Goal: Task Accomplishment & Management: Complete application form

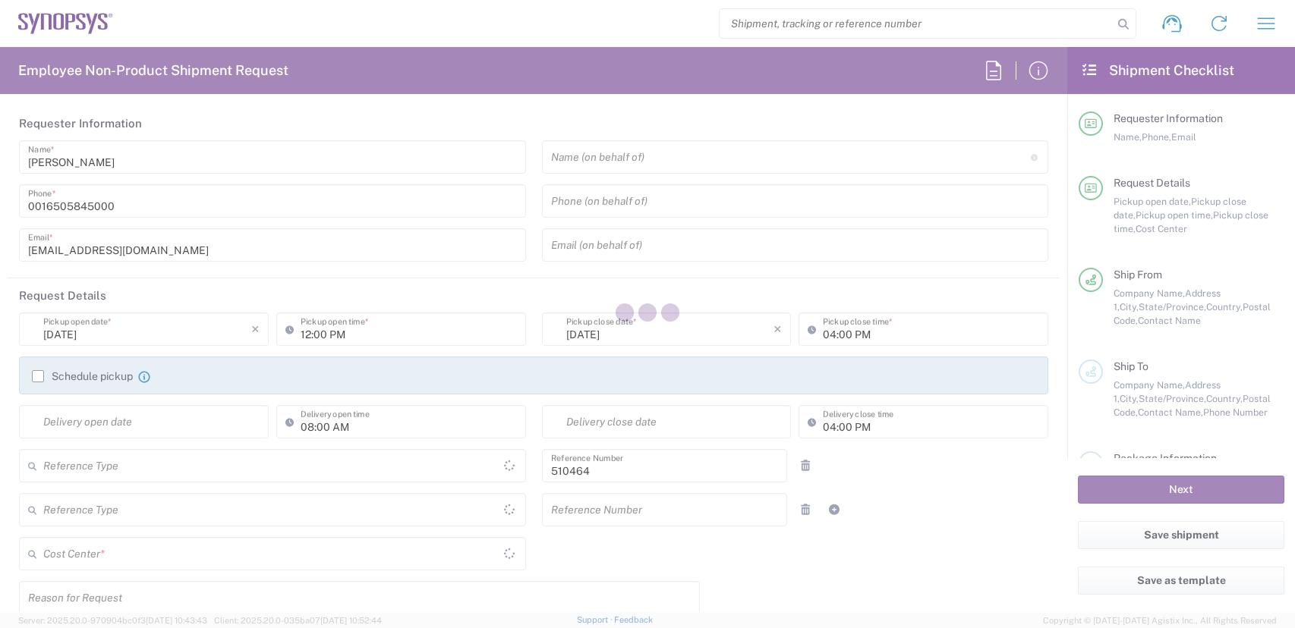
type input "Department"
type input "Delivered at Place"
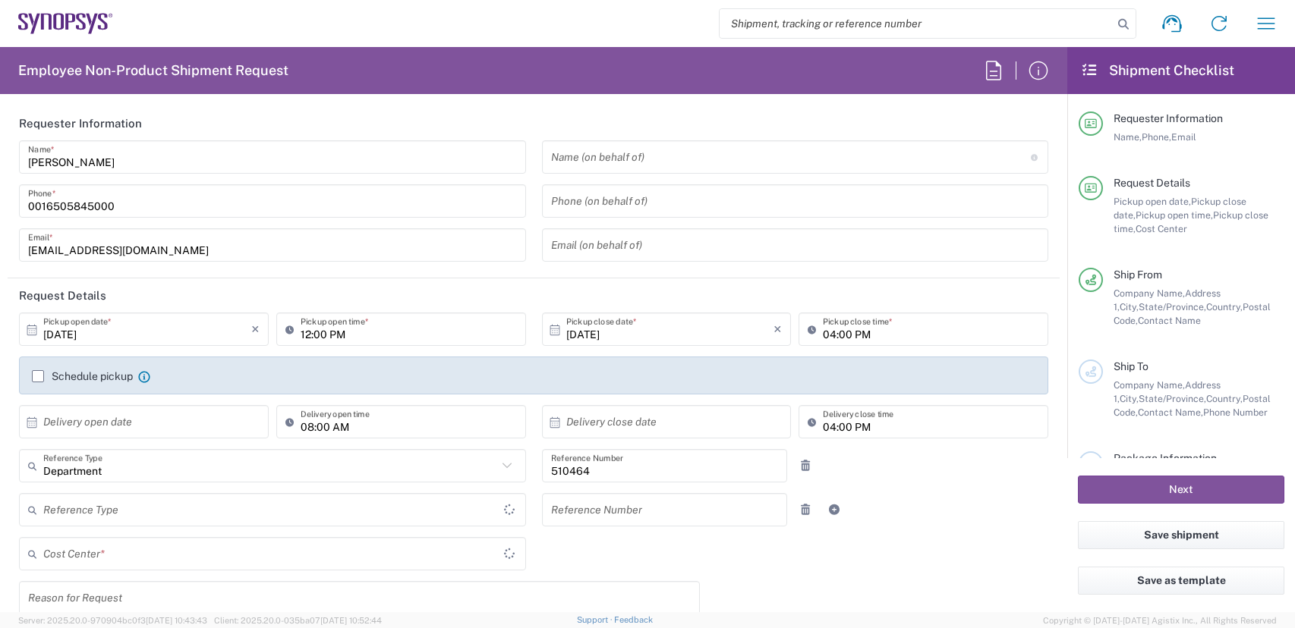
type input "US01, SG, MSIP2, R&D 510464"
type input "United States"
type input "Oregon"
type input "United States"
click at [0, 149] on html "Shipment request Shipment tracking Employee non-product shipment request My shi…" at bounding box center [647, 314] width 1295 height 628
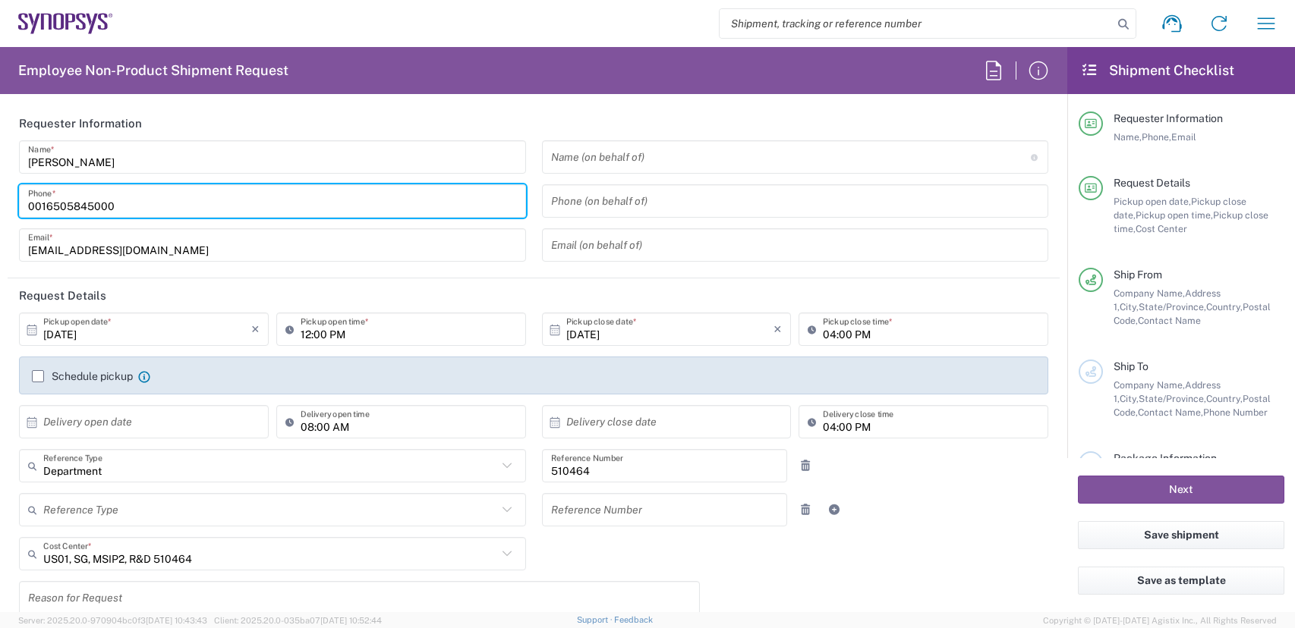
type input "Hillsboro US03"
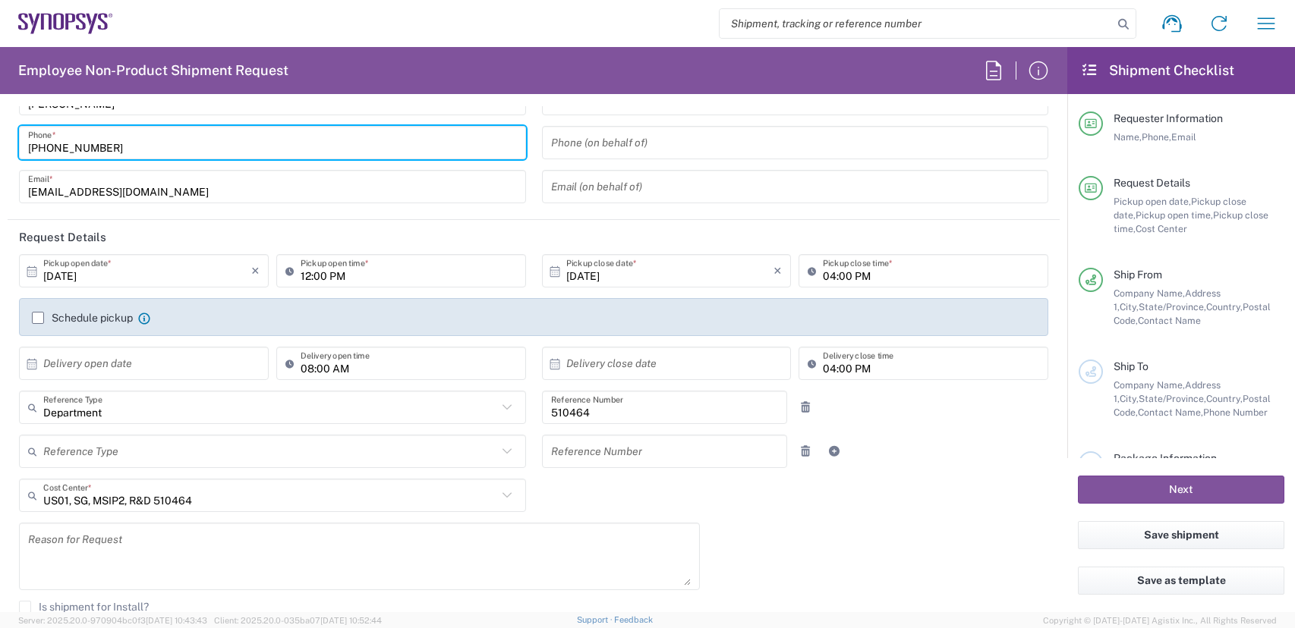
scroll to position [228, 0]
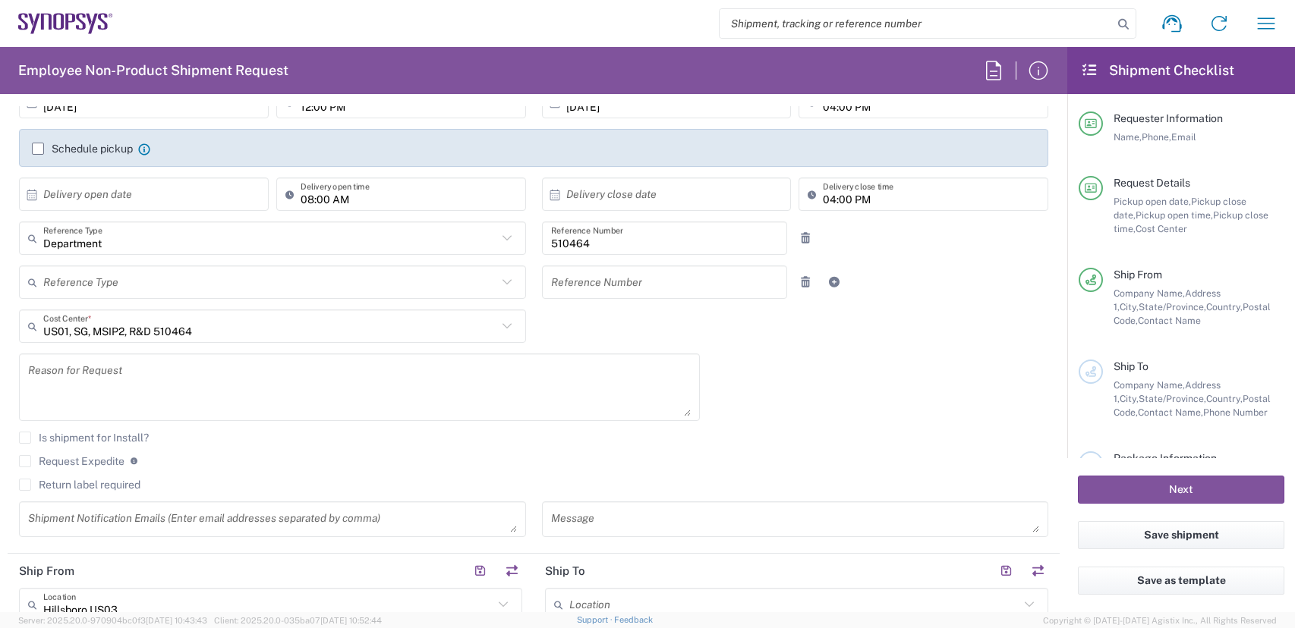
type input "503 880 8195"
drag, startPoint x: 27, startPoint y: 465, endPoint x: 73, endPoint y: 376, distance: 99.8
click at [29, 465] on label "Request Expedite" at bounding box center [71, 461] width 105 height 12
click at [25, 461] on input "Request Expedite" at bounding box center [25, 461] width 0 height 0
click at [77, 376] on textarea at bounding box center [359, 387] width 662 height 58
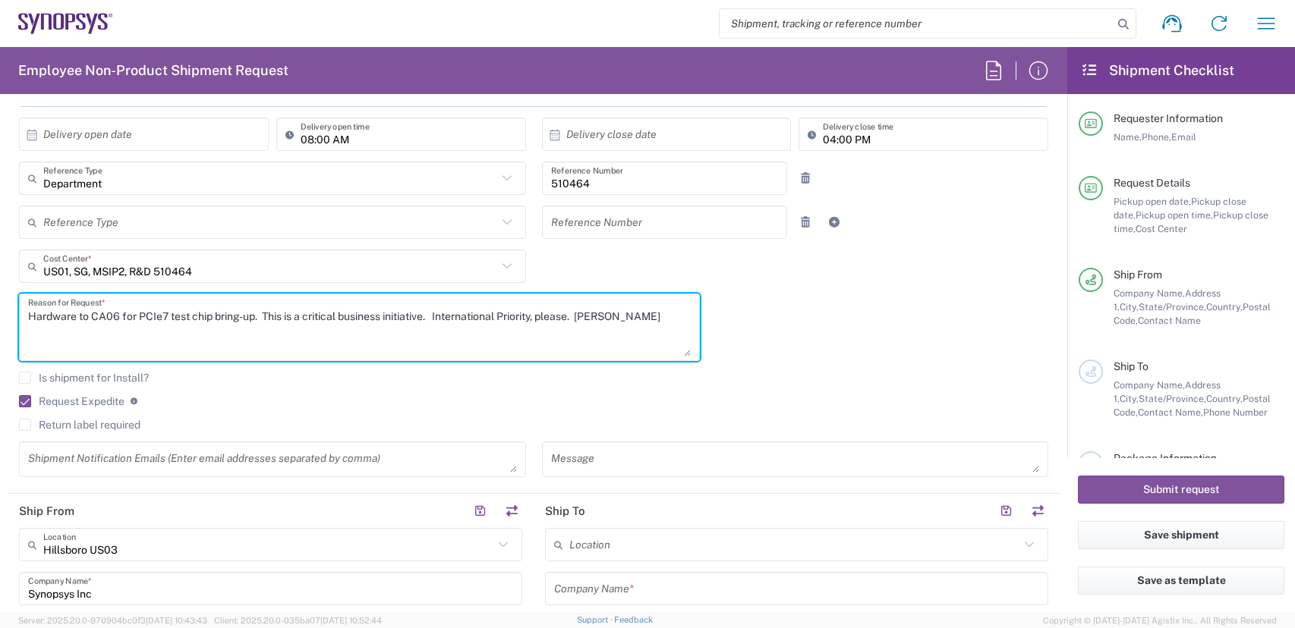
scroll to position [607, 0]
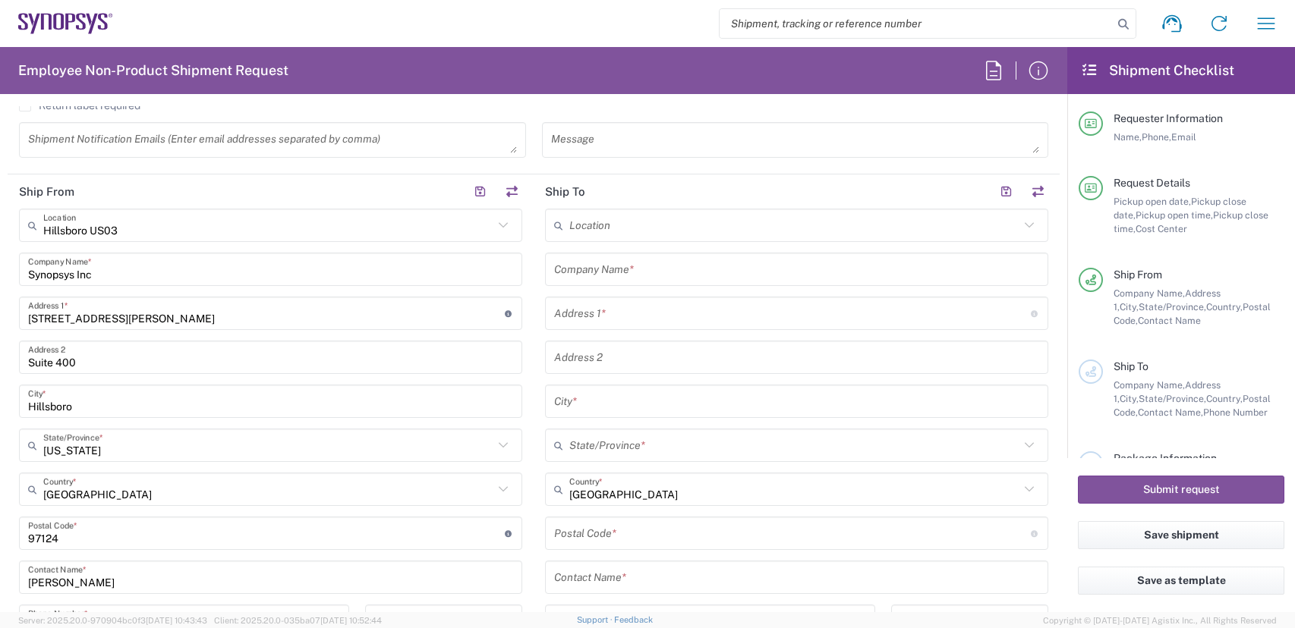
type textarea "Hardware to CA06 for PCIe7 test chip bring-up. This is a critical business init…"
click at [628, 223] on input "text" at bounding box center [794, 225] width 450 height 27
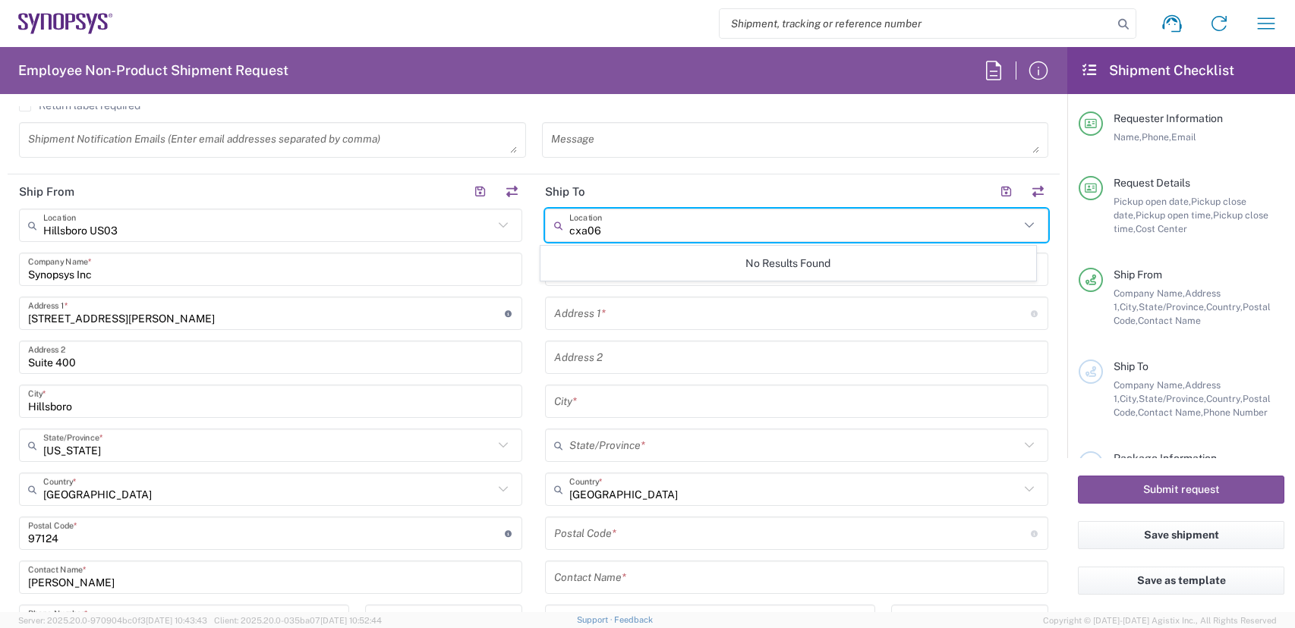
click at [577, 231] on input "cxa06" at bounding box center [794, 225] width 450 height 27
click at [646, 261] on span "Mississauga CA06" at bounding box center [788, 259] width 495 height 24
type input "Mississauga CA06"
type input "Synopsys Mississauga CA06"
type input "1 City Centre Drive"
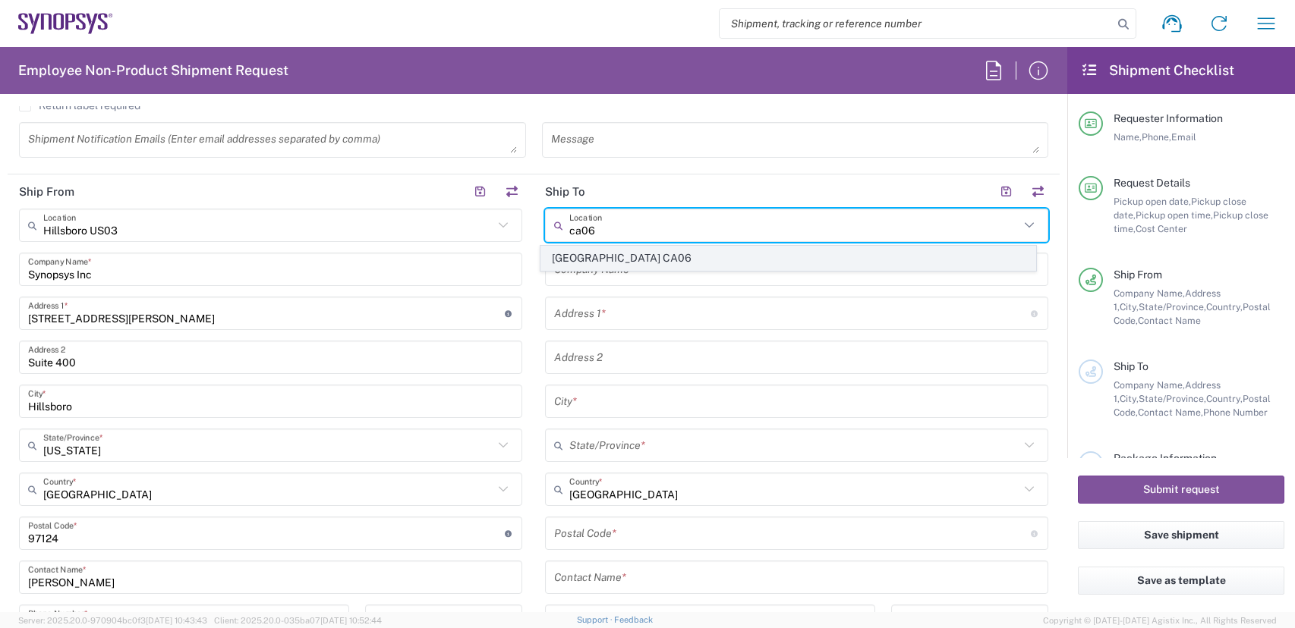
type input "Suite 900"
type input "Mississauga"
type input "Canada"
type input "L5B 1M2"
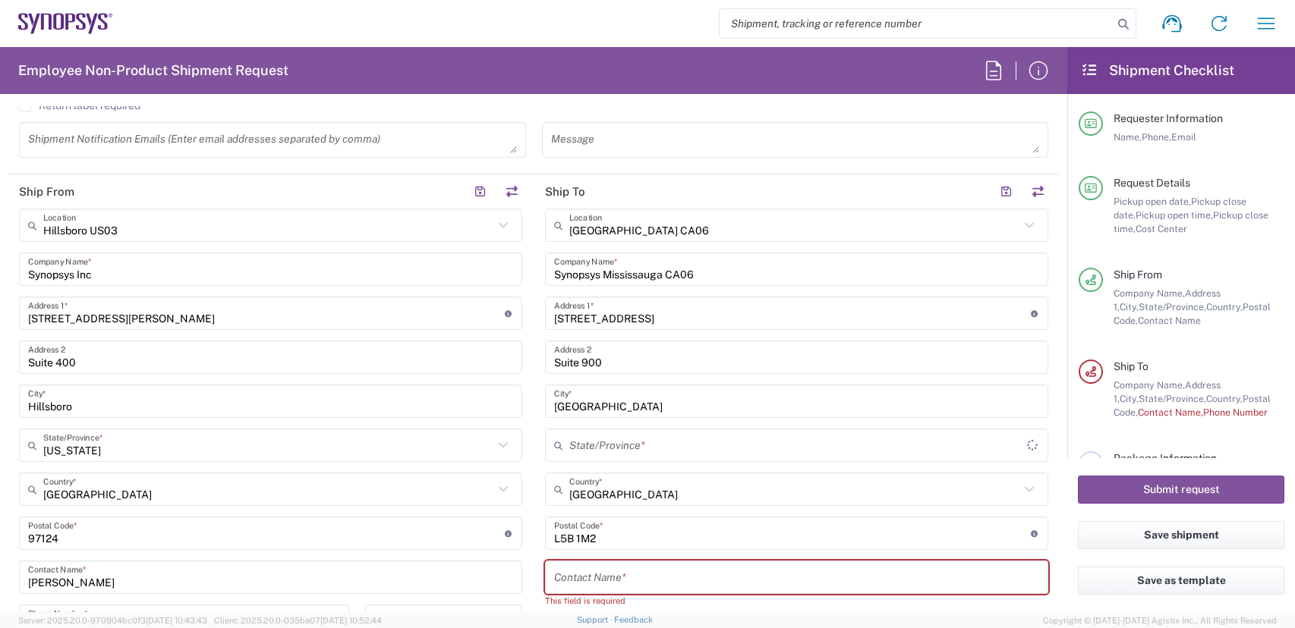
type input "Ontario"
click at [653, 582] on input "text" at bounding box center [796, 578] width 485 height 27
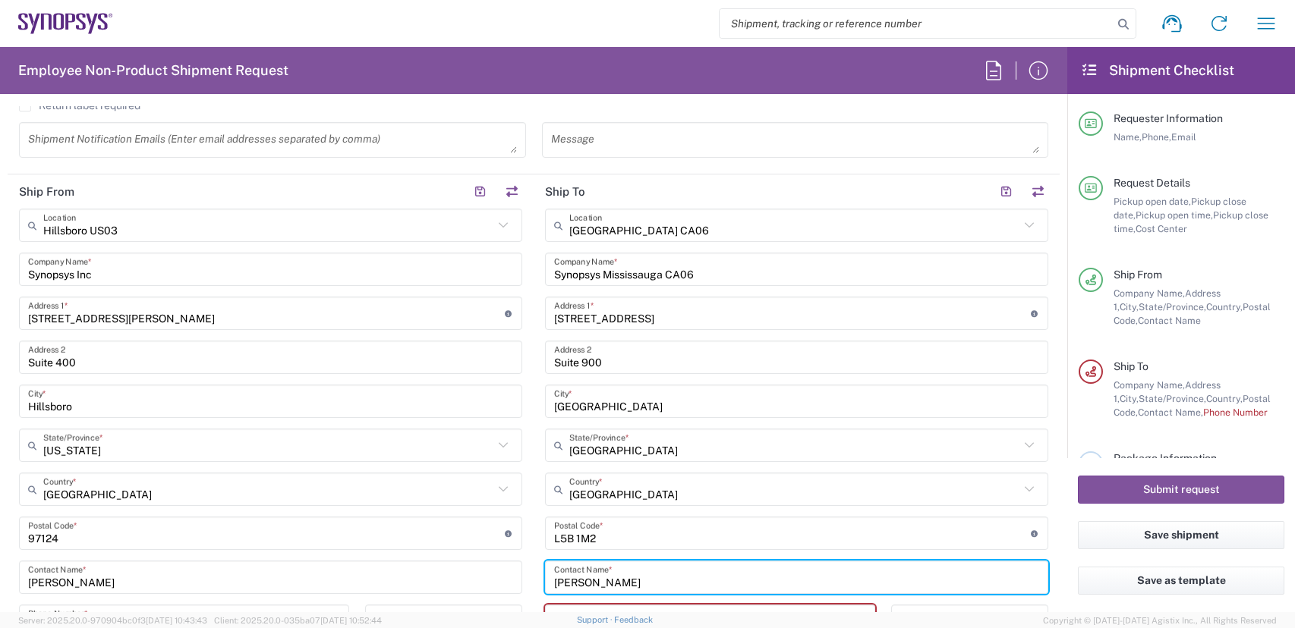
drag, startPoint x: 637, startPoint y: 579, endPoint x: 357, endPoint y: 527, distance: 285.5
click at [358, 528] on div "Ship From Hillsboro US03 Location Hillsboro US03 Aachen DE04 Agrate Brianza IT0…" at bounding box center [534, 520] width 1052 height 691
paste input "Duron Rosales"
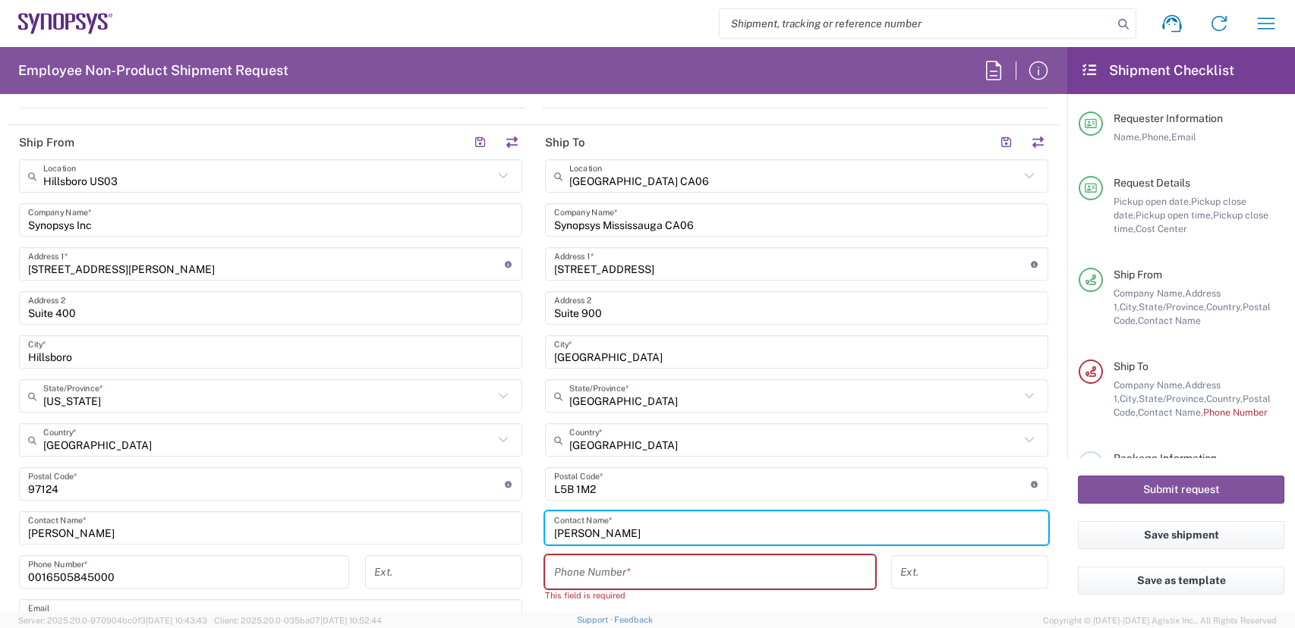
scroll to position [683, 0]
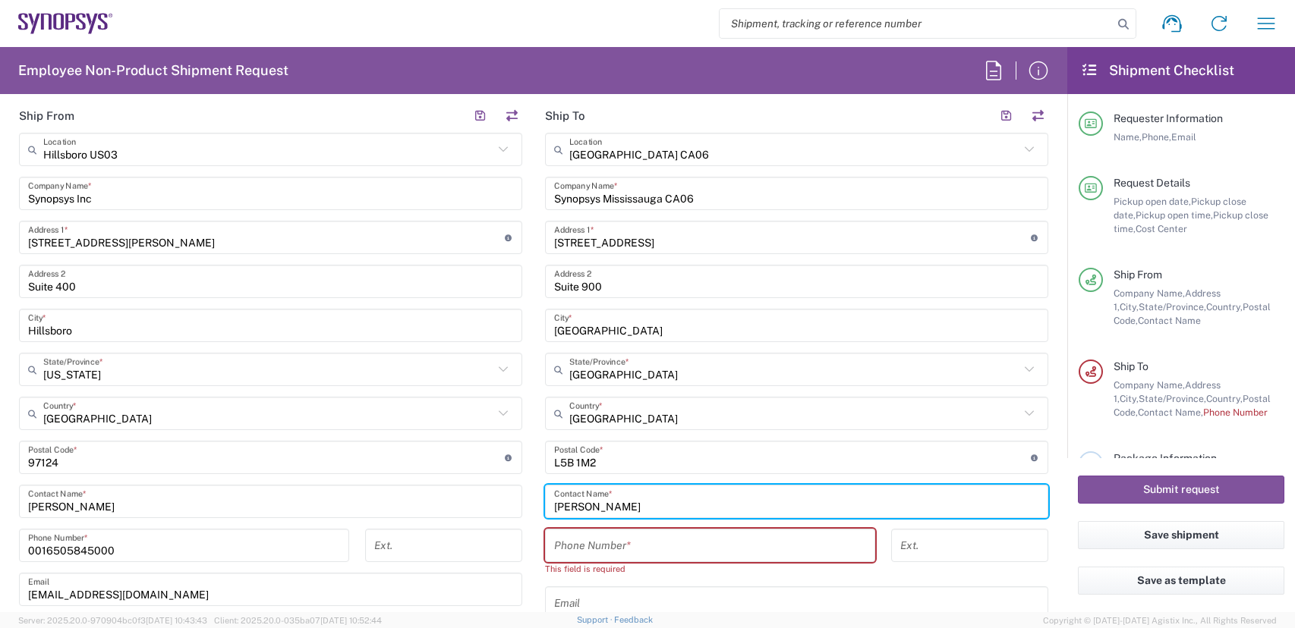
type input "Ismael Duron Rosales"
click at [613, 548] on input "tel" at bounding box center [710, 546] width 312 height 27
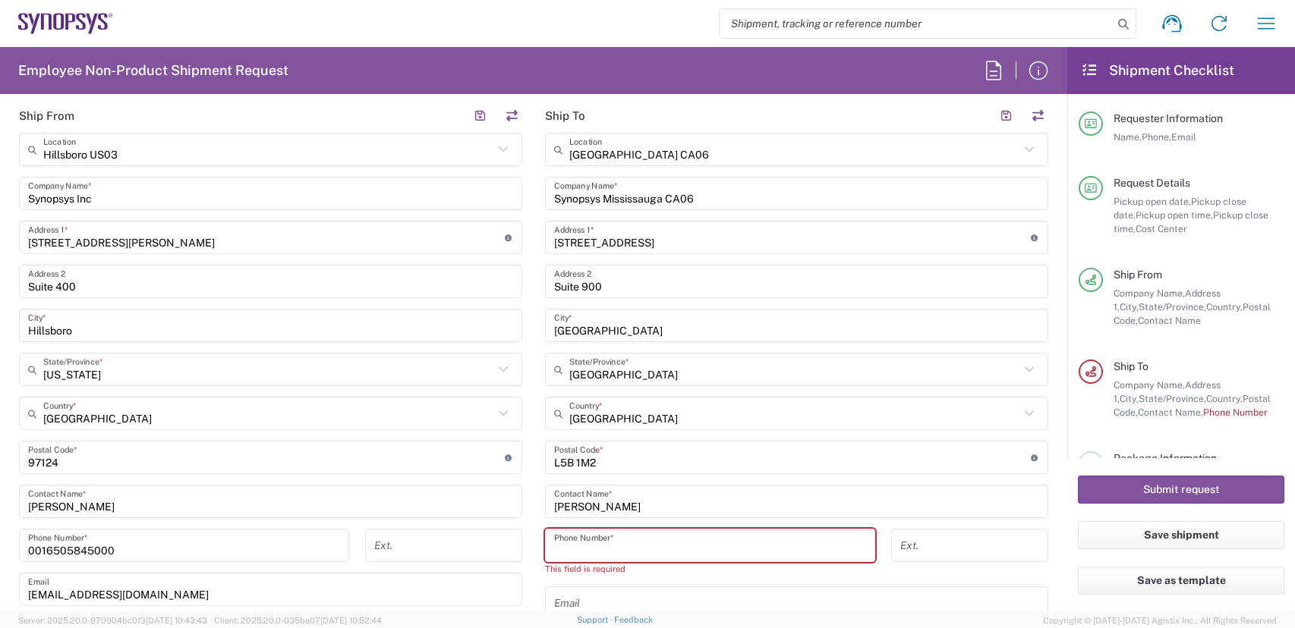
paste input "+1.437.755.5348"
drag, startPoint x: 562, startPoint y: 550, endPoint x: 464, endPoint y: 536, distance: 98.9
click at [478, 546] on div "Ship From Hillsboro US03 Location Hillsboro US03 Aachen DE04 Agrate Brianza IT0…" at bounding box center [534, 444] width 1052 height 691
click at [570, 552] on input "437.755.5348" at bounding box center [710, 546] width 312 height 27
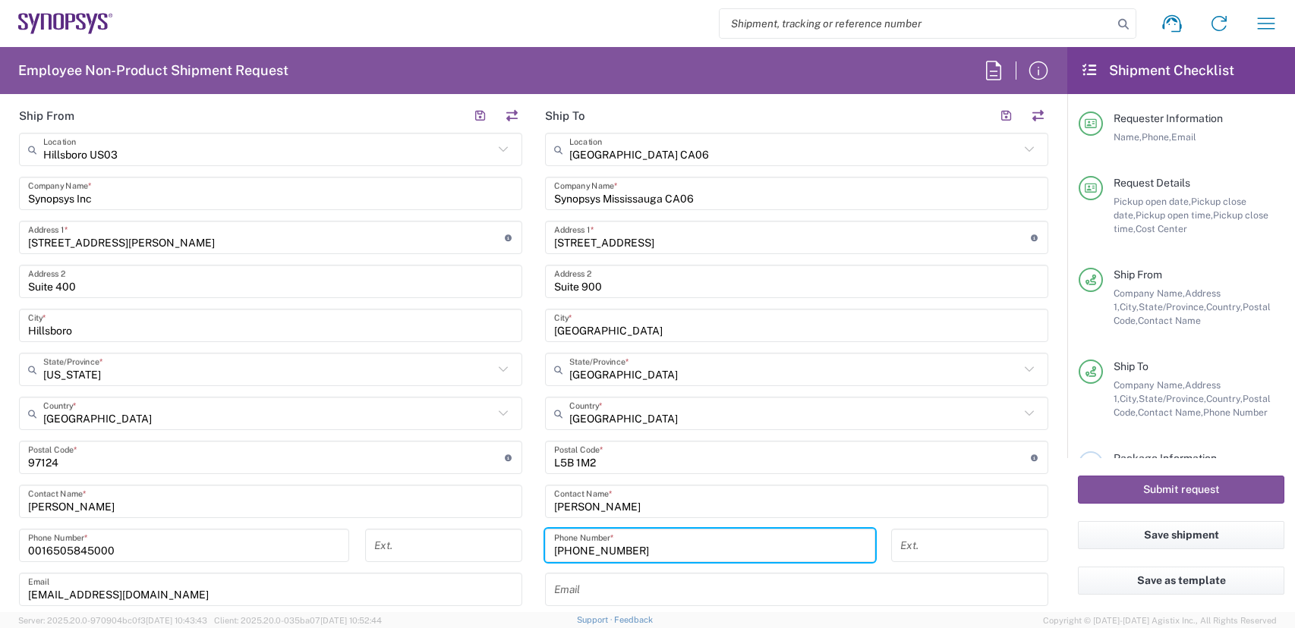
type input "437 755 5348"
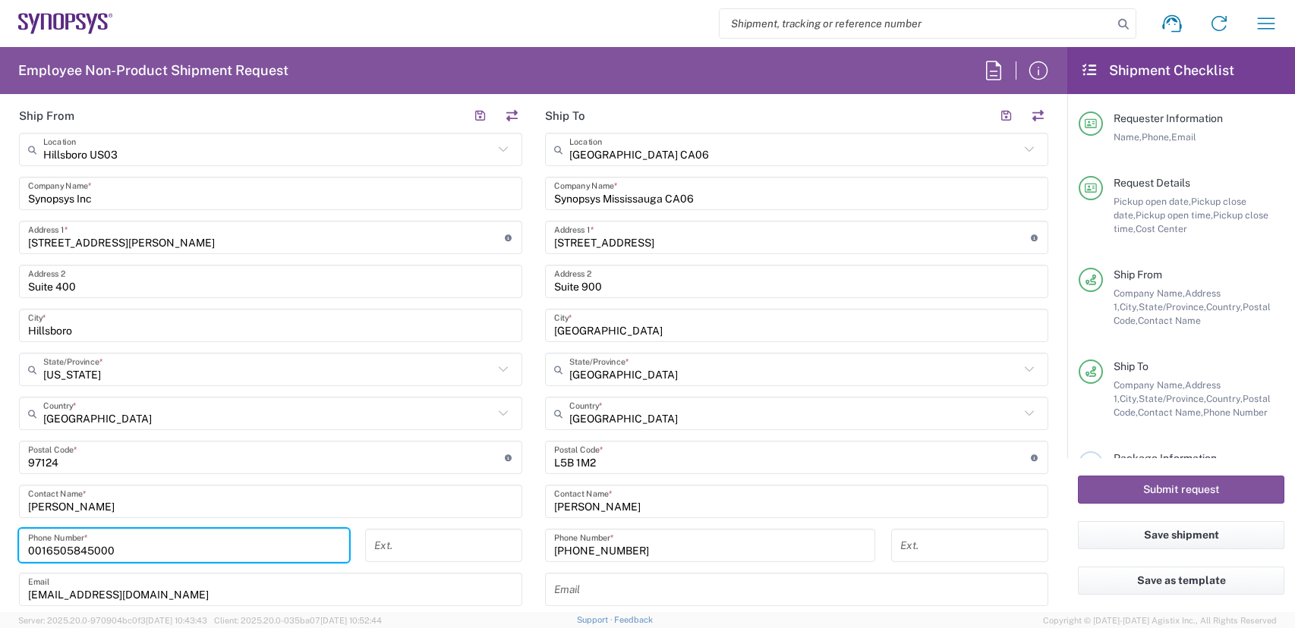
drag, startPoint x: 197, startPoint y: 549, endPoint x: -44, endPoint y: 448, distance: 261.2
click at [0, 448] on html "Shipment request Shipment tracking Employee non-product shipment request My shi…" at bounding box center [647, 314] width 1295 height 628
type input "503 880 8195"
drag, startPoint x: 627, startPoint y: 591, endPoint x: 647, endPoint y: 584, distance: 21.8
click at [631, 589] on input "text" at bounding box center [796, 590] width 485 height 27
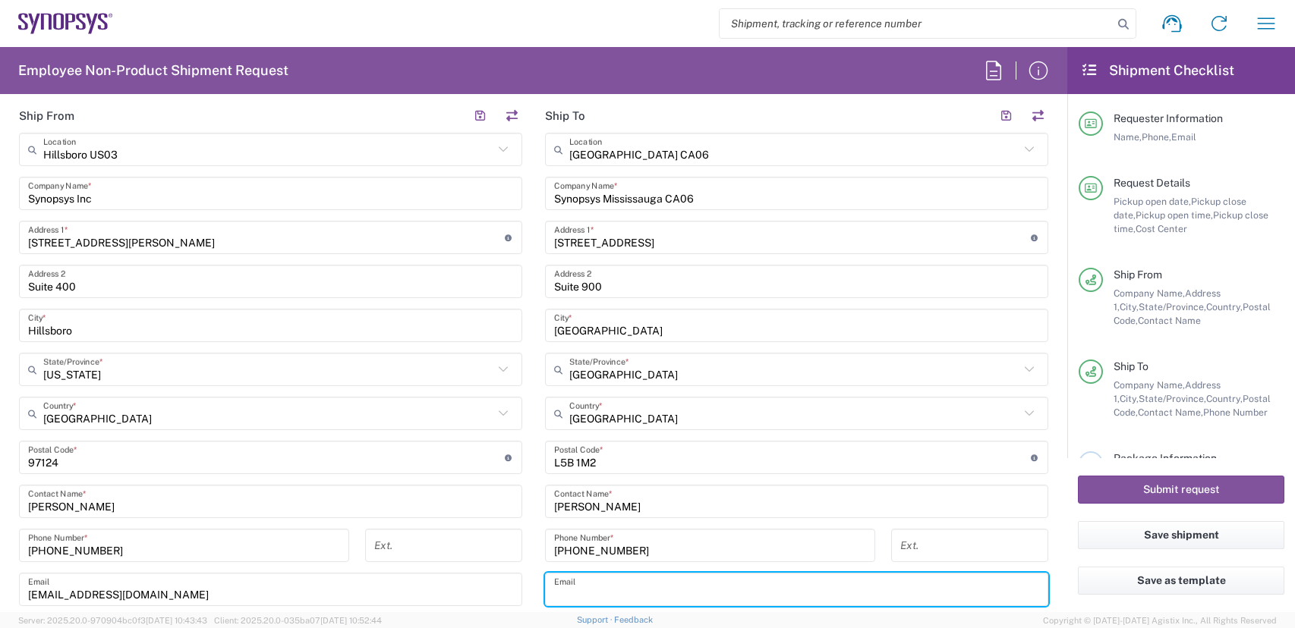
paste input "idrosale@synopsys.com"
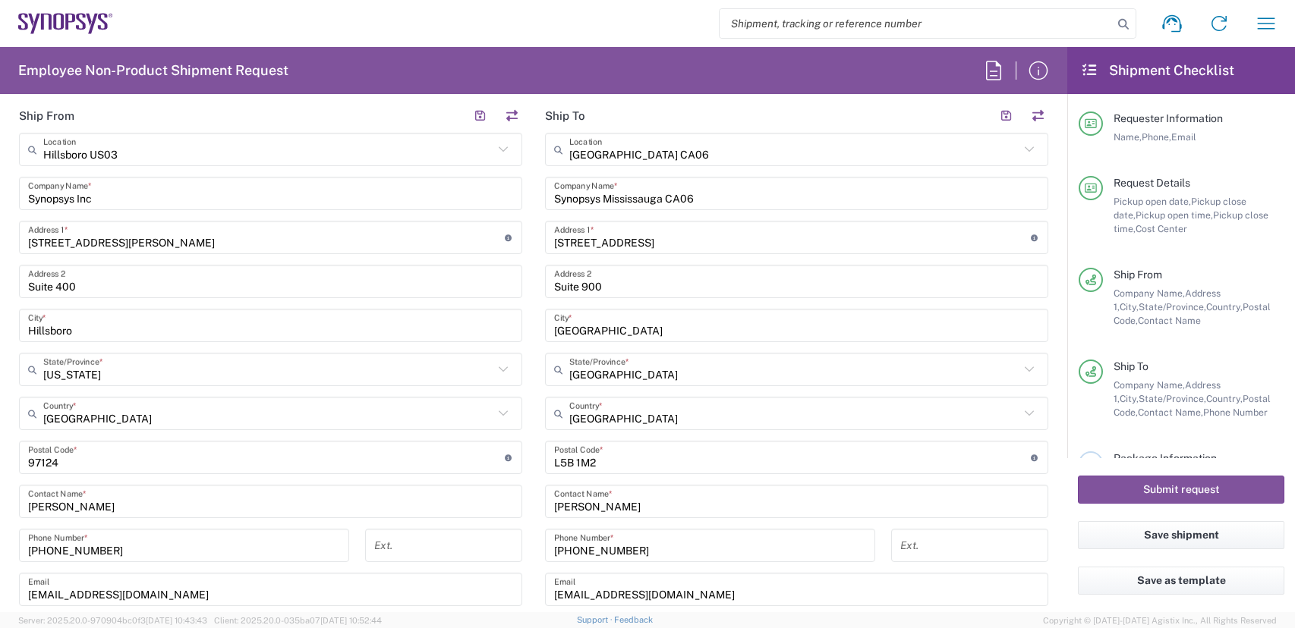
click at [545, 599] on div "idrosale@synopsys.com Email" at bounding box center [796, 589] width 503 height 33
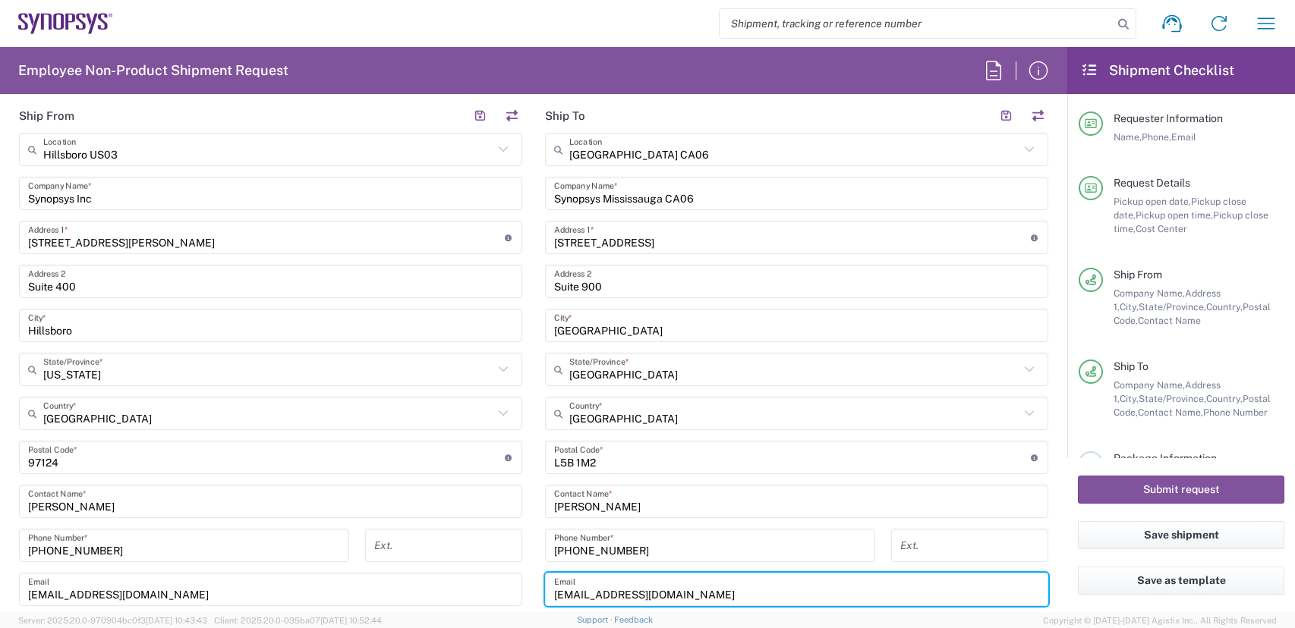
click at [554, 597] on input "idrosale@synopsys.com" at bounding box center [796, 590] width 485 height 27
click at [546, 591] on div "idrosale@synopsys.com Email" at bounding box center [796, 589] width 503 height 33
click at [564, 597] on input "idrosale@synopsys.com" at bounding box center [796, 590] width 485 height 27
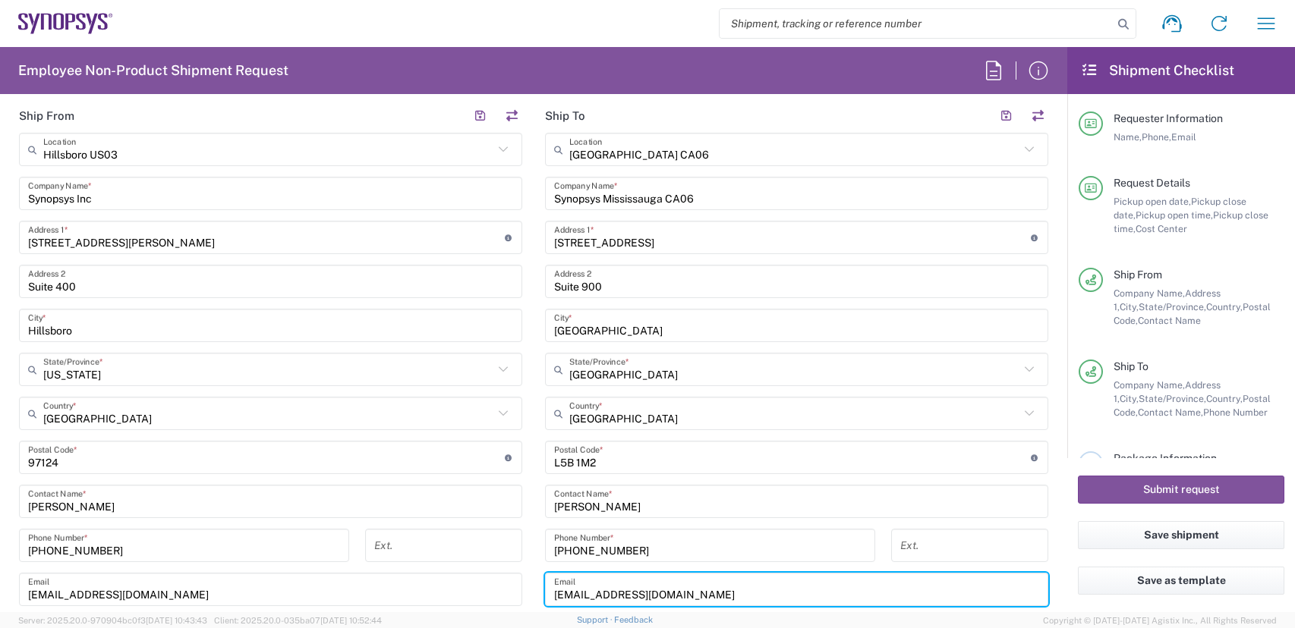
type input "idrosale@synopsys.com"
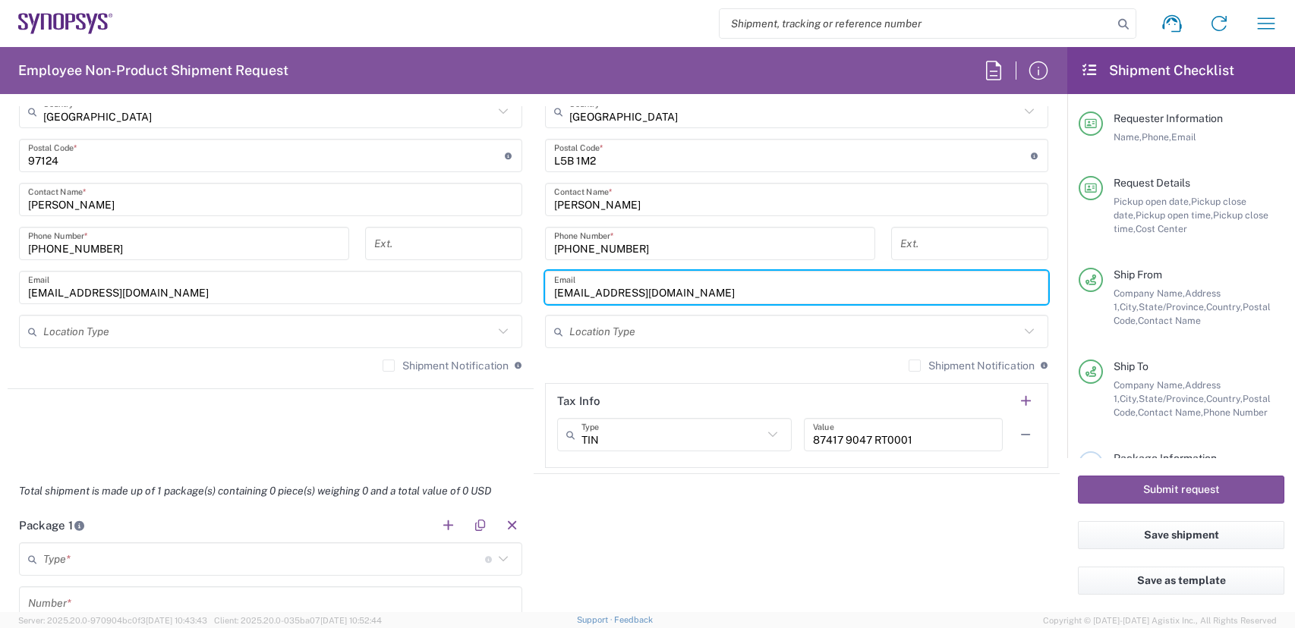
scroll to position [986, 0]
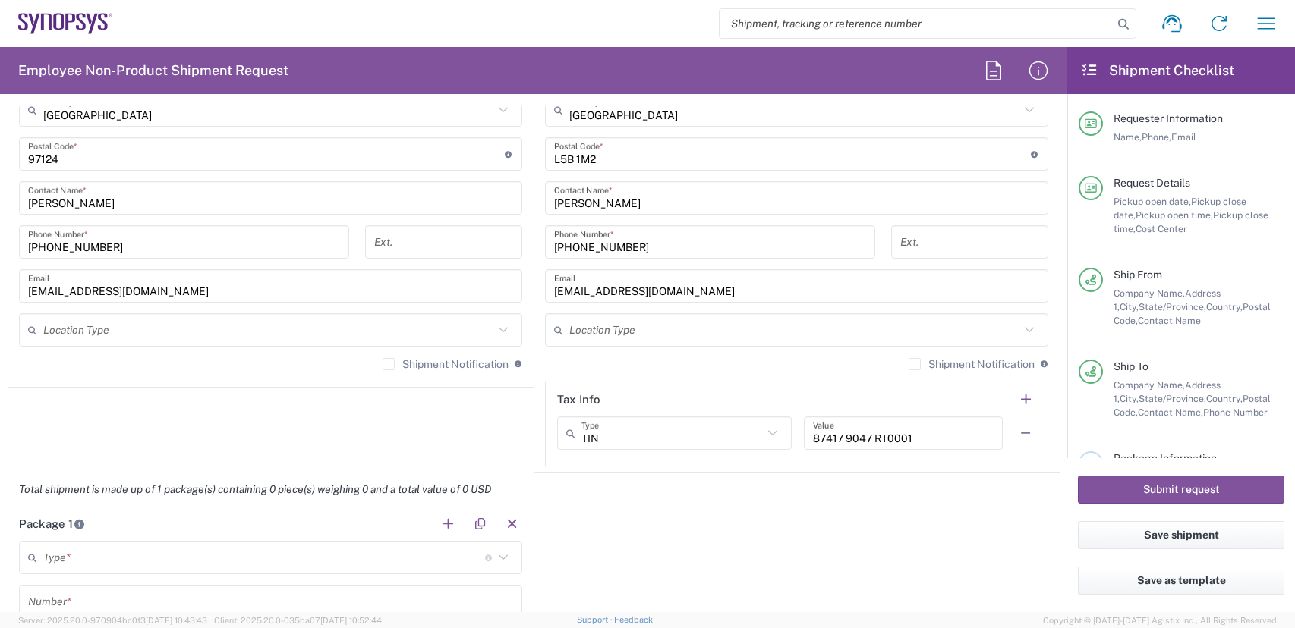
click at [382, 363] on label "Shipment Notification" at bounding box center [445, 364] width 126 height 12
click at [389, 364] on input "Shipment Notification" at bounding box center [389, 364] width 0 height 0
click at [908, 362] on label "Shipment Notification" at bounding box center [971, 364] width 126 height 12
click at [914, 364] on input "Shipment Notification" at bounding box center [914, 364] width 0 height 0
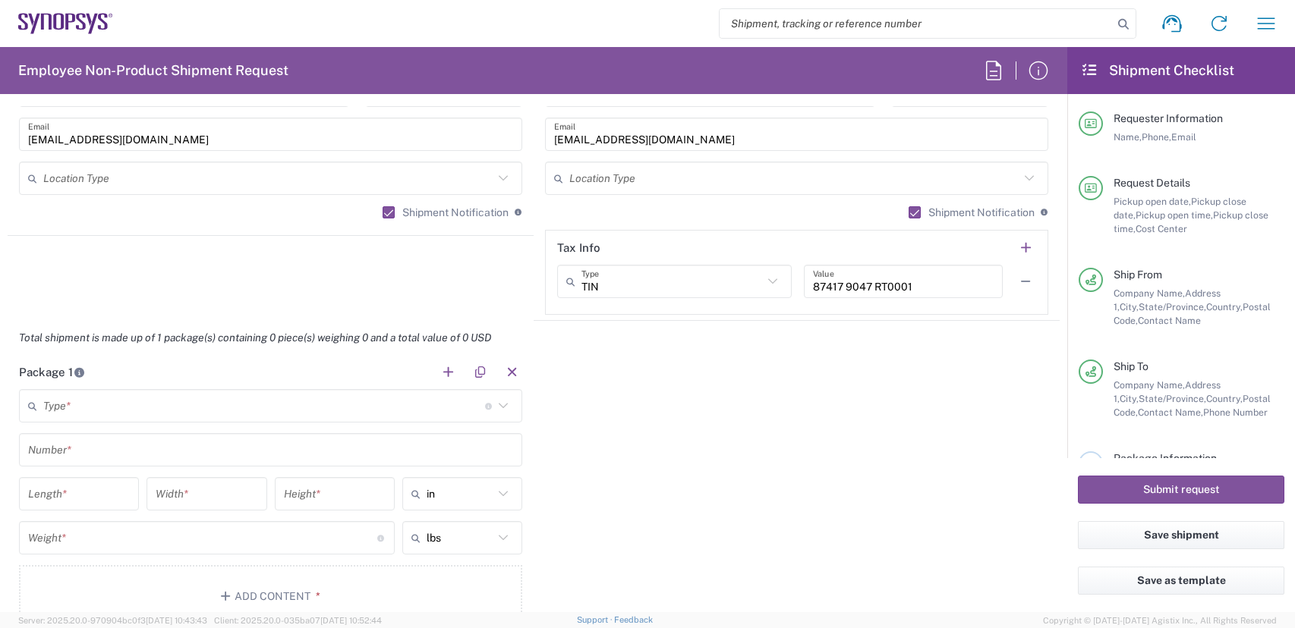
click at [218, 409] on input "text" at bounding box center [264, 406] width 442 height 27
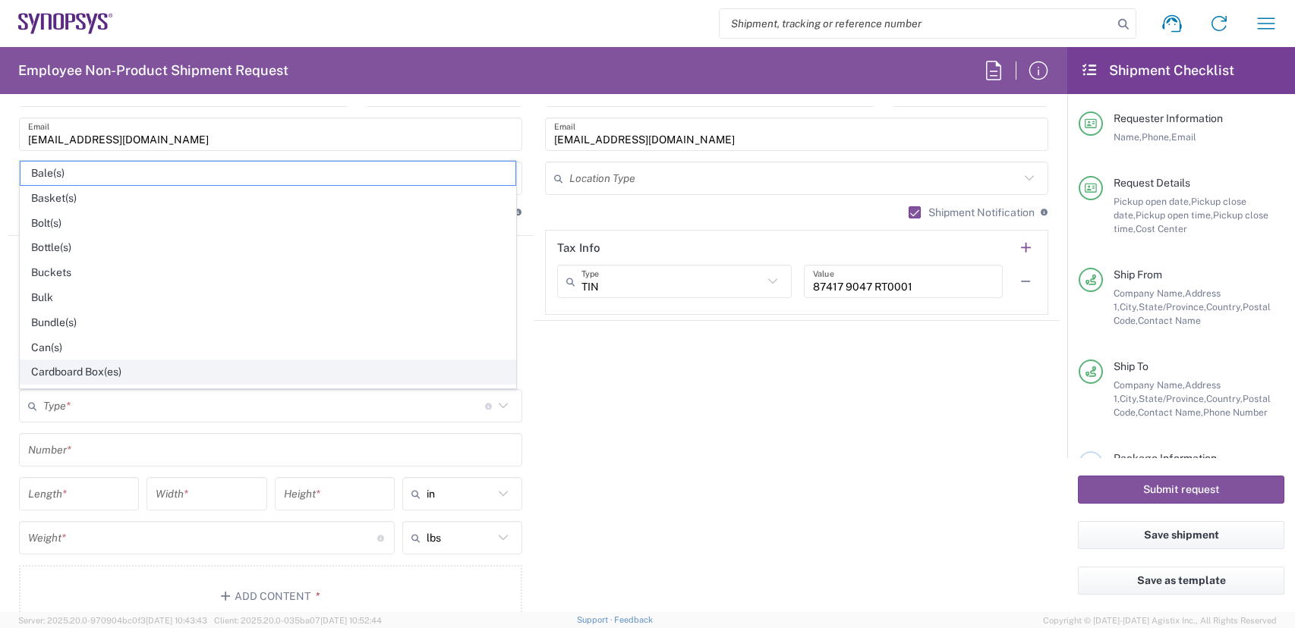
click at [87, 373] on span "Cardboard Box(es)" at bounding box center [267, 372] width 495 height 24
type input "Cardboard Box(es)"
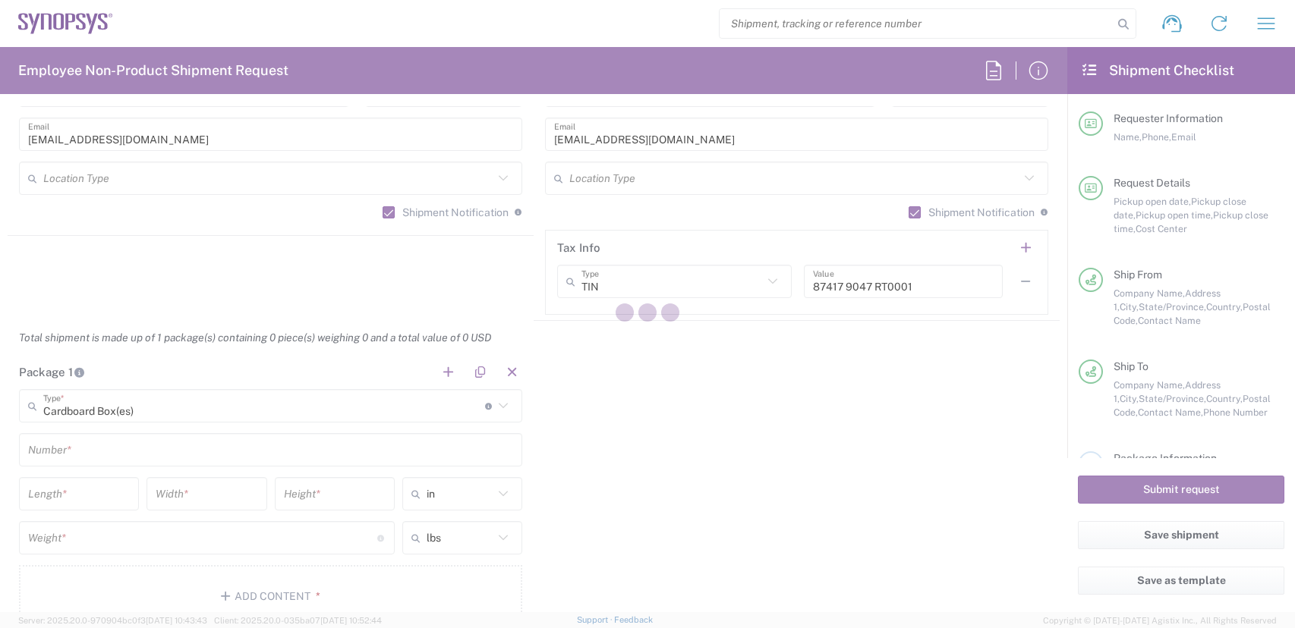
drag, startPoint x: 79, startPoint y: 454, endPoint x: 91, endPoint y: 445, distance: 14.7
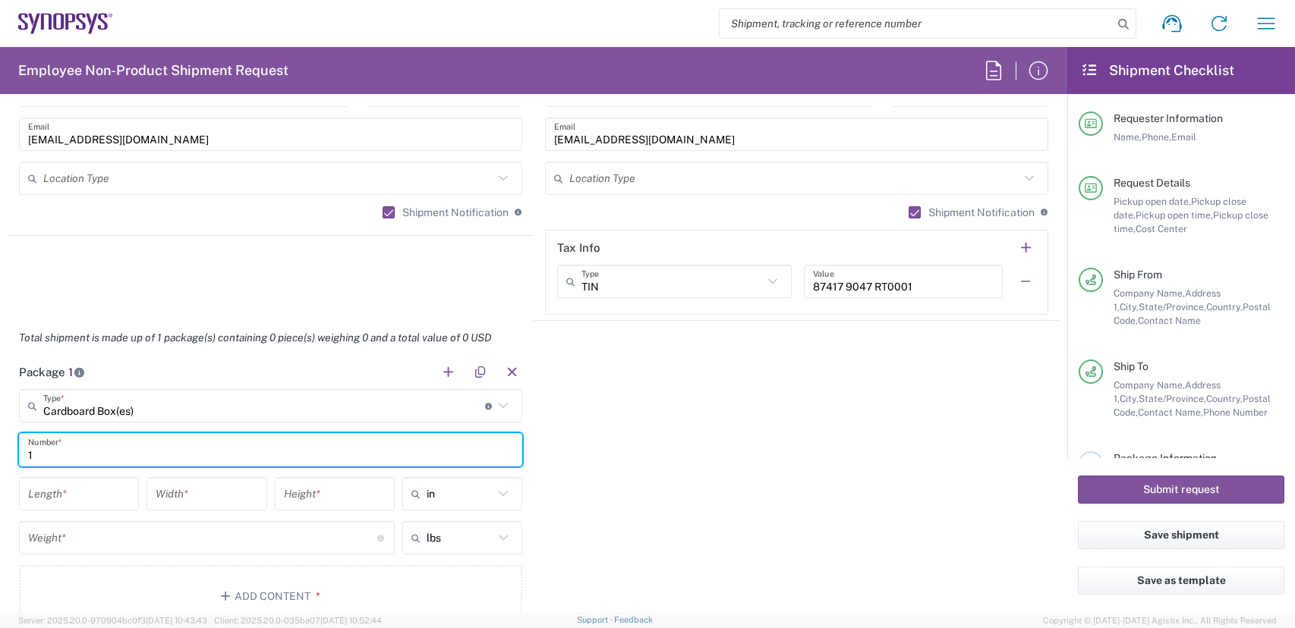
type input "1"
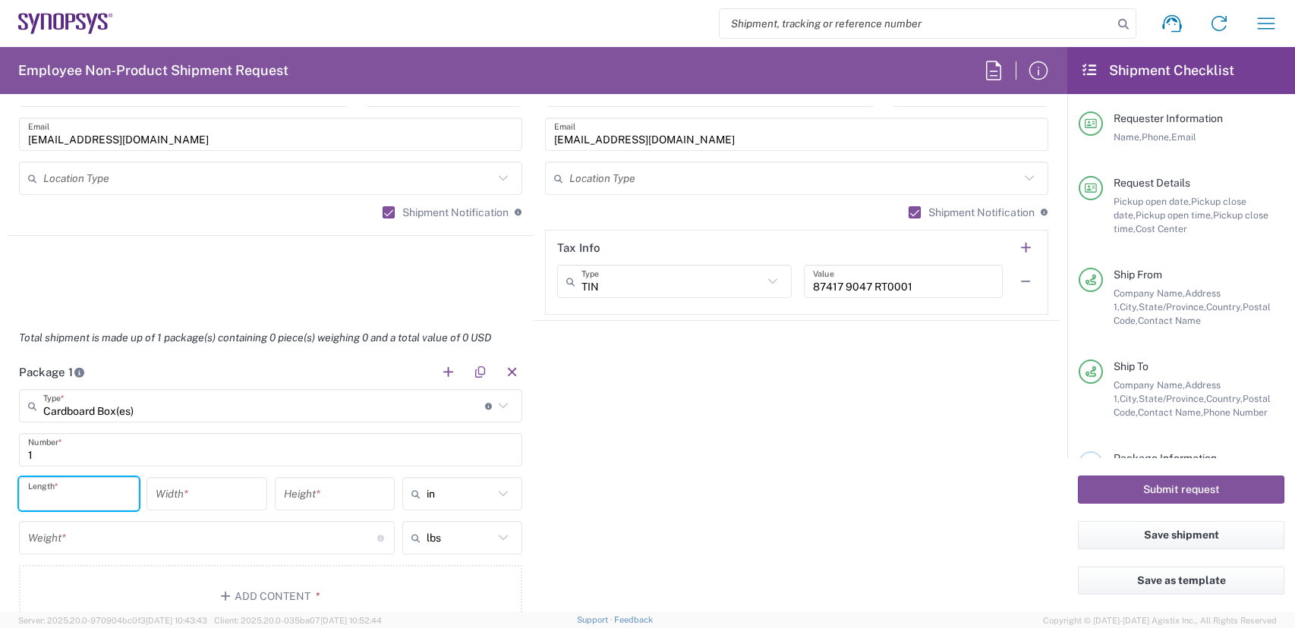
click at [100, 504] on input "number" at bounding box center [79, 494] width 102 height 27
type input "29"
type input "17"
type input "3"
click at [146, 526] on input "number" at bounding box center [202, 538] width 349 height 27
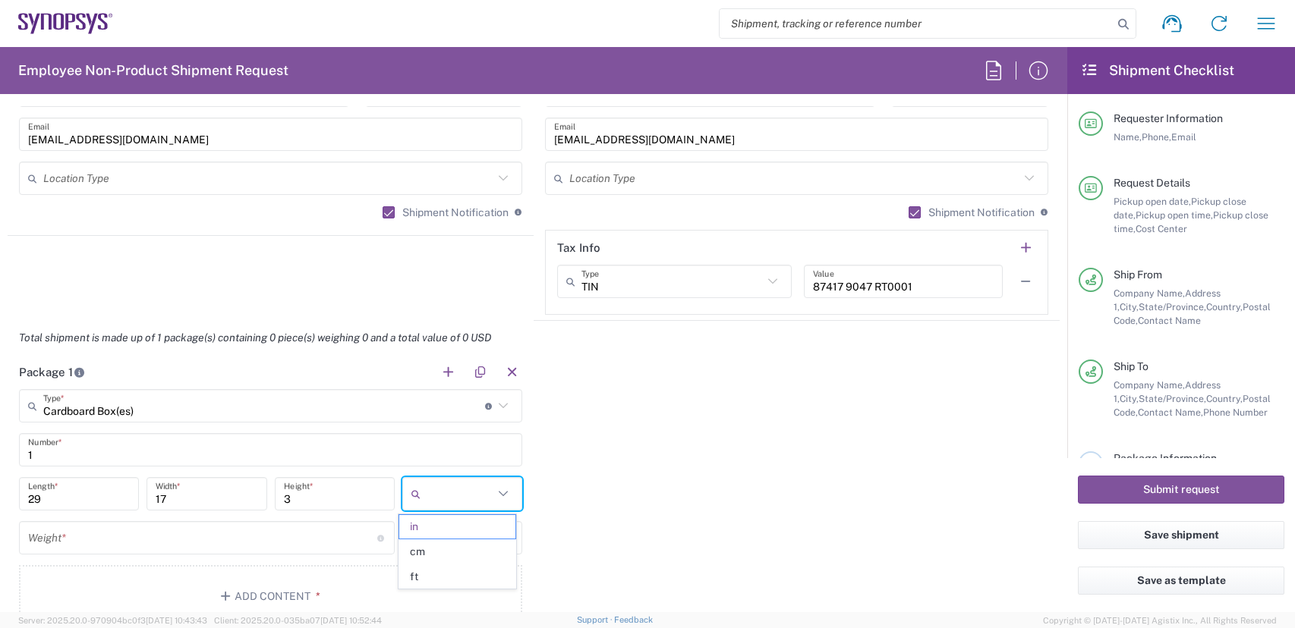
type input "in"
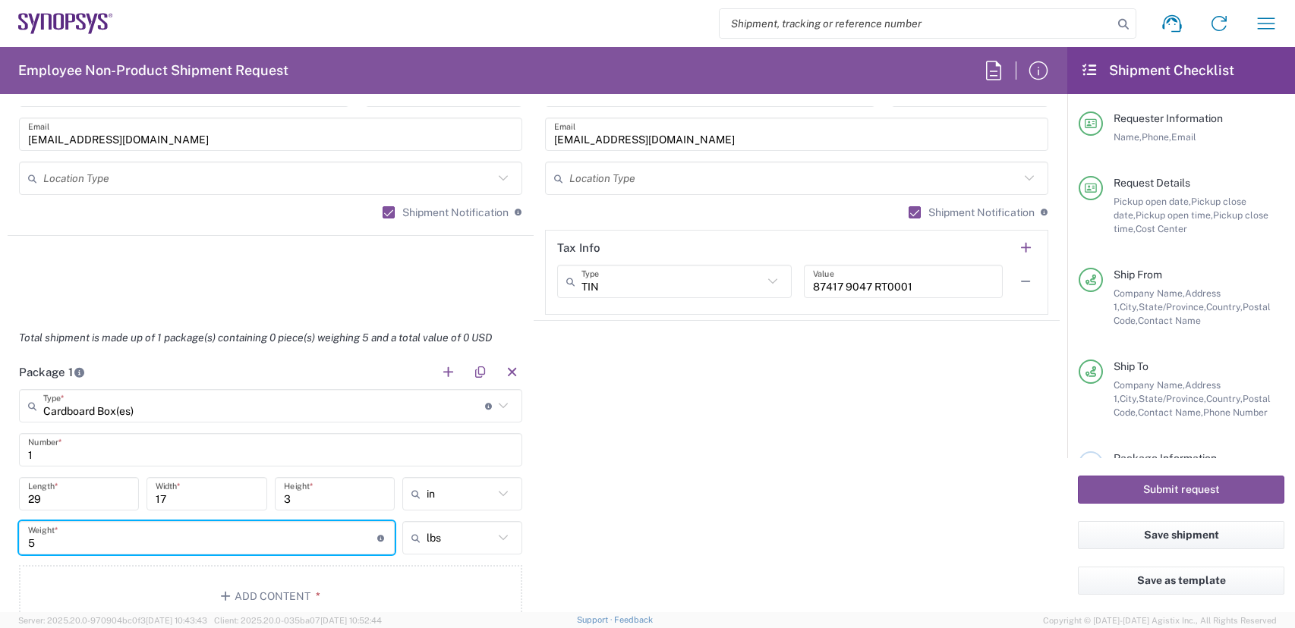
drag, startPoint x: 36, startPoint y: 546, endPoint x: -5, endPoint y: 538, distance: 41.8
click at [0, 538] on html "Shipment request Shipment tracking Employee non-product shipment request My shi…" at bounding box center [647, 314] width 1295 height 628
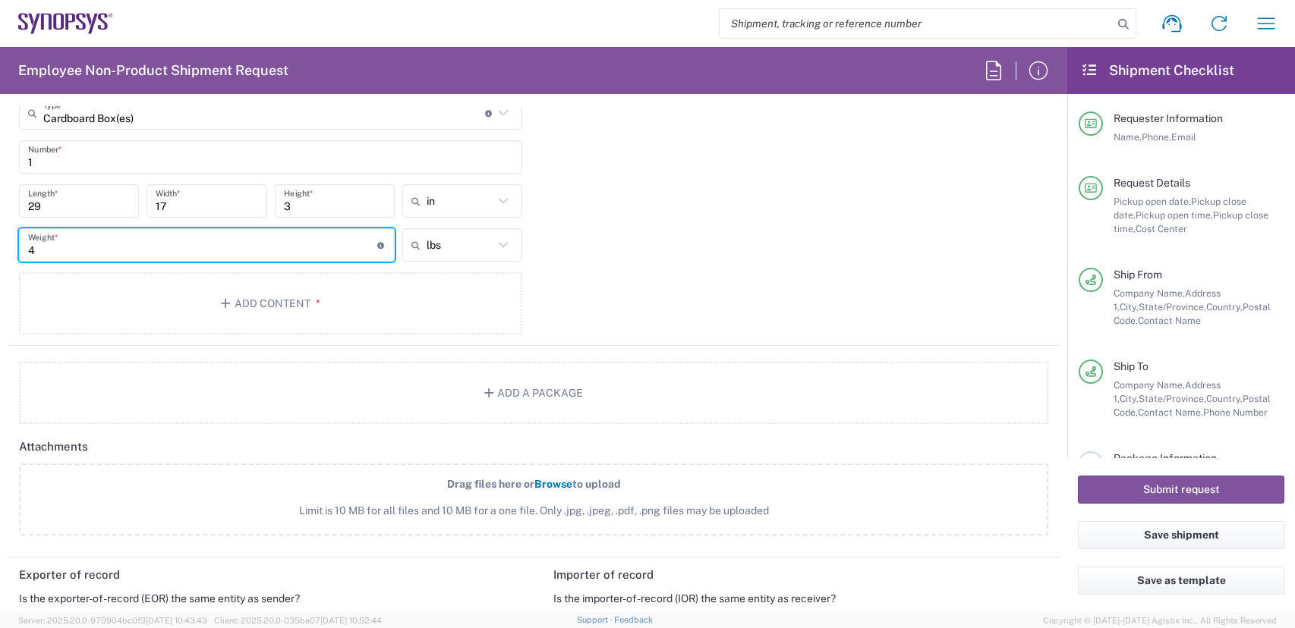
scroll to position [1442, 0]
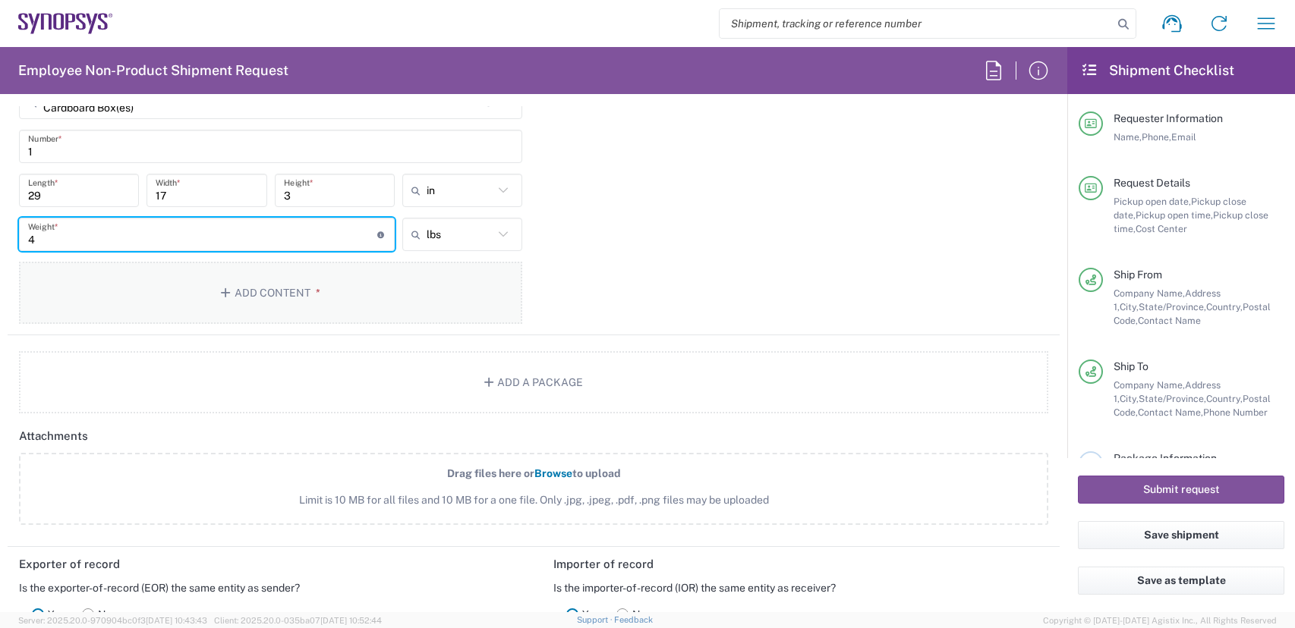
type input "4"
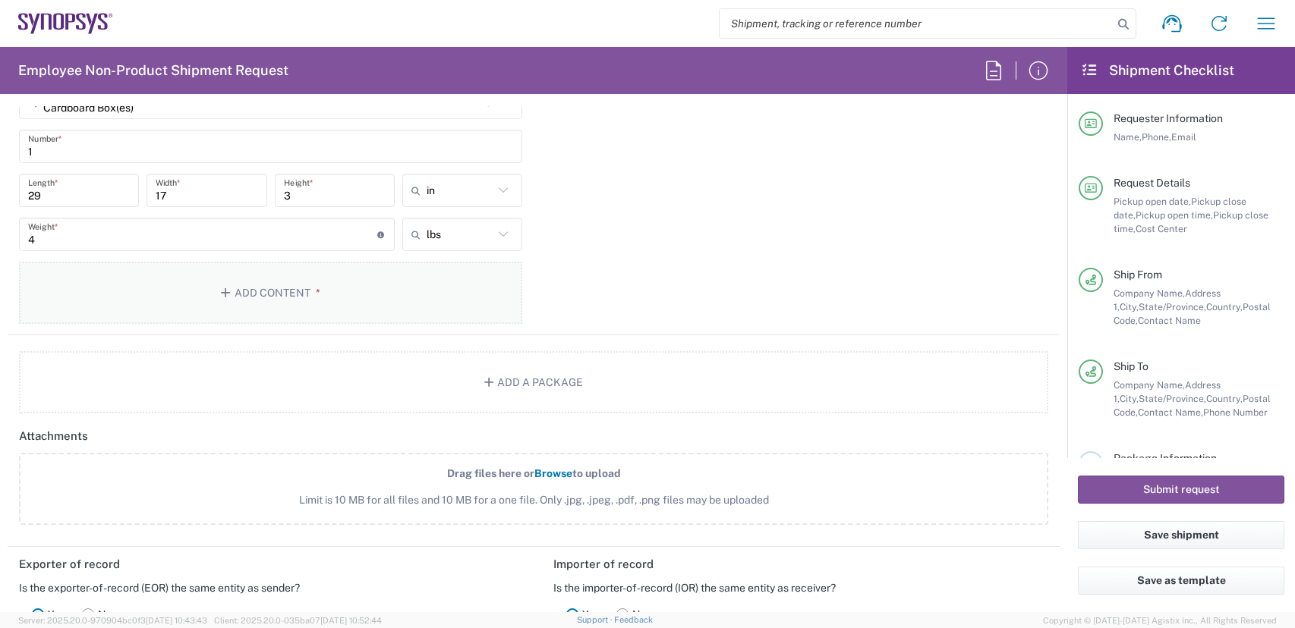
click at [289, 285] on button "Add Content *" at bounding box center [270, 293] width 503 height 62
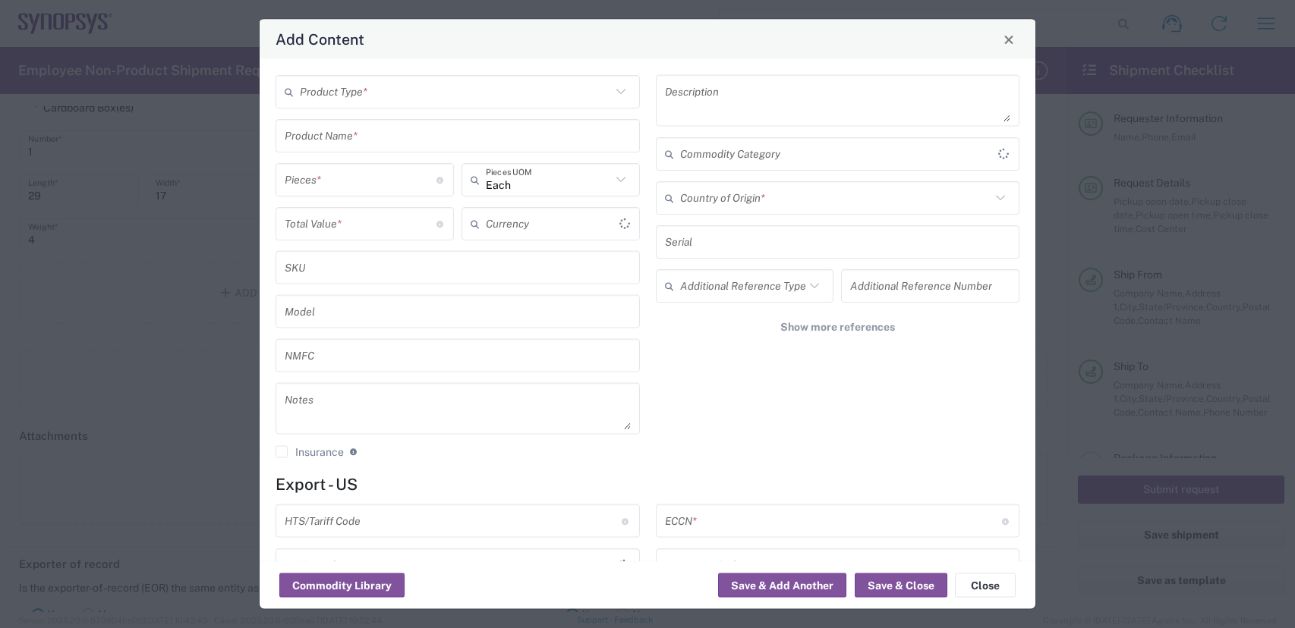
type input "US Dollar"
click at [377, 102] on input "text" at bounding box center [455, 91] width 311 height 27
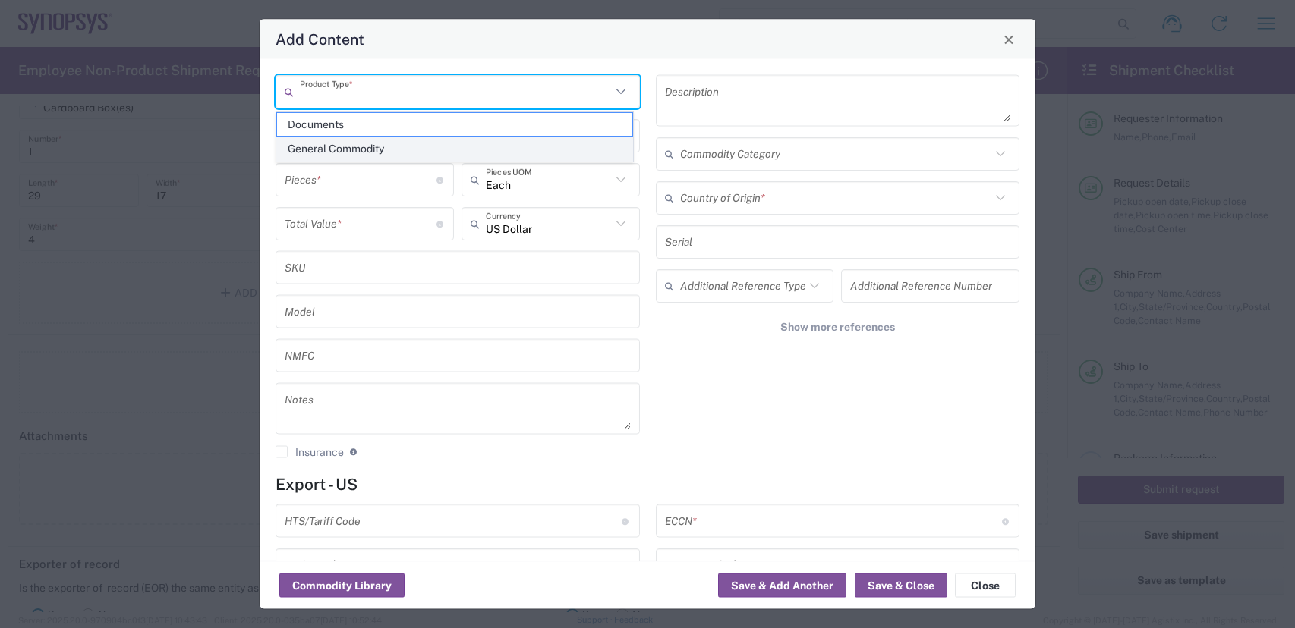
click at [384, 143] on span "General Commodity" at bounding box center [454, 149] width 355 height 24
type input "General Commodity"
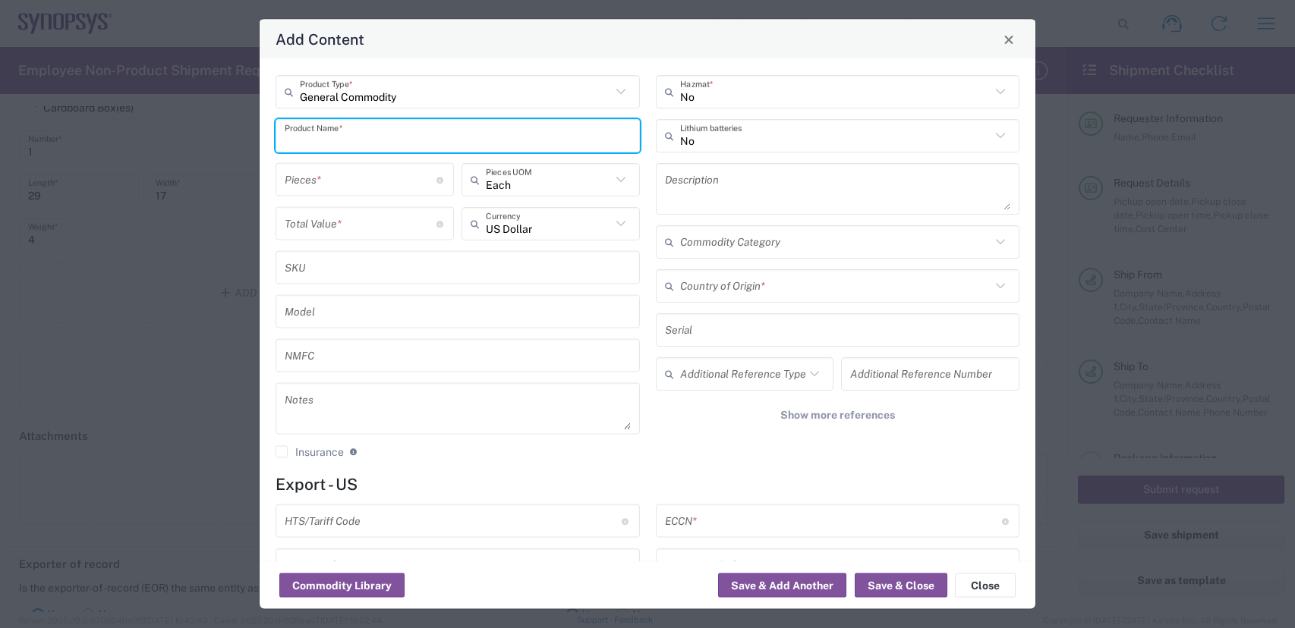
click at [415, 131] on input "text" at bounding box center [458, 135] width 346 height 27
type input "Synopsys E128MP Board"
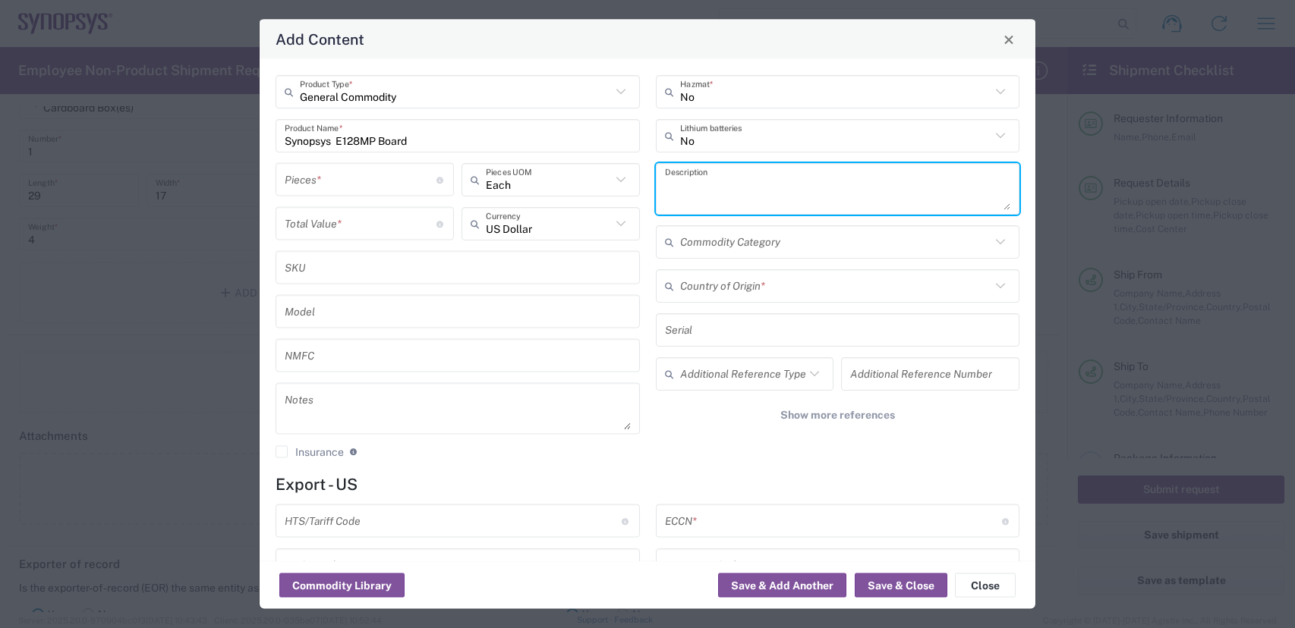
click at [851, 194] on textarea at bounding box center [838, 189] width 346 height 42
type textarea "Circuit board to test Synopsys IP"
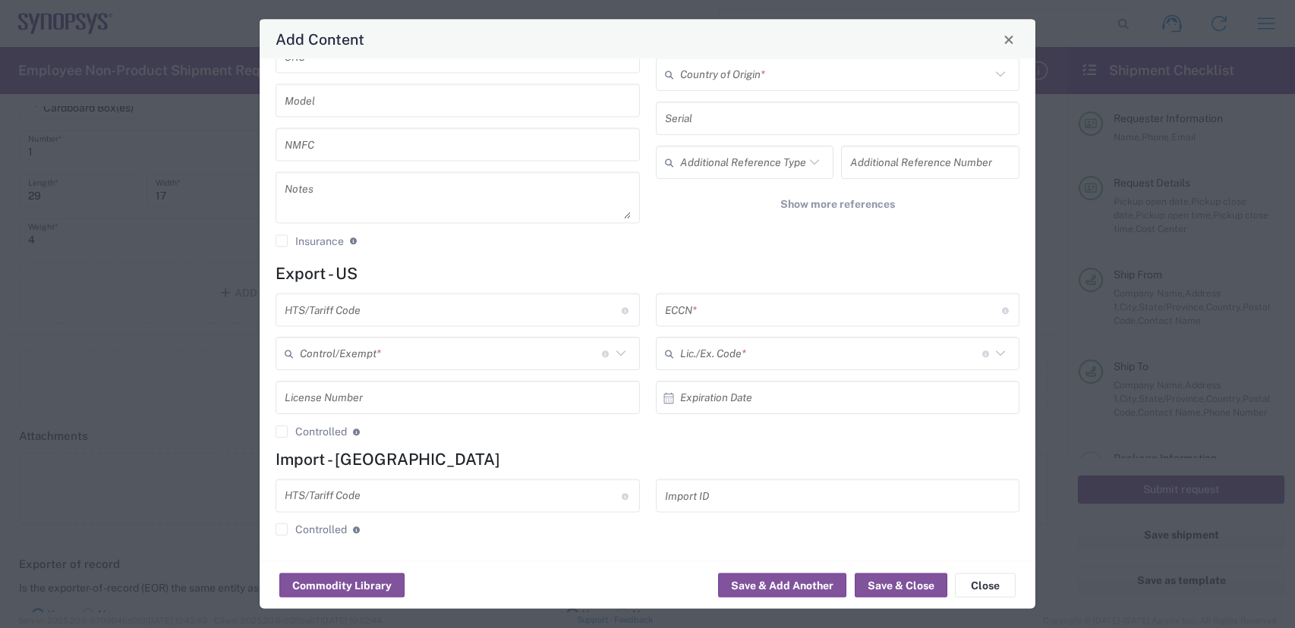
scroll to position [213, 0]
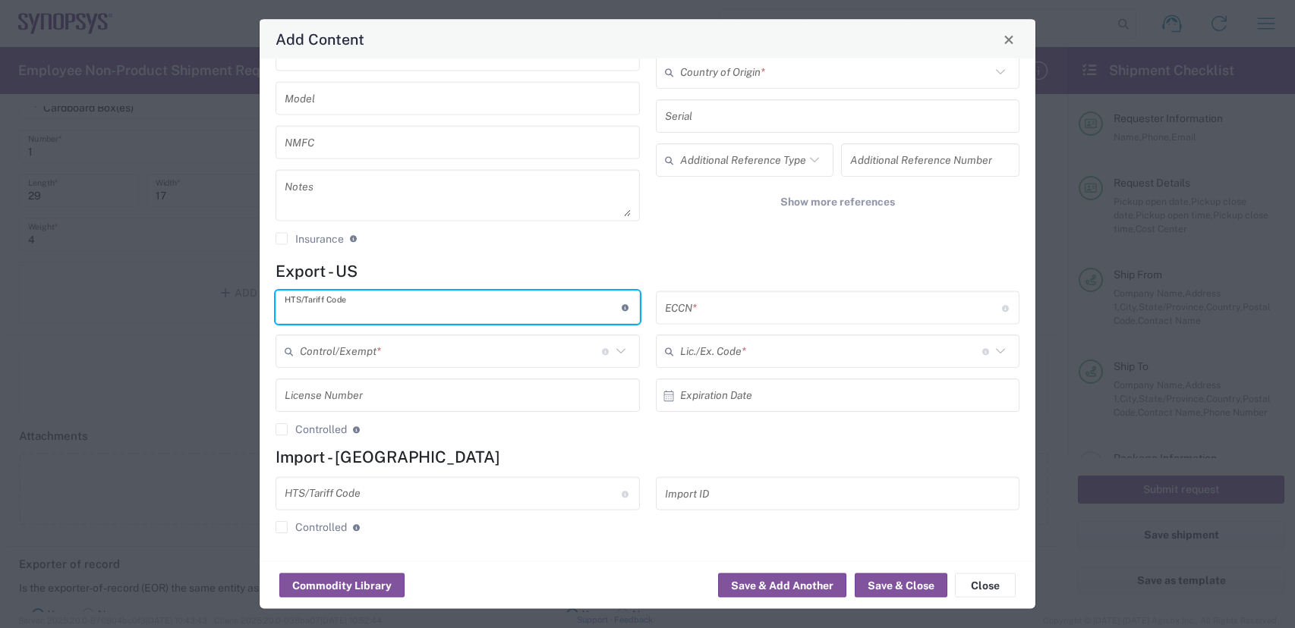
click at [501, 316] on input "text" at bounding box center [453, 307] width 337 height 27
paste input "8534.00.0020"
type input "8534.00.0020"
click at [729, 306] on input "text" at bounding box center [833, 307] width 337 height 27
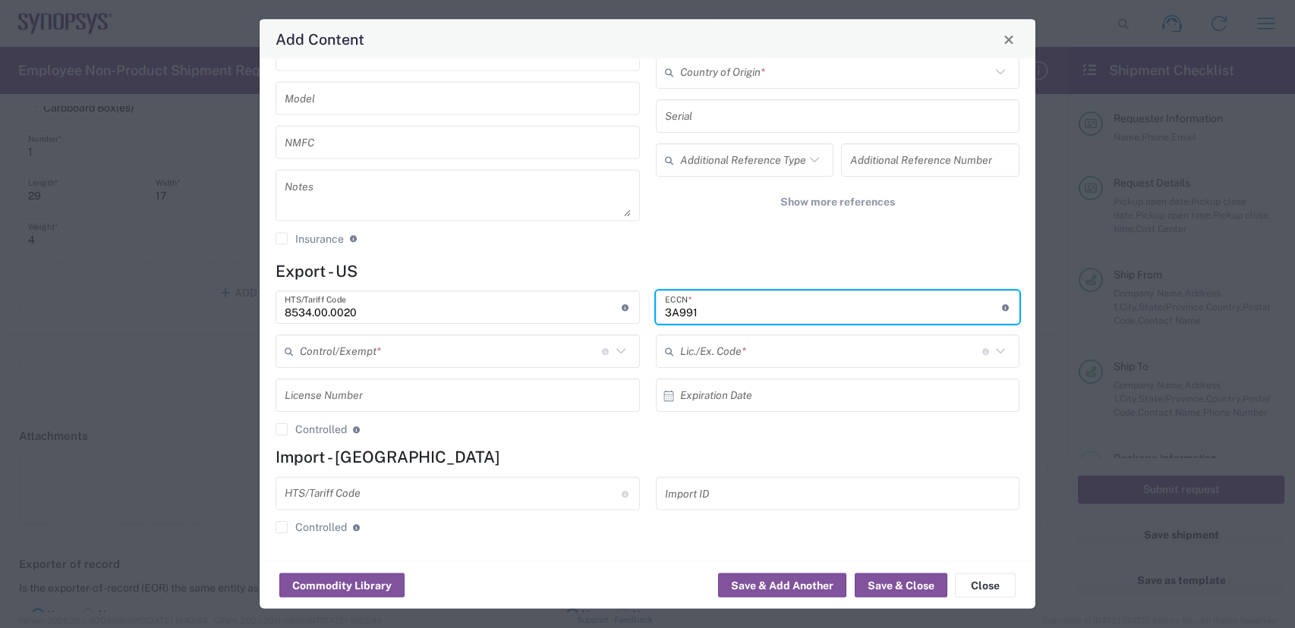
type input "3A991"
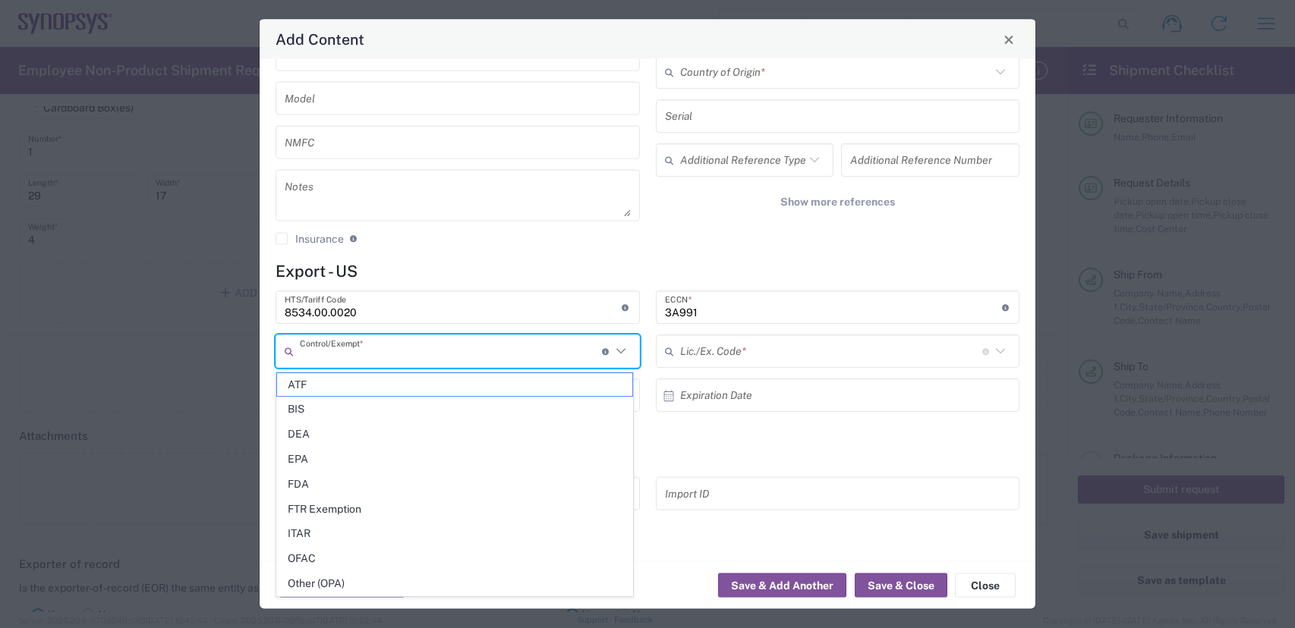
click at [403, 356] on input "text" at bounding box center [451, 351] width 302 height 27
click at [357, 401] on span "BIS" at bounding box center [454, 410] width 355 height 24
type input "BIS"
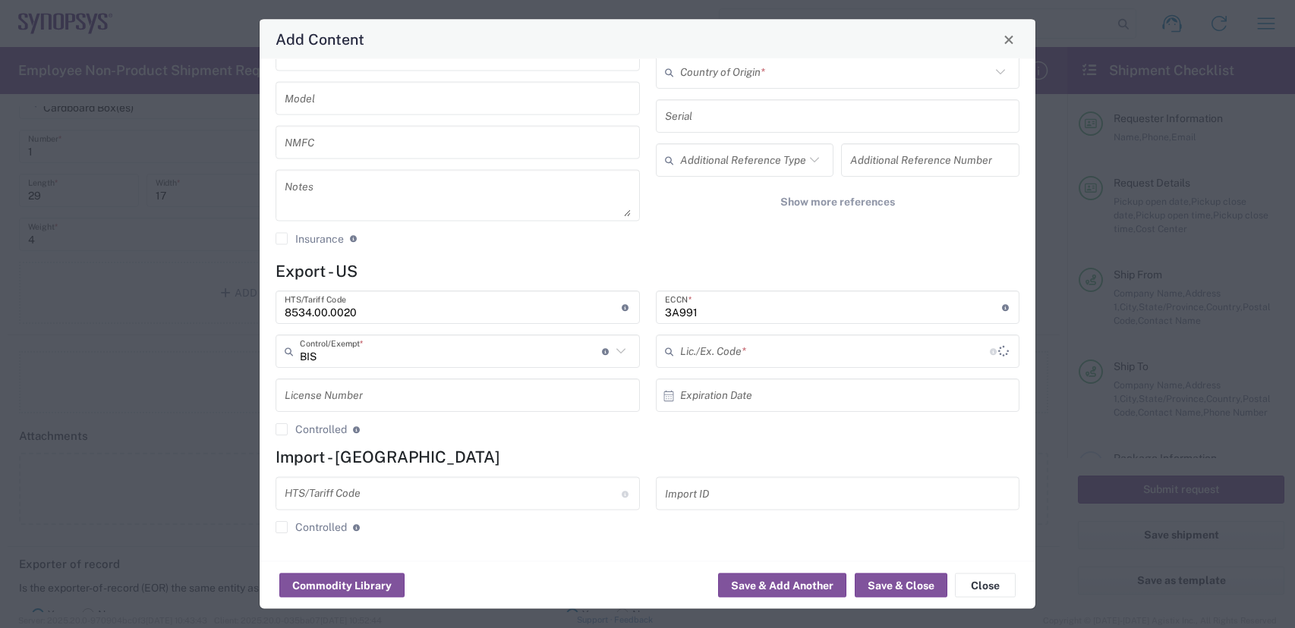
click at [737, 347] on input "text" at bounding box center [835, 351] width 310 height 27
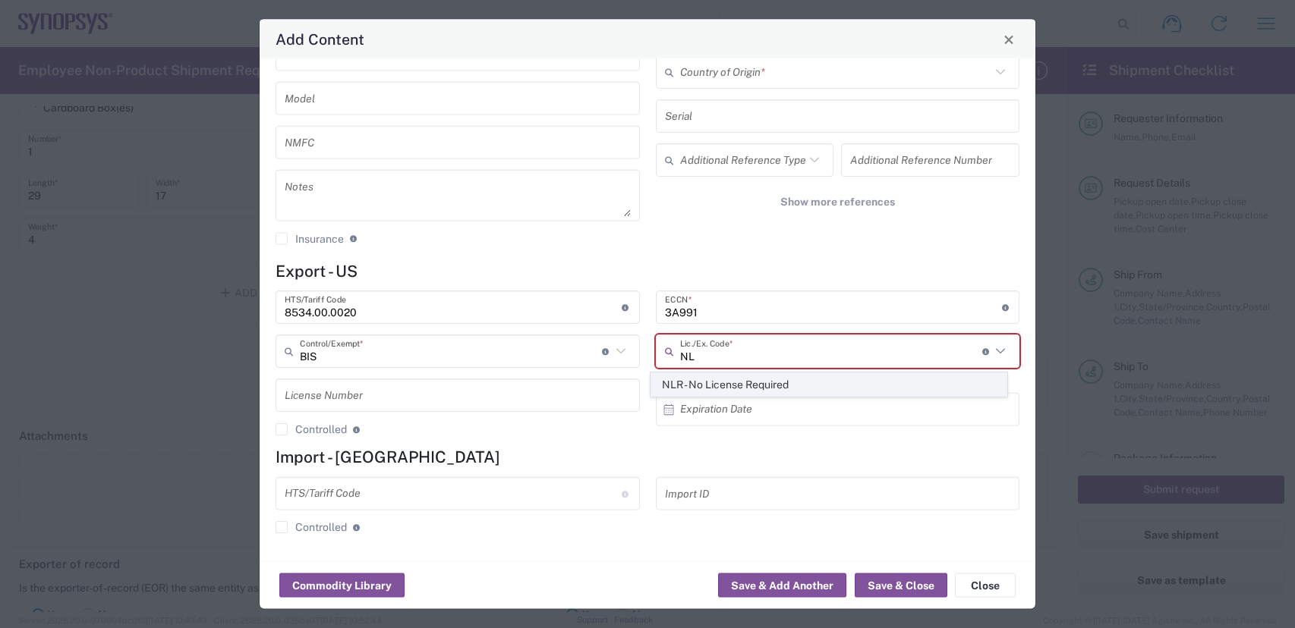
click at [755, 380] on span "NLR - No License Required" at bounding box center [828, 385] width 355 height 24
type input "NLR - No License Required"
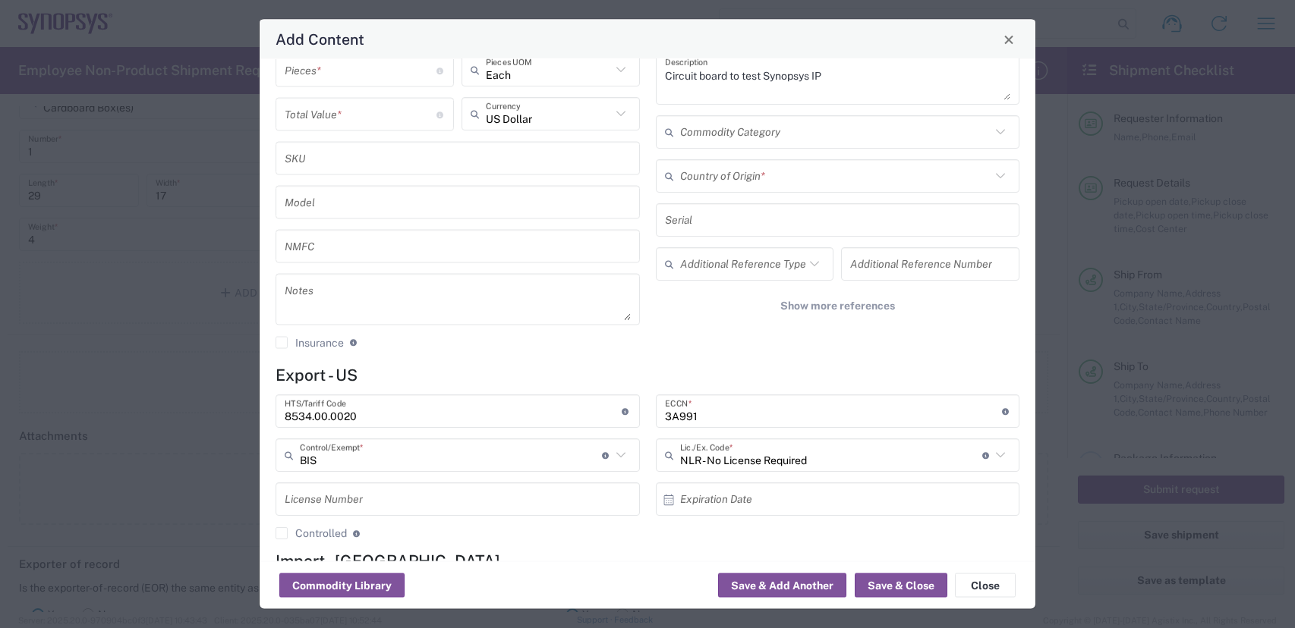
scroll to position [0, 0]
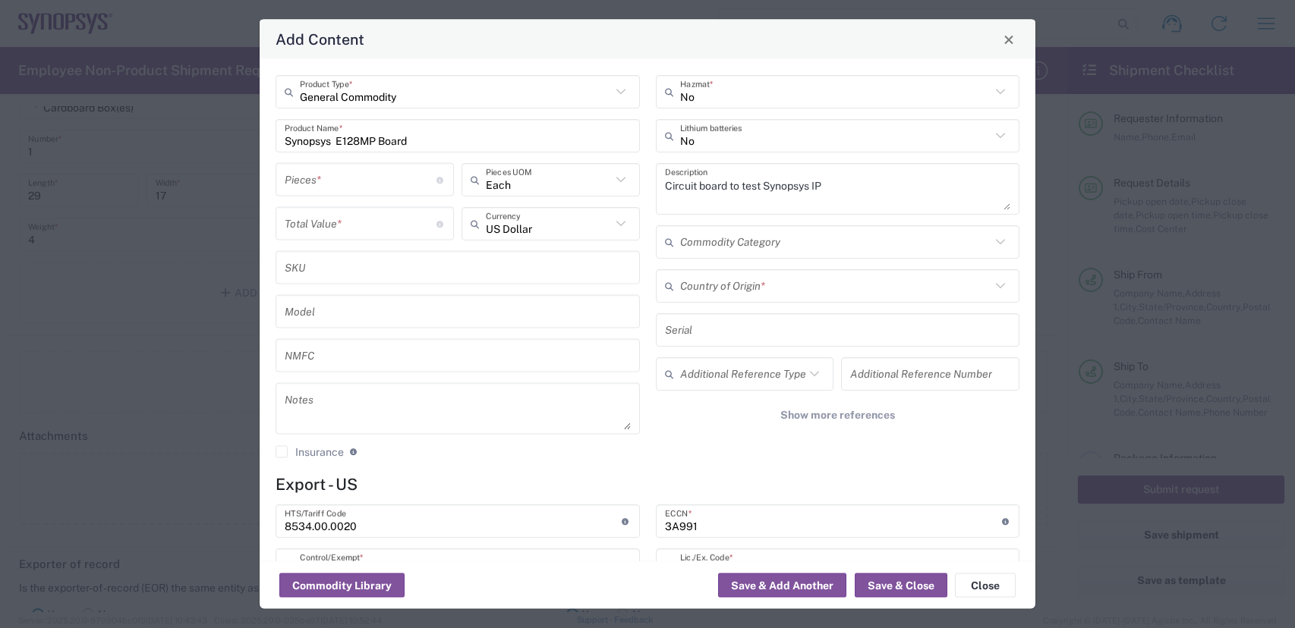
click at [359, 181] on input "number" at bounding box center [361, 179] width 152 height 27
type input "1"
click at [376, 212] on input "number" at bounding box center [361, 223] width 152 height 27
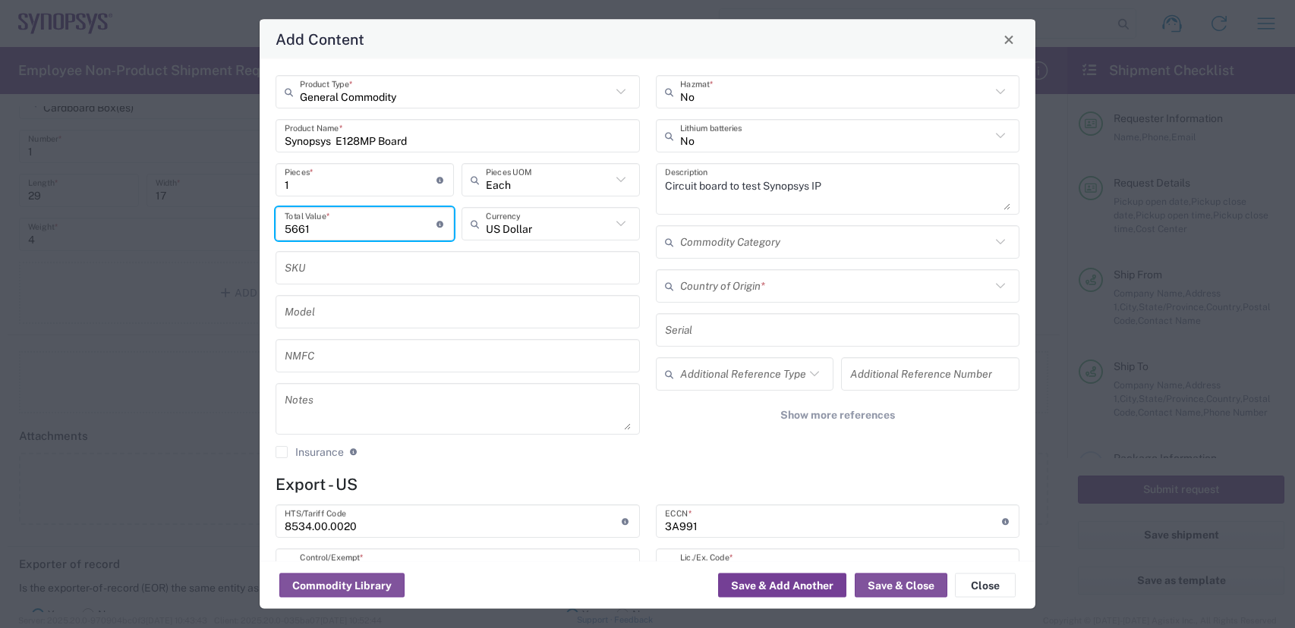
type input "5661"
click at [786, 580] on button "Save & Add Another" at bounding box center [782, 586] width 128 height 24
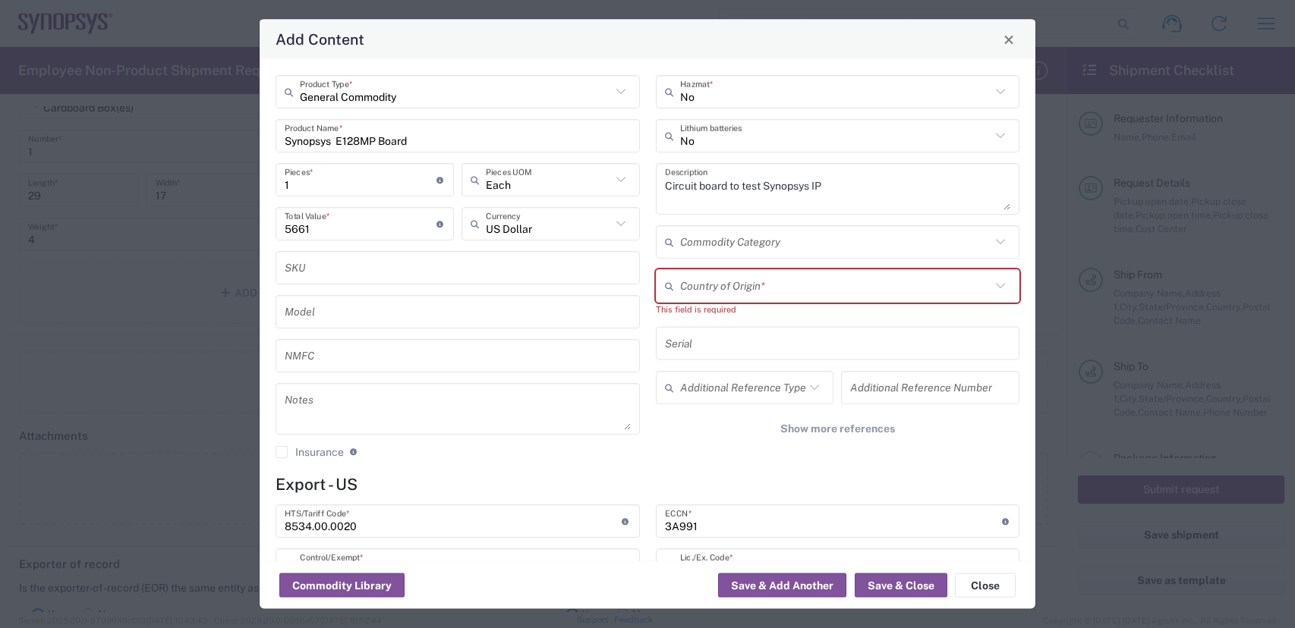
click at [807, 253] on input "text" at bounding box center [835, 241] width 311 height 27
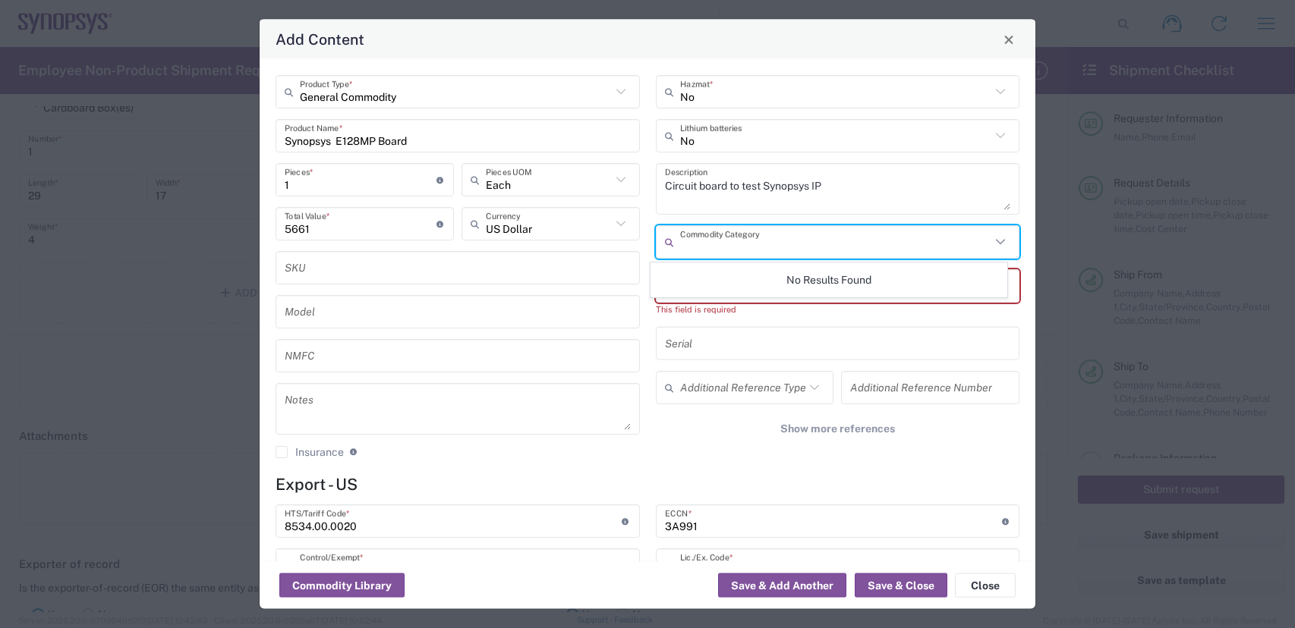
click at [769, 286] on div "No Results Found" at bounding box center [828, 280] width 357 height 35
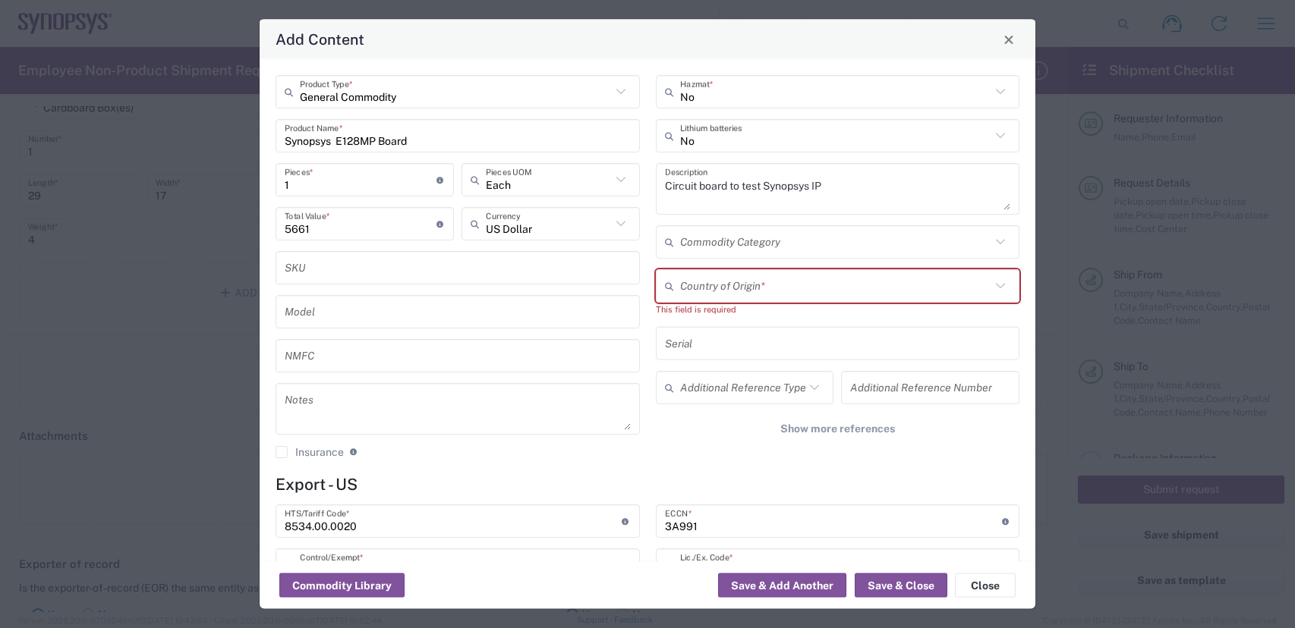
click at [788, 298] on input "text" at bounding box center [835, 285] width 311 height 27
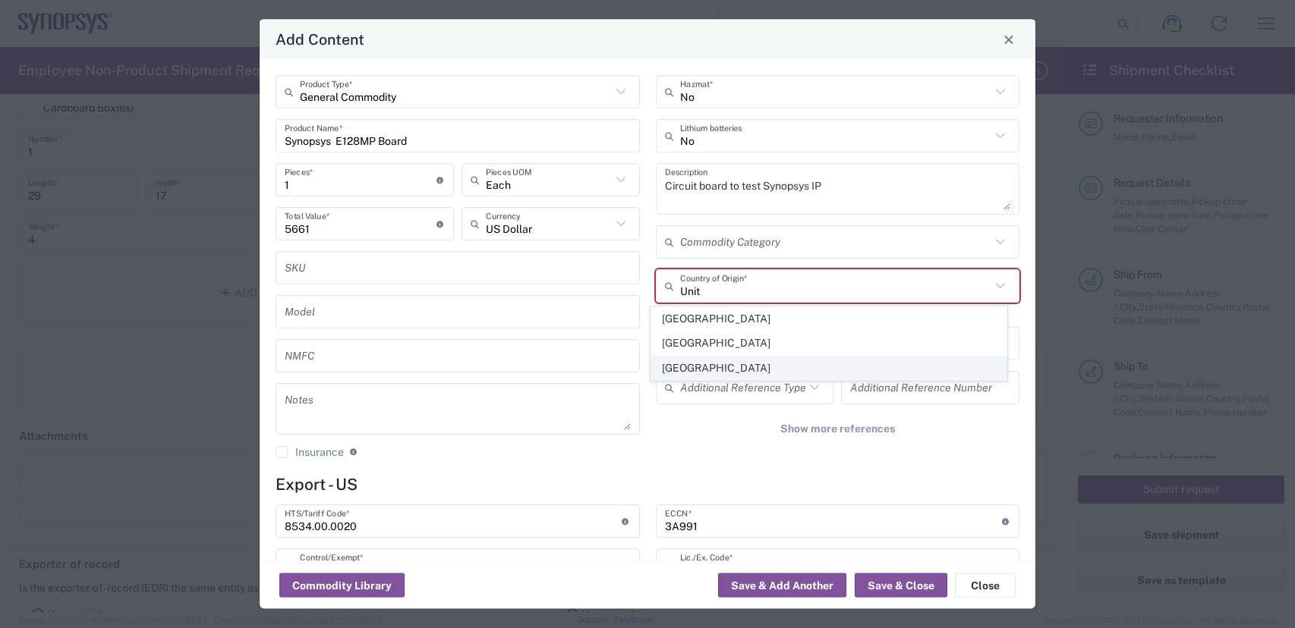
click at [779, 363] on span "United States" at bounding box center [828, 369] width 355 height 24
type input "United States"
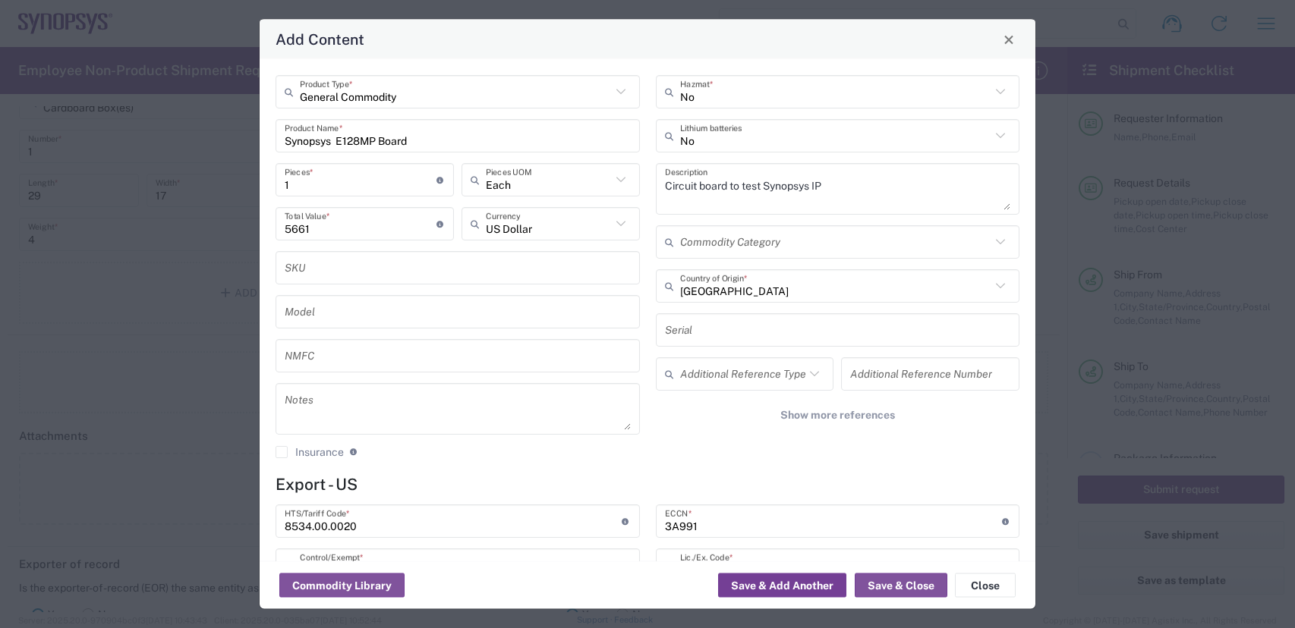
click at [795, 583] on button "Save & Add Another" at bounding box center [782, 586] width 128 height 24
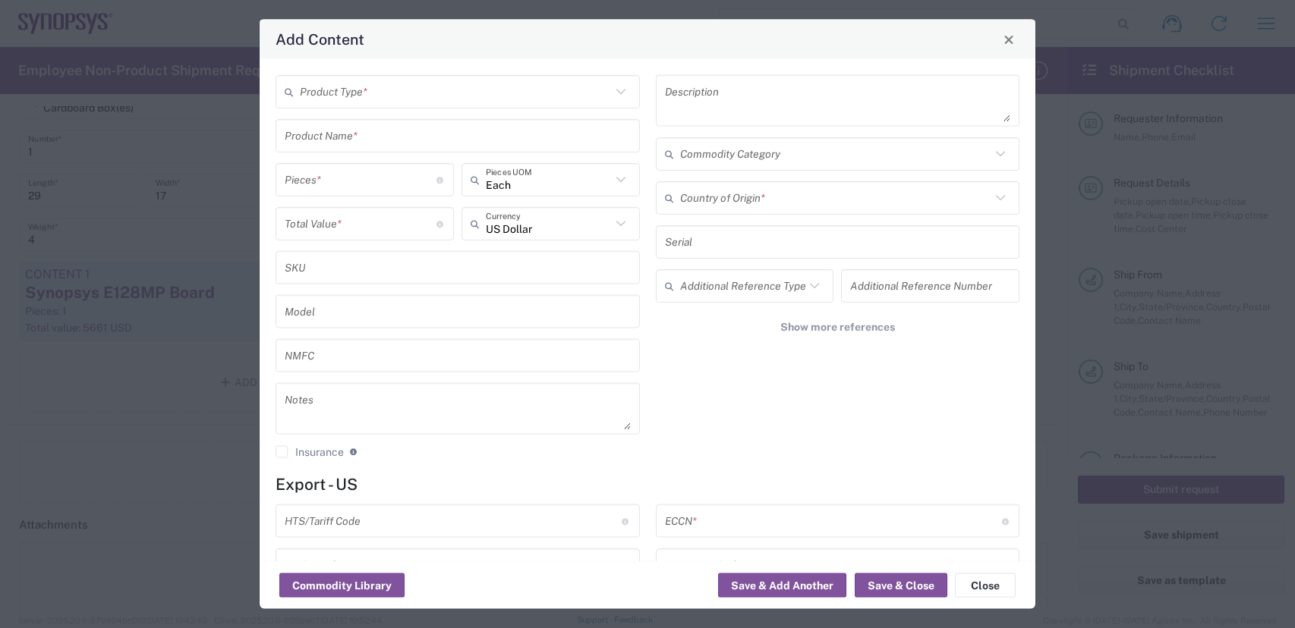
click at [464, 93] on input "text" at bounding box center [455, 91] width 311 height 27
click at [428, 149] on span "General Commodity" at bounding box center [454, 149] width 355 height 24
type input "General Commodity"
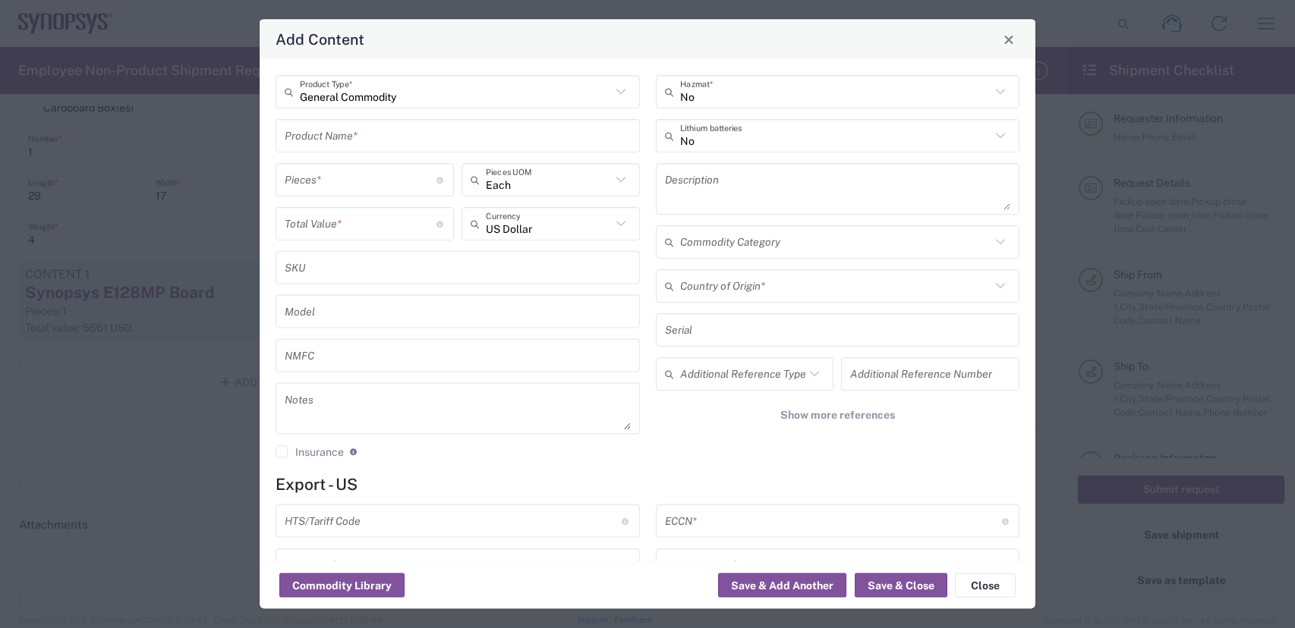
click at [421, 137] on input "text" at bounding box center [458, 135] width 346 height 27
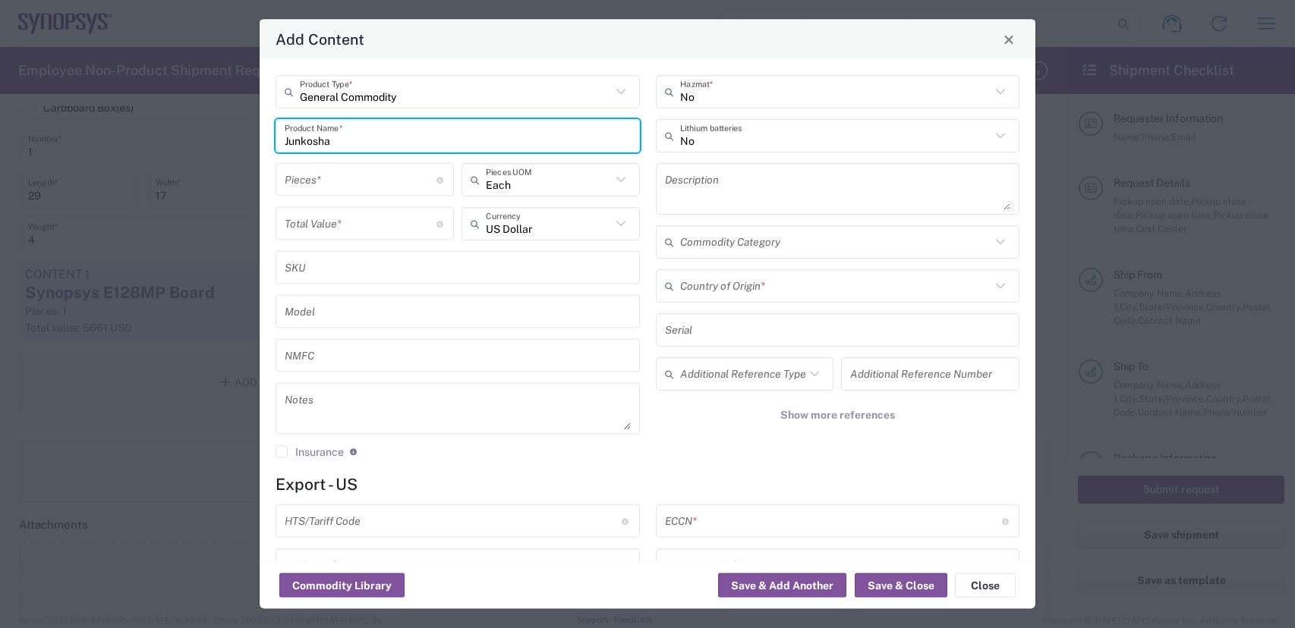
paste input "MWX261-01000VMSVMS/"
type input "Junkosha MWX261-01000VMSVMS cable"
click at [765, 184] on textarea at bounding box center [838, 189] width 346 height 42
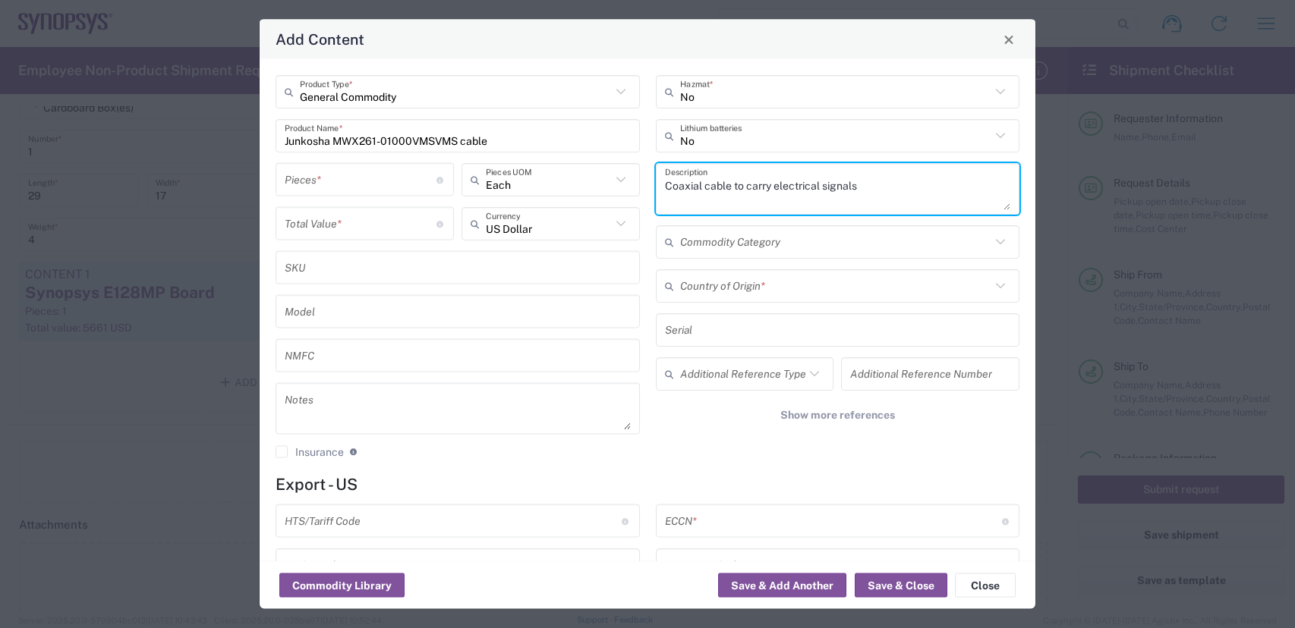
type textarea "Coaxial cable to carry electrical signals"
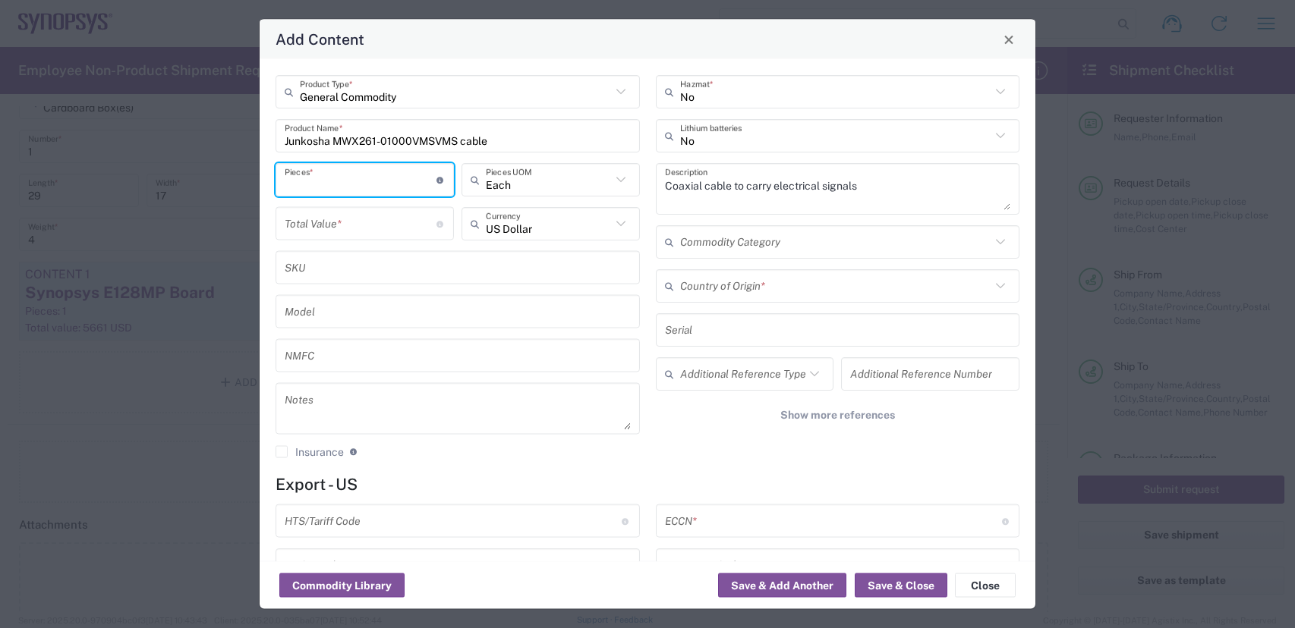
click at [385, 181] on input "number" at bounding box center [361, 179] width 152 height 27
type input "4"
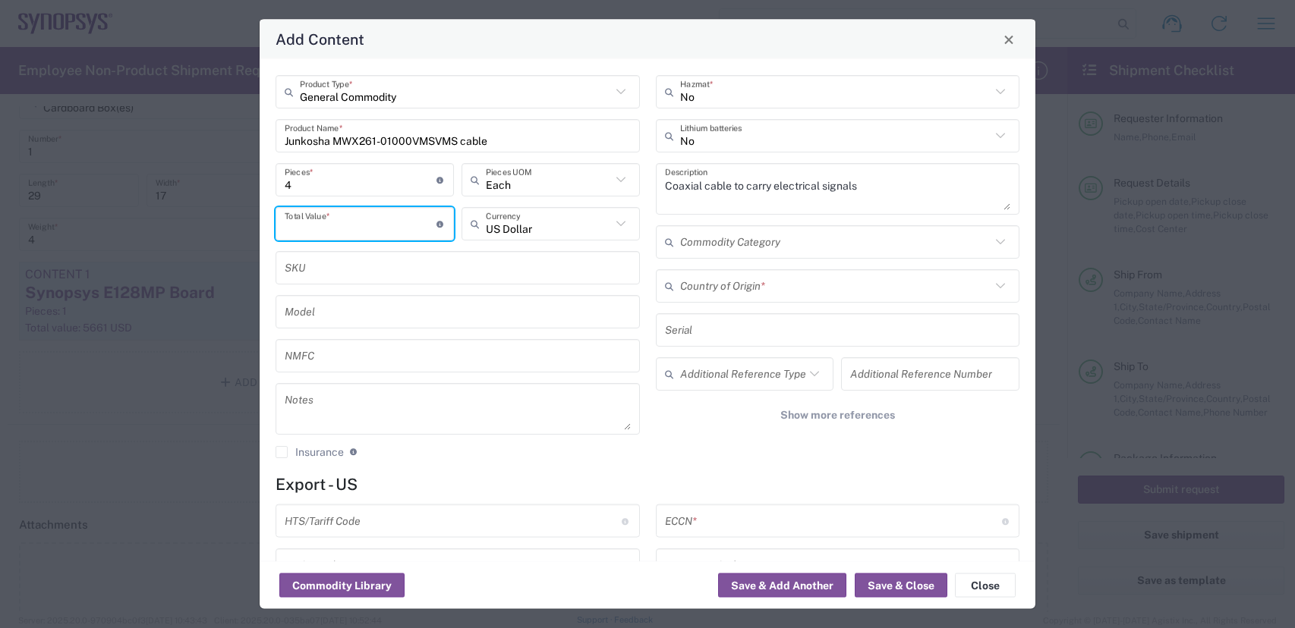
click at [350, 224] on input "number" at bounding box center [361, 223] width 152 height 27
type input "2447"
click at [829, 302] on div "Country of Origin *" at bounding box center [838, 285] width 364 height 33
type input "Japan"
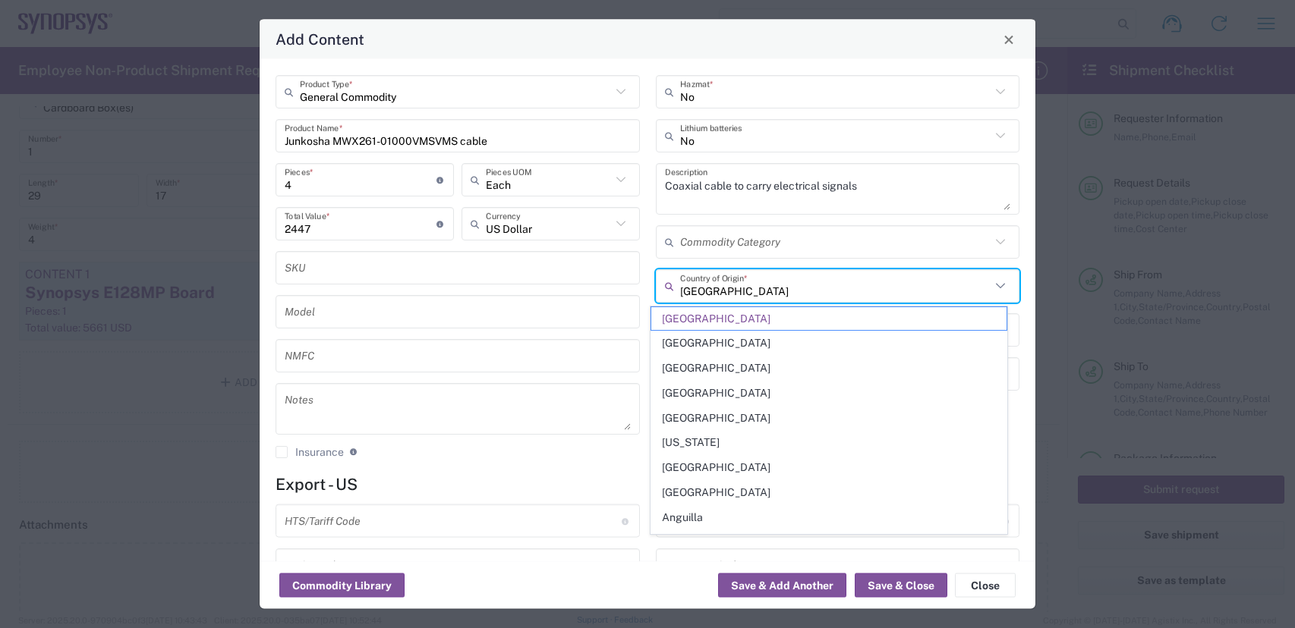
click at [376, 526] on input "text" at bounding box center [453, 521] width 337 height 27
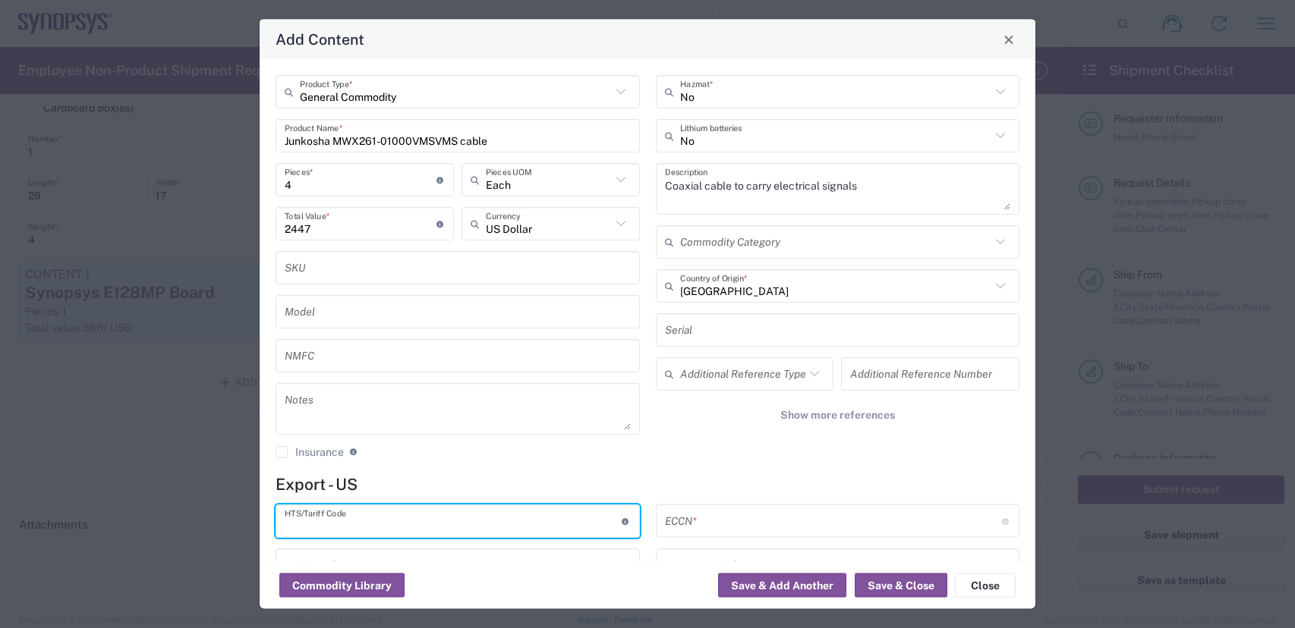
paste input "8544.20.0000"
type input "8544.20.0000"
click at [751, 519] on input "text" at bounding box center [833, 521] width 337 height 27
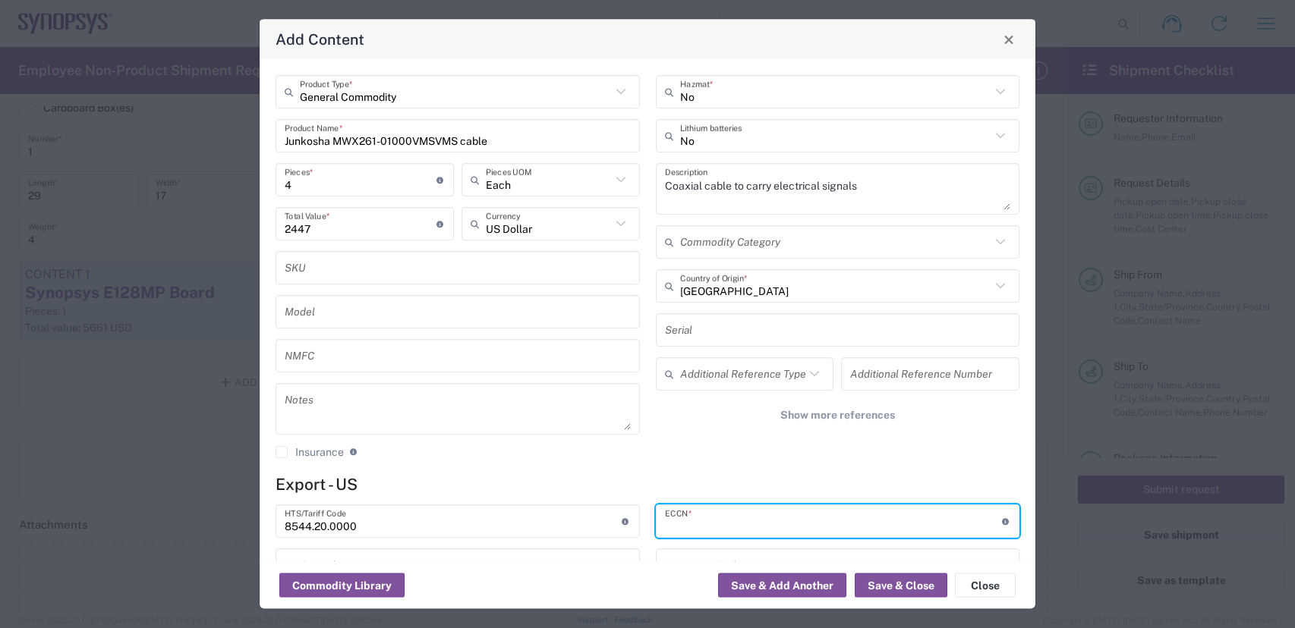
type input "A"
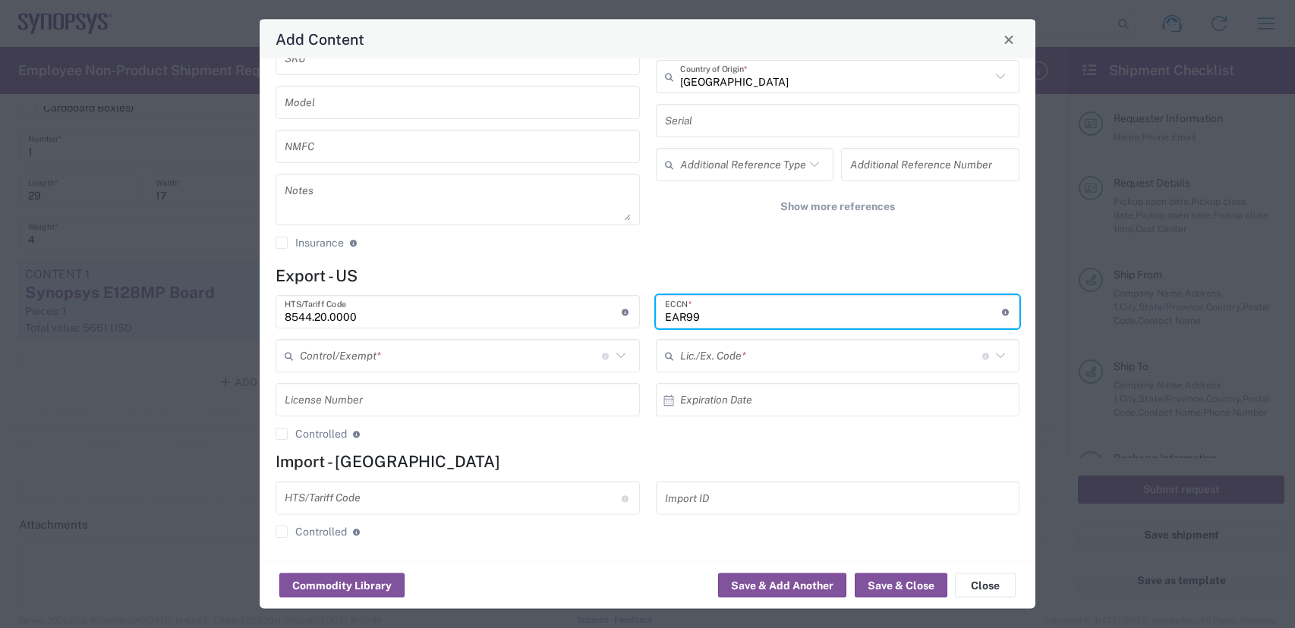
scroll to position [213, 0]
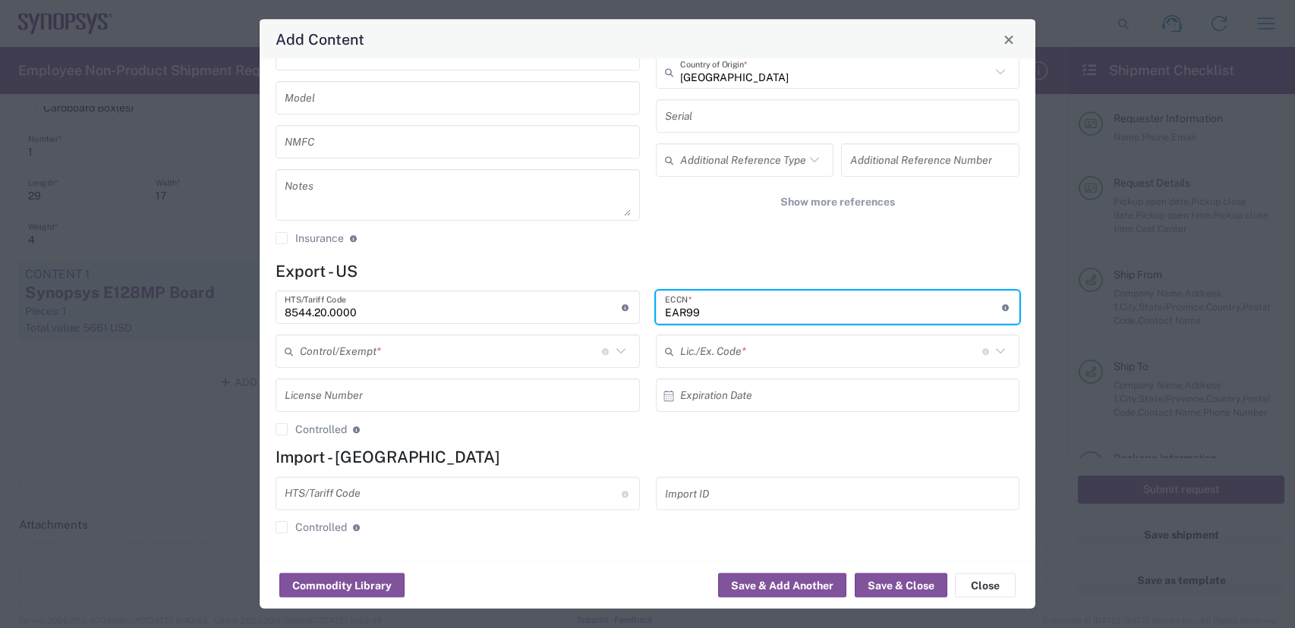
type input "EAR99"
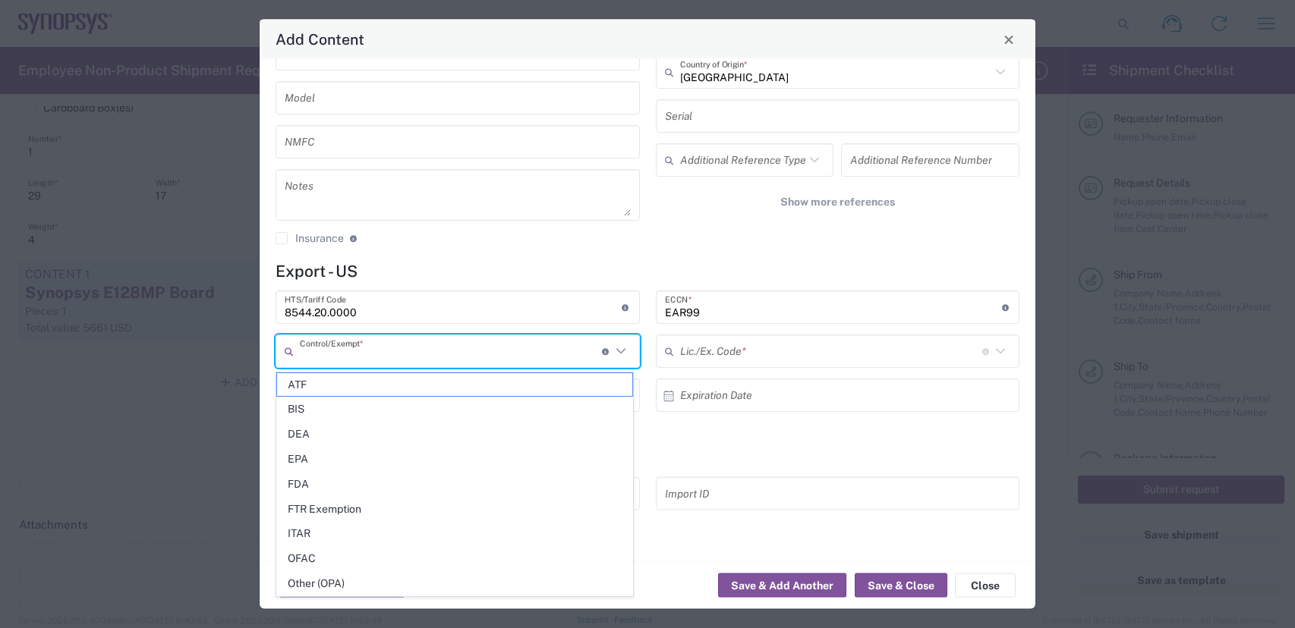
click at [438, 359] on input "text" at bounding box center [451, 351] width 302 height 27
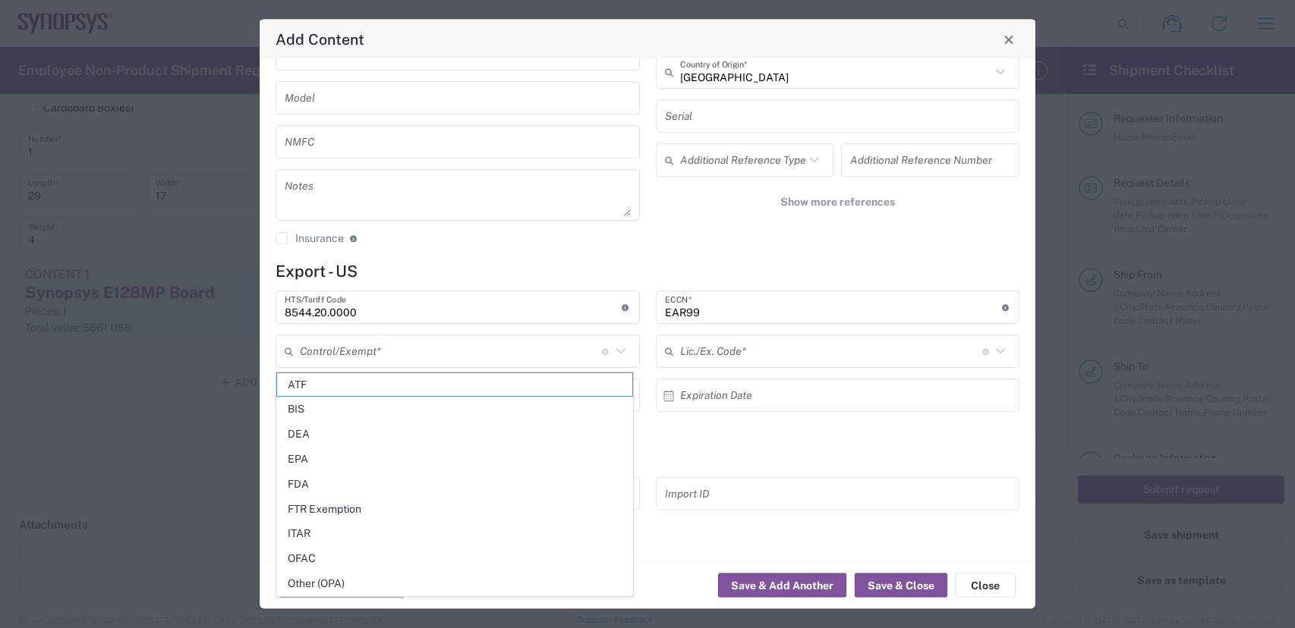
drag, startPoint x: 294, startPoint y: 401, endPoint x: 327, endPoint y: 392, distance: 33.7
click at [298, 401] on span "BIS" at bounding box center [454, 410] width 355 height 24
type input "BIS"
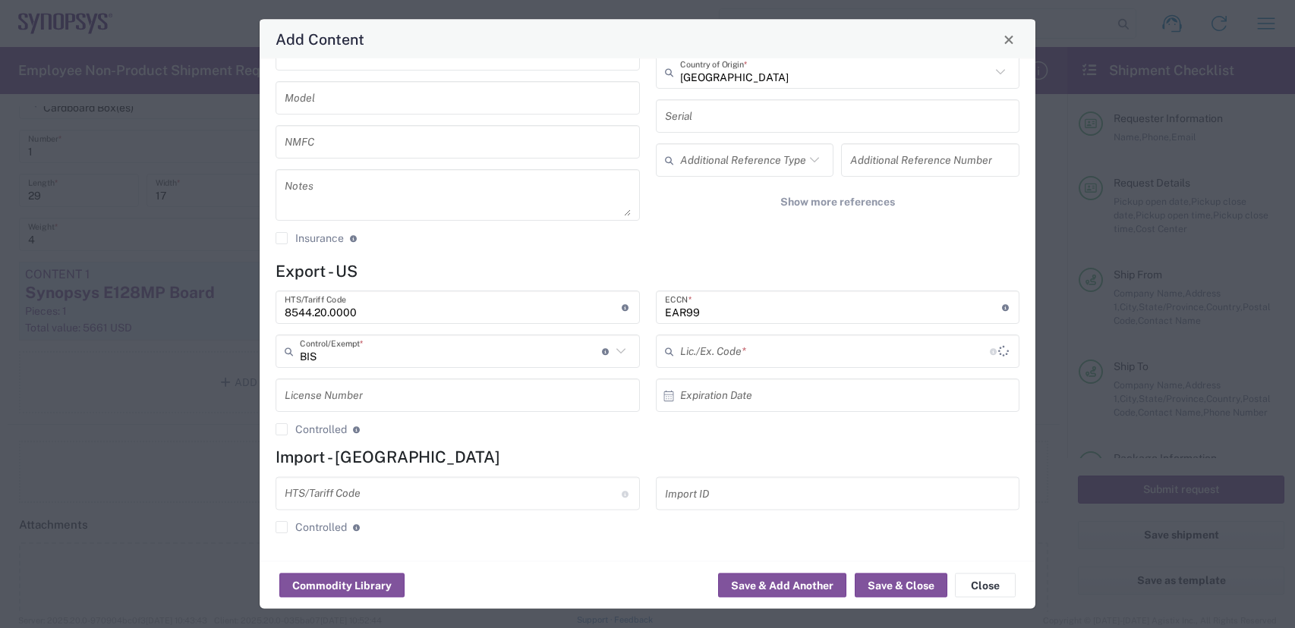
click at [720, 332] on div "EAR99 ECCN * Obtain ECCN from vendor if product is purchased. Export Control Cl…" at bounding box center [837, 369] width 380 height 156
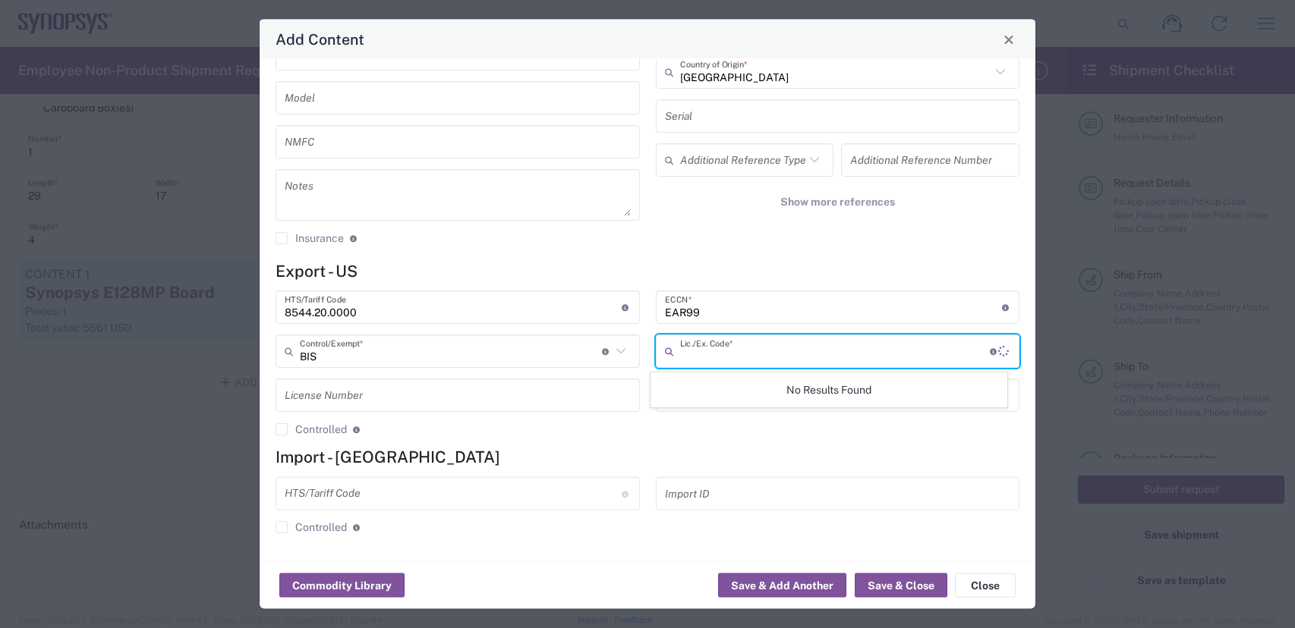
click at [730, 349] on input "text" at bounding box center [835, 351] width 310 height 27
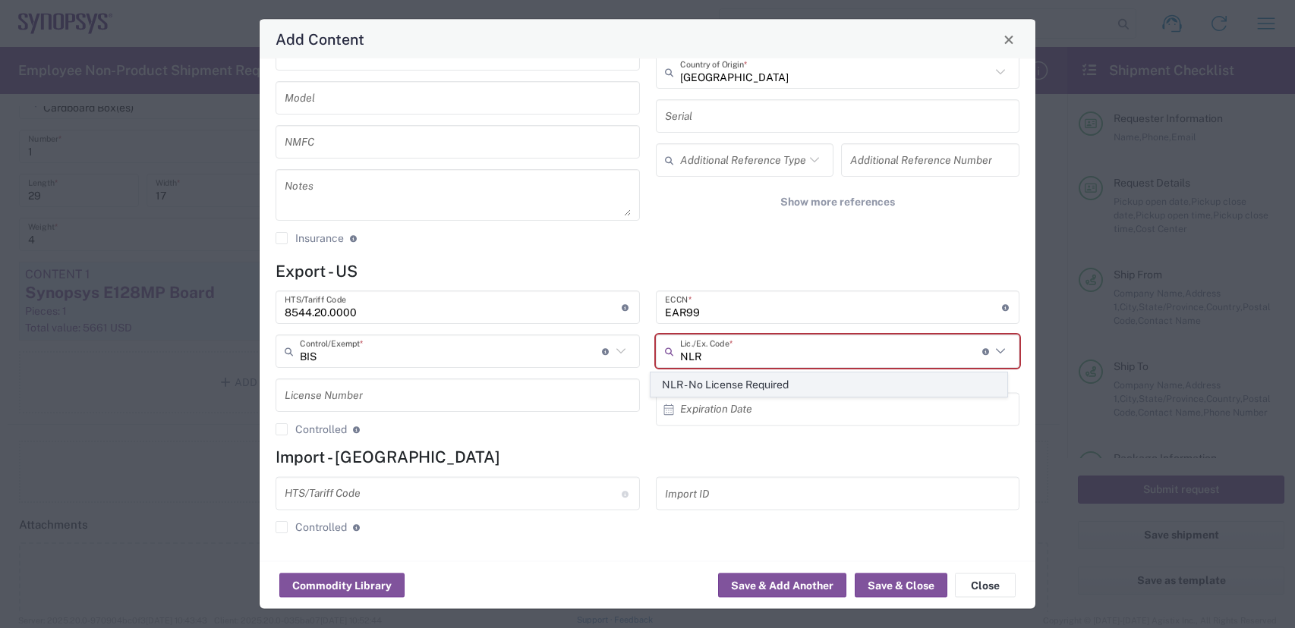
click at [813, 387] on span "NLR - No License Required" at bounding box center [828, 385] width 355 height 24
type input "NLR - No License Required"
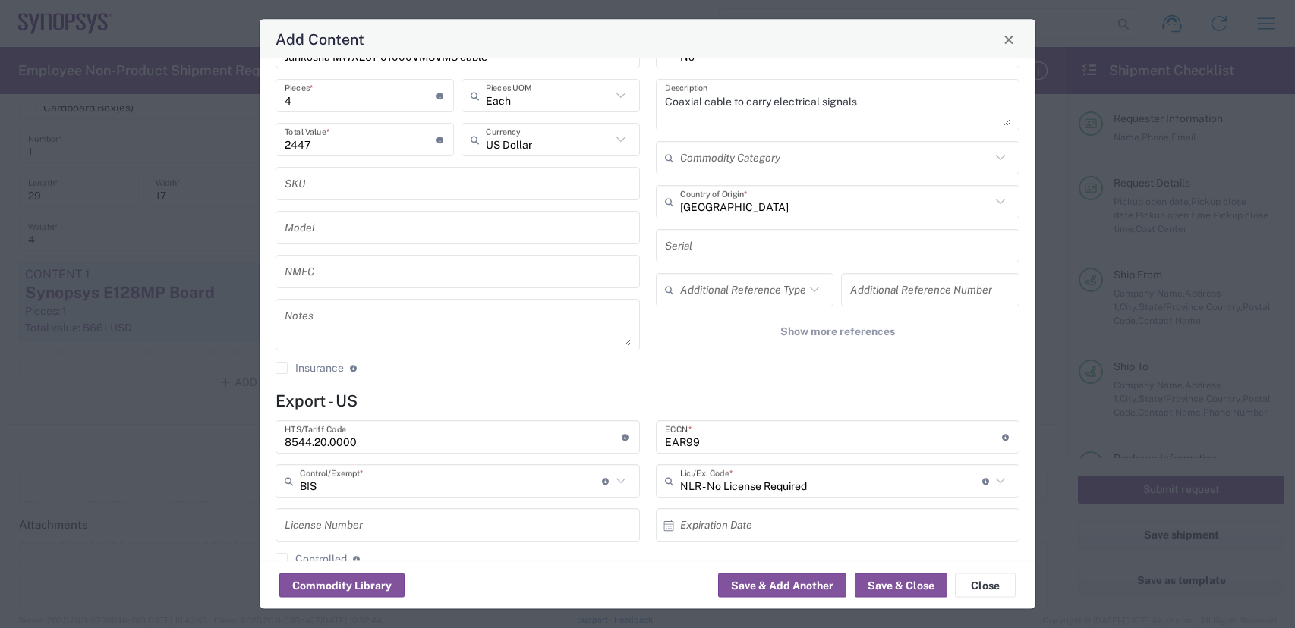
scroll to position [0, 0]
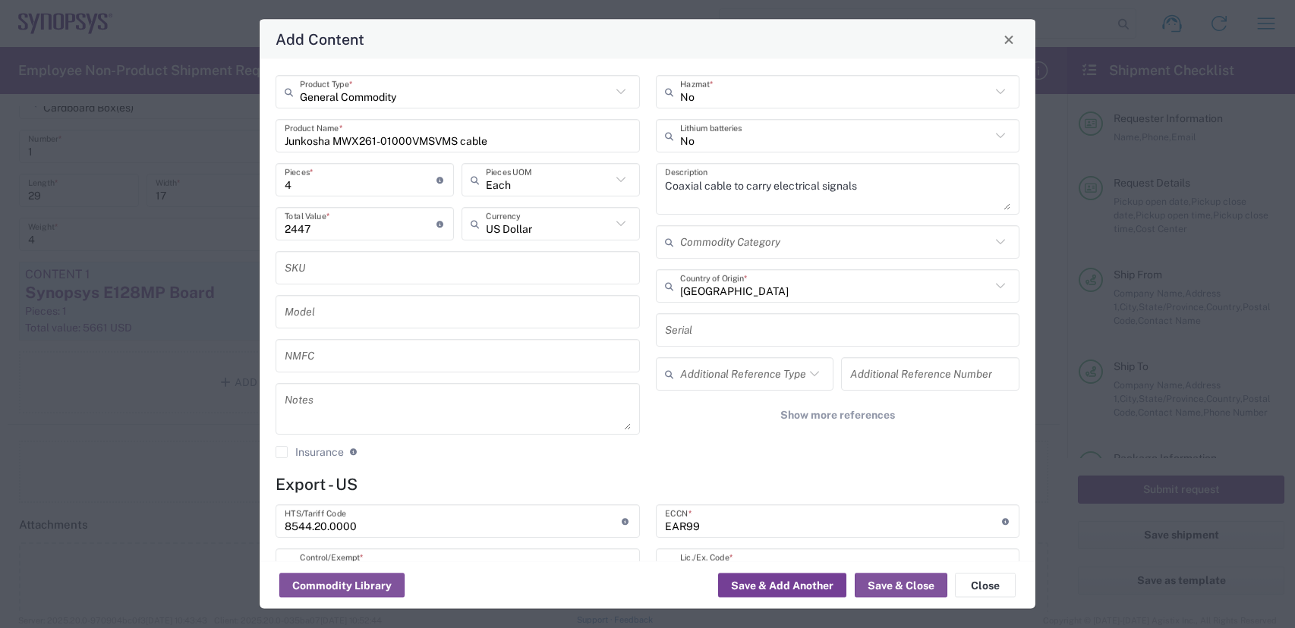
click at [787, 584] on button "Save & Add Another" at bounding box center [782, 586] width 128 height 24
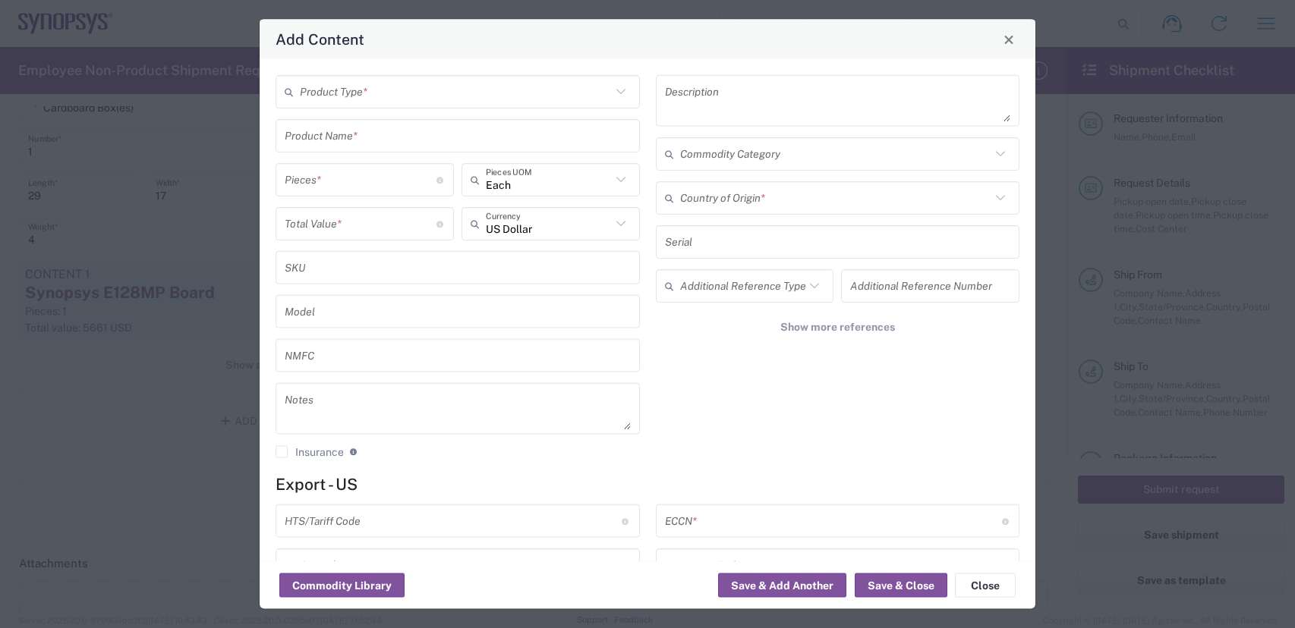
click at [398, 107] on div "Product Type *" at bounding box center [457, 91] width 364 height 33
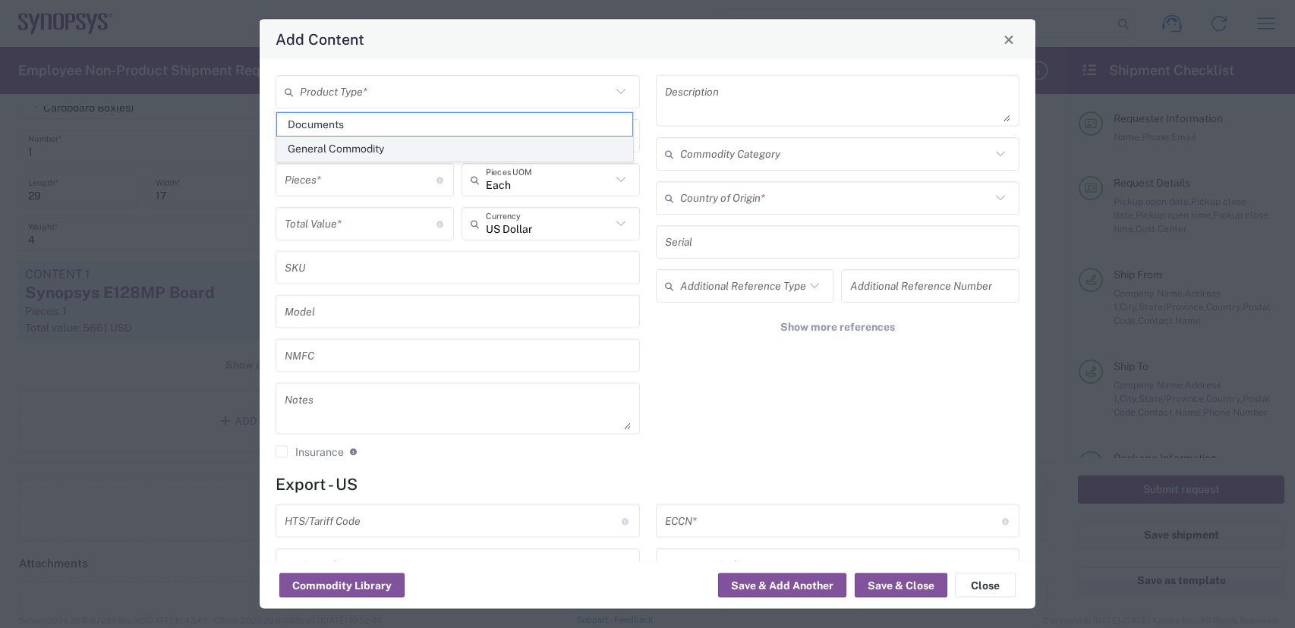
click at [363, 145] on span "General Commodity" at bounding box center [454, 149] width 355 height 24
type input "General Commodity"
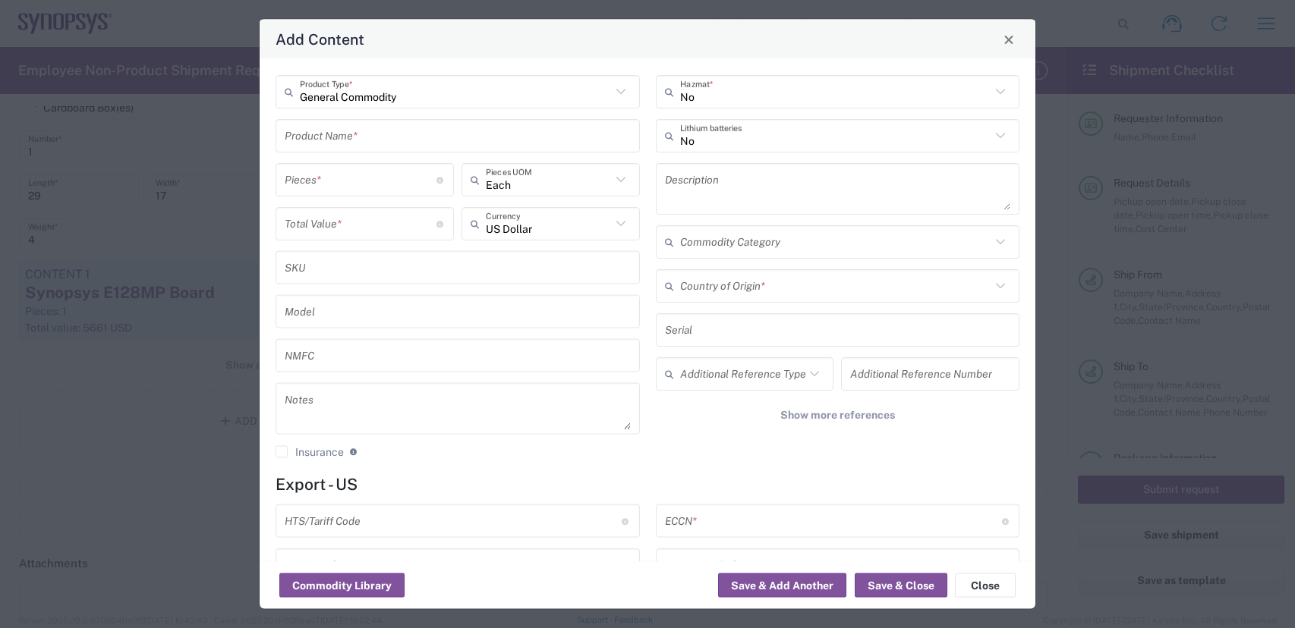
click at [385, 134] on input "text" at bounding box center [458, 135] width 346 height 27
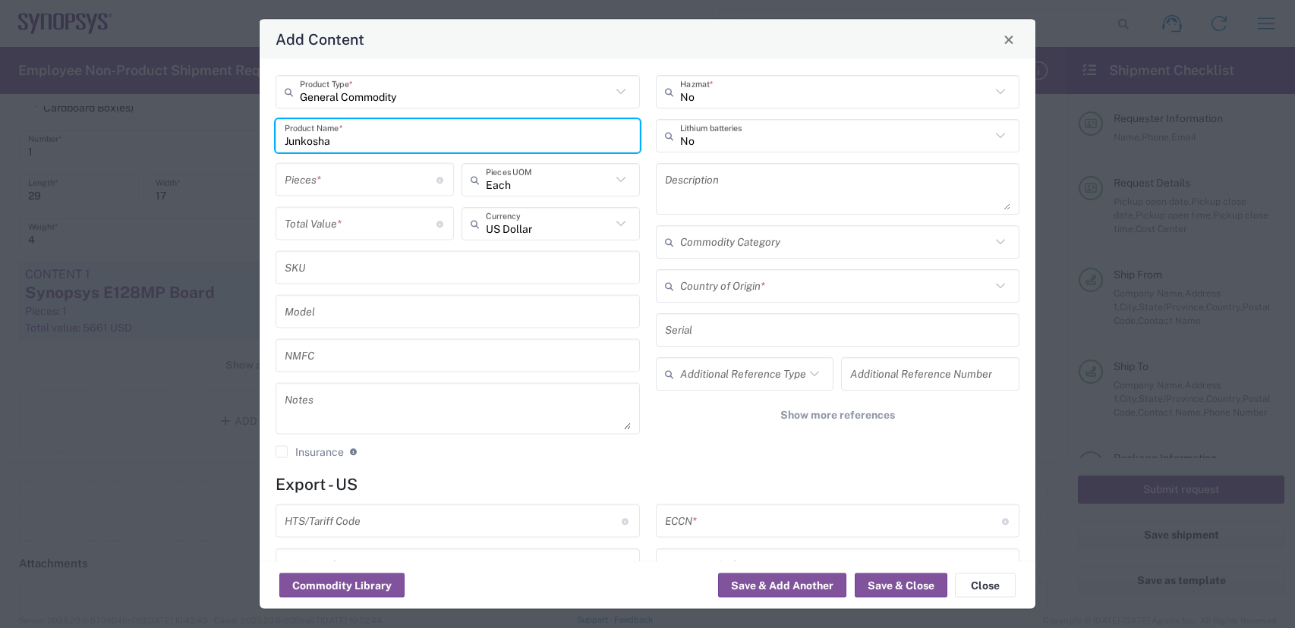
paste input "MWX261-00500VMSVMS/"
type input "Junkosha MWX261-00500VMSVMS"
drag, startPoint x: 772, startPoint y: 184, endPoint x: 776, endPoint y: 176, distance: 9.5
click at [776, 181] on textarea at bounding box center [838, 189] width 346 height 42
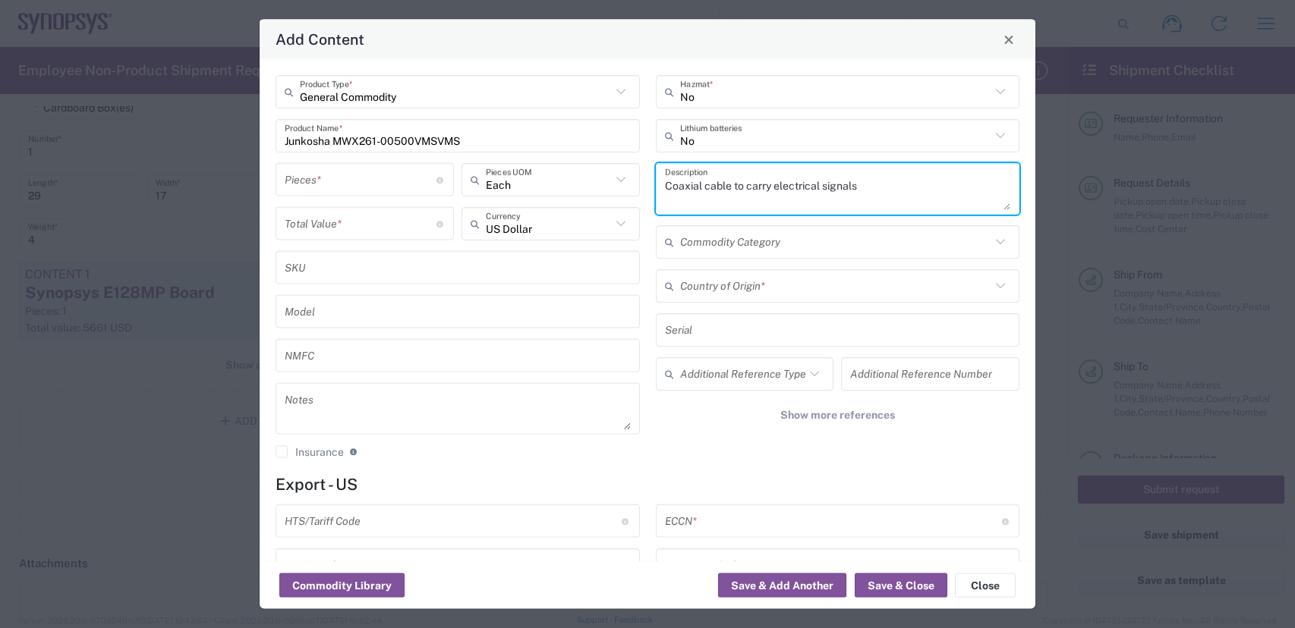
type textarea "Coaxial cable to carry electrical signals"
click at [385, 180] on input "number" at bounding box center [361, 179] width 152 height 27
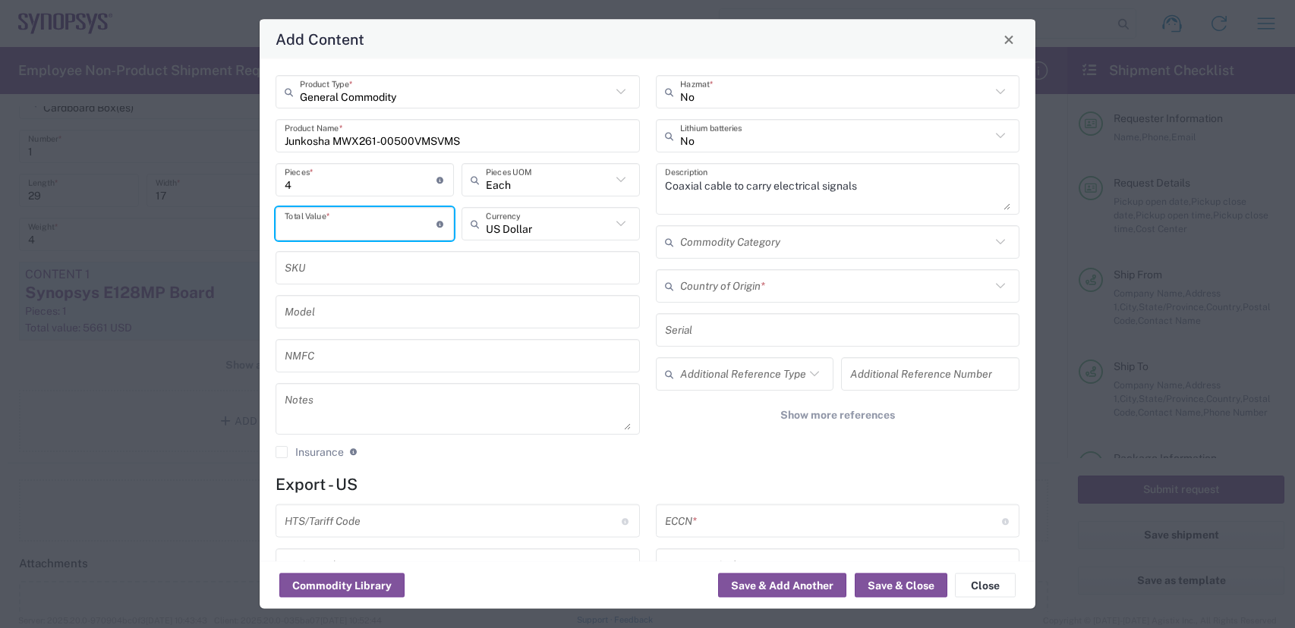
click at [333, 230] on input "number" at bounding box center [361, 223] width 152 height 27
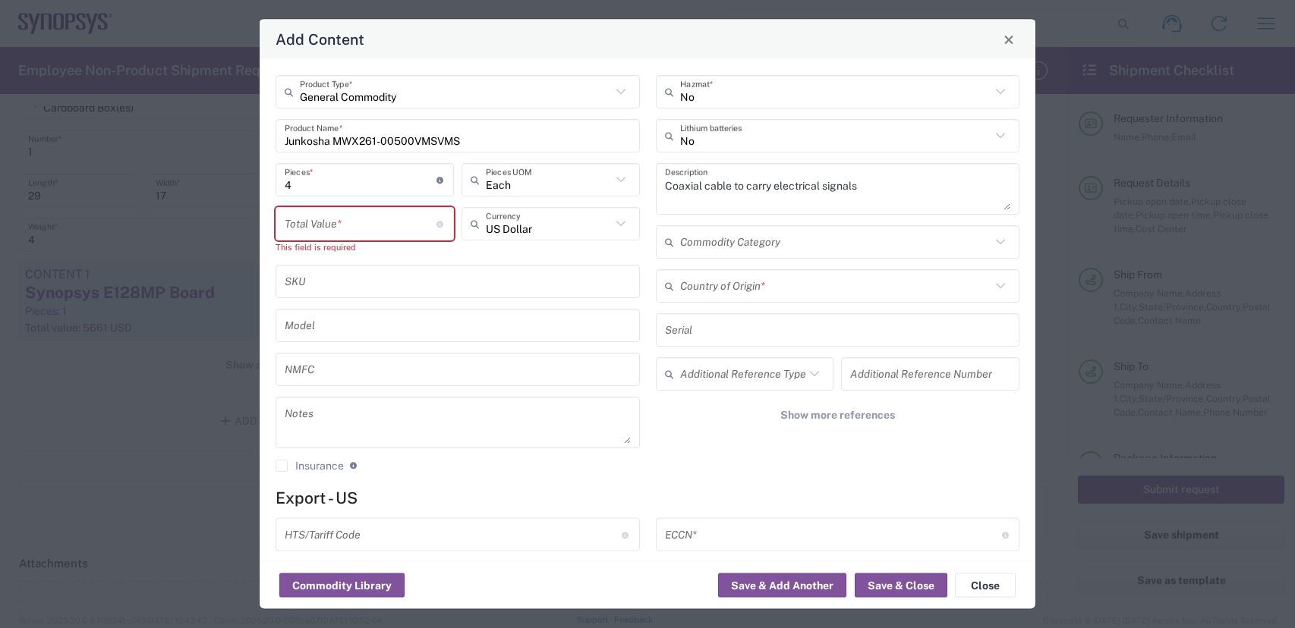
click at [584, 35] on div "Add Content" at bounding box center [648, 39] width 776 height 39
drag, startPoint x: 308, startPoint y: 187, endPoint x: 224, endPoint y: 165, distance: 87.1
click at [251, 169] on div "Add Content General Commodity Product Type * Junkosha MWX261-00500VMSVMS Produc…" at bounding box center [647, 314] width 1295 height 628
type input "1"
click at [345, 226] on input "number" at bounding box center [361, 223] width 152 height 27
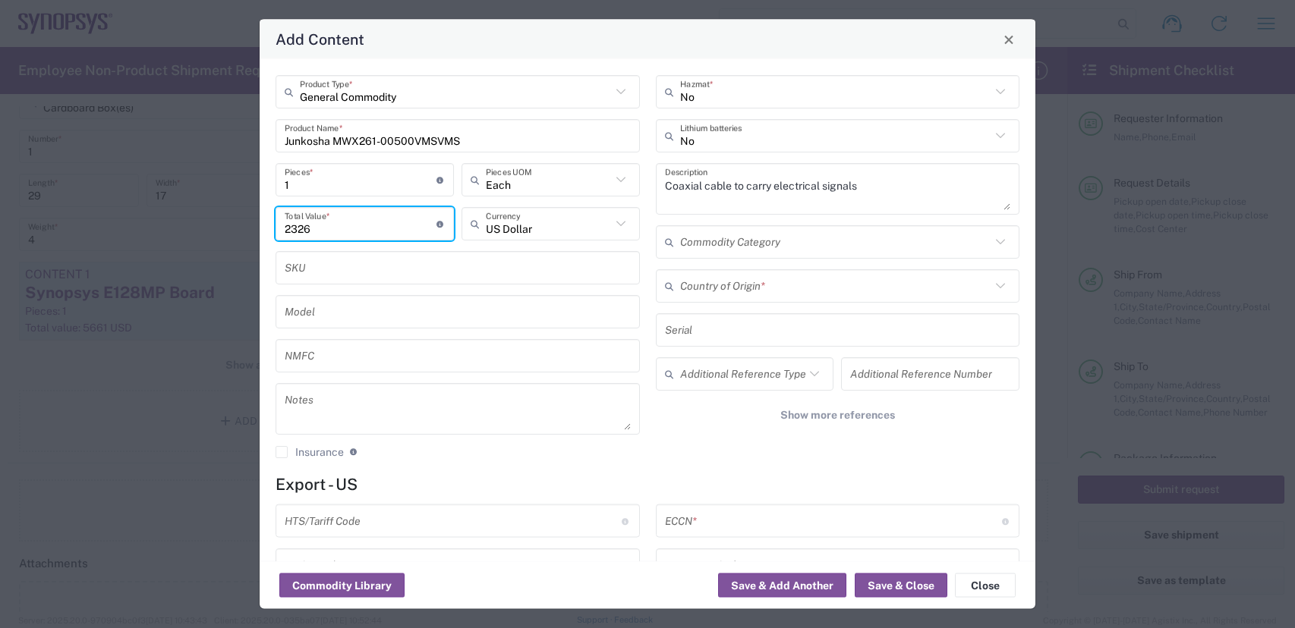
type input "2326"
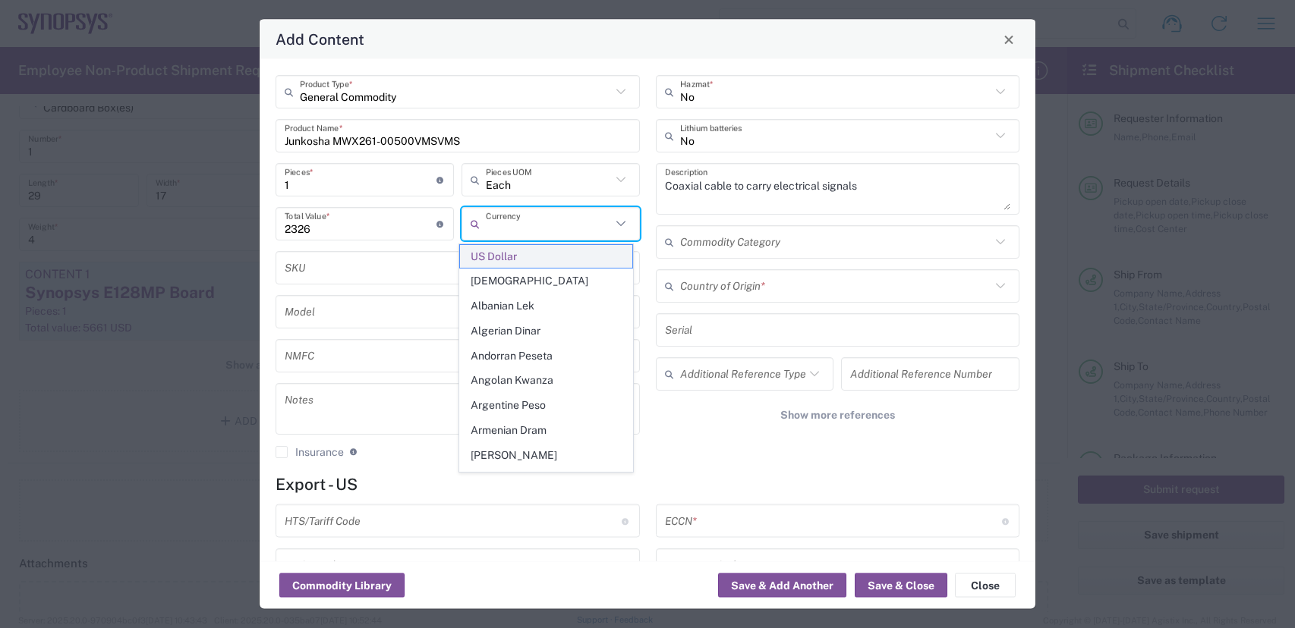
click at [498, 256] on span "US Dollar" at bounding box center [546, 257] width 172 height 24
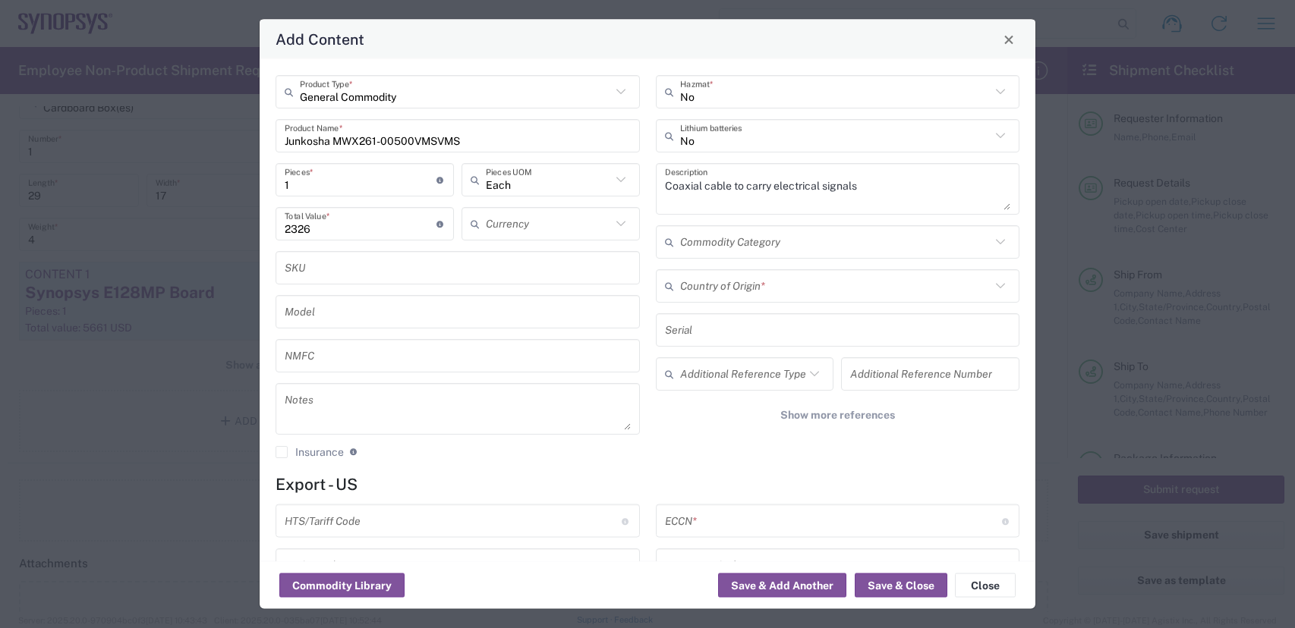
click at [513, 221] on input "text" at bounding box center [548, 223] width 125 height 27
type input "US Dollar"
click at [512, 279] on input "text" at bounding box center [458, 267] width 346 height 27
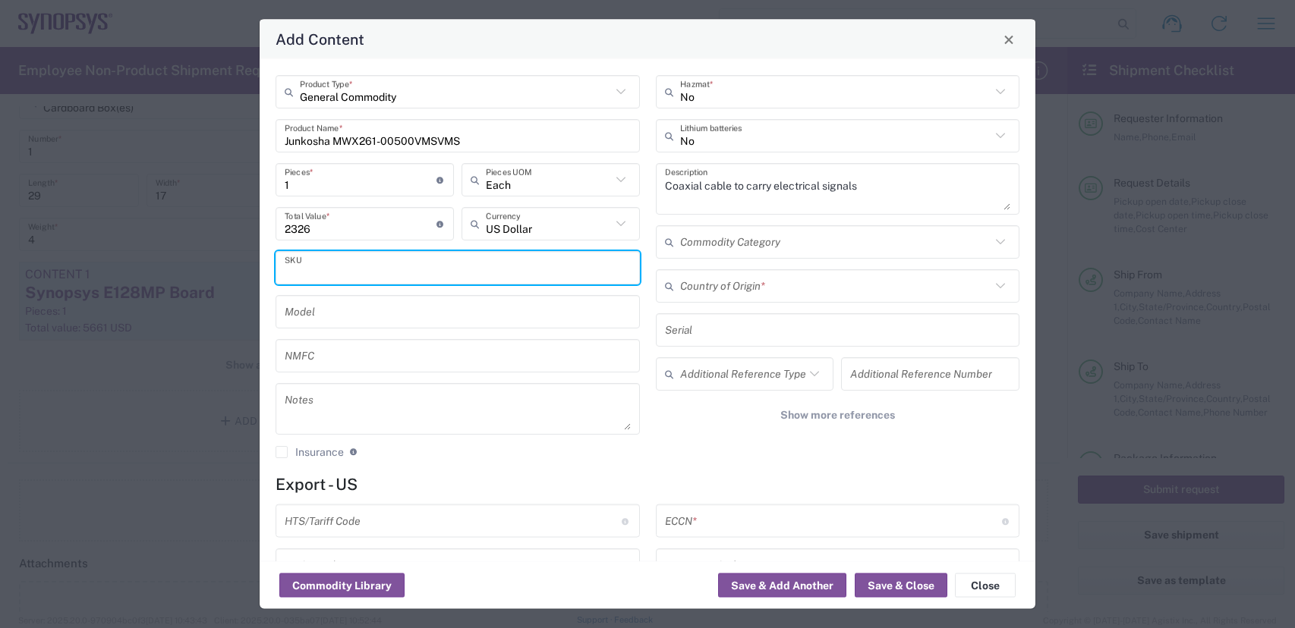
click at [292, 180] on input "1" at bounding box center [361, 179] width 152 height 27
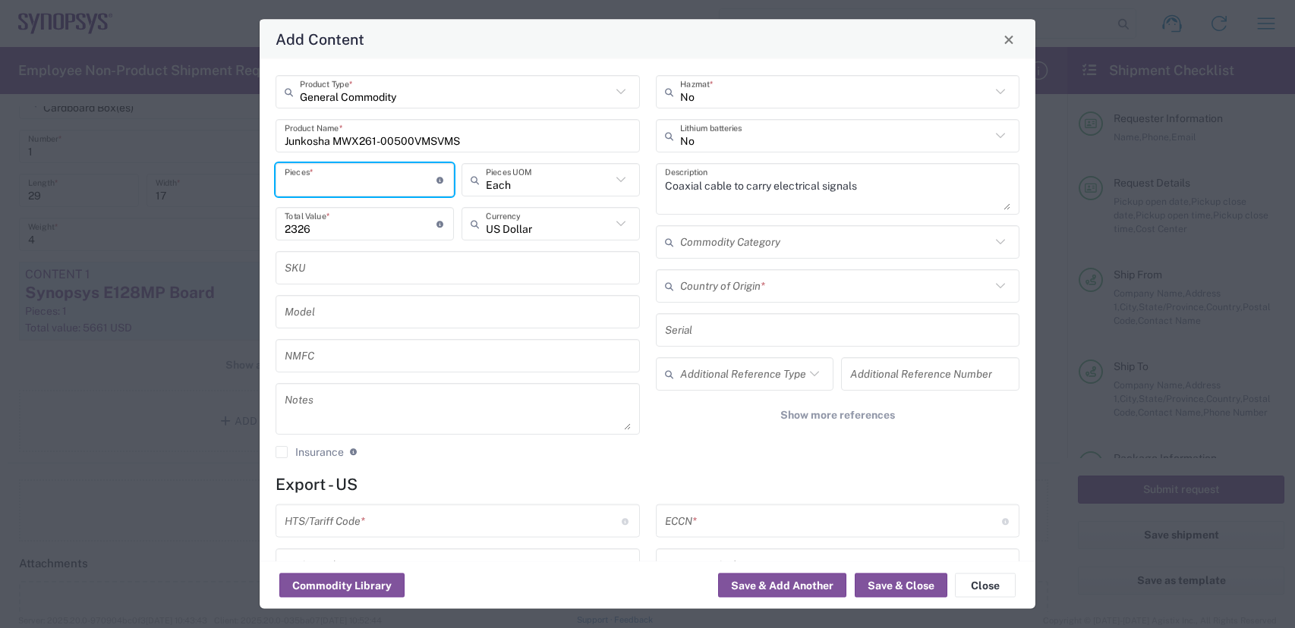
type input "4"
type input "9304"
type input "4"
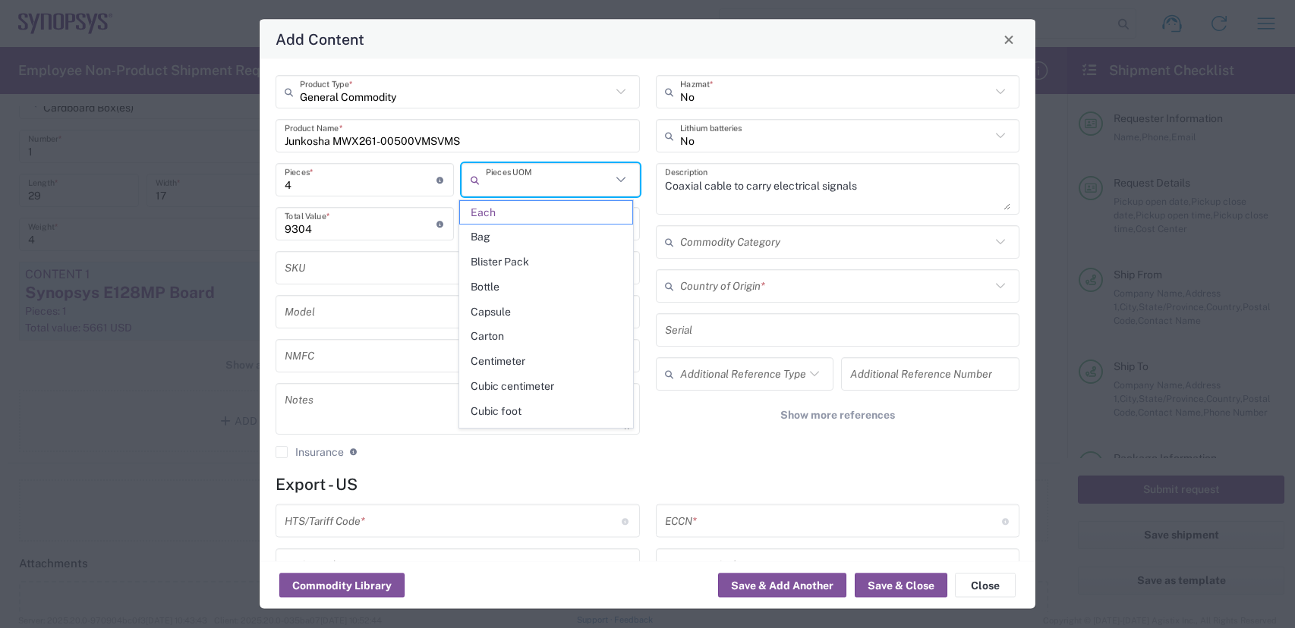
click at [269, 299] on div "General Commodity Product Type * Junkosha MWX261-00500VMSVMS Product Name * 4 P…" at bounding box center [458, 272] width 380 height 395
type input "Each"
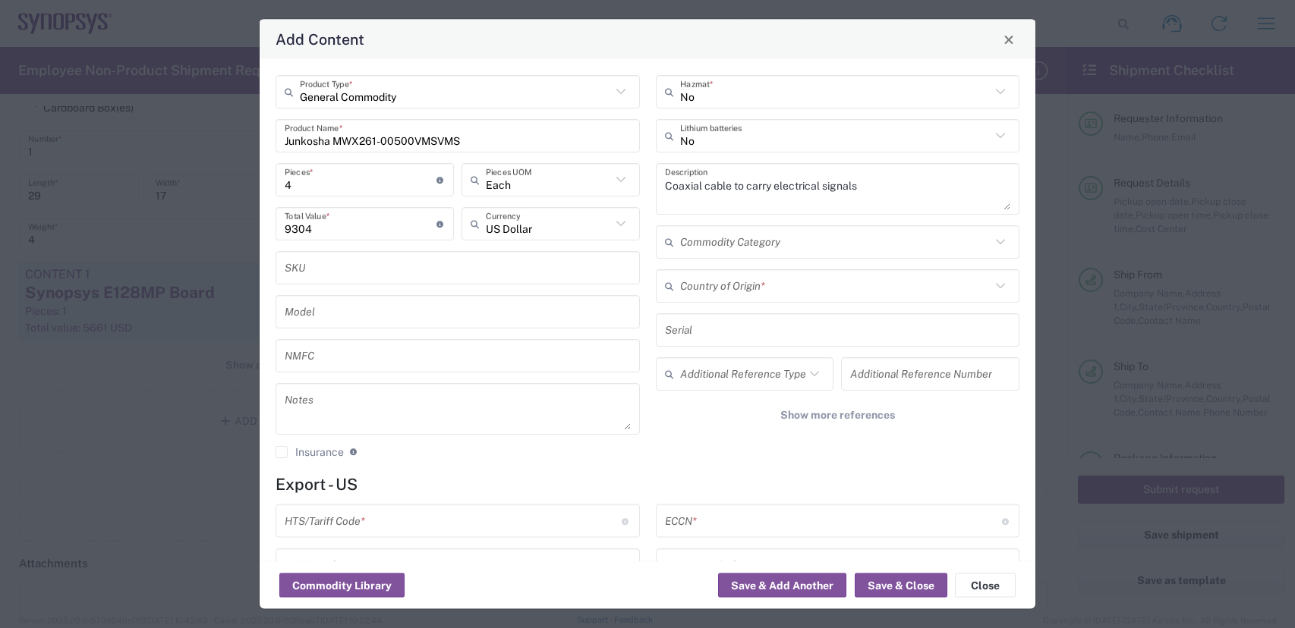
click at [795, 288] on input "text" at bounding box center [835, 285] width 311 height 27
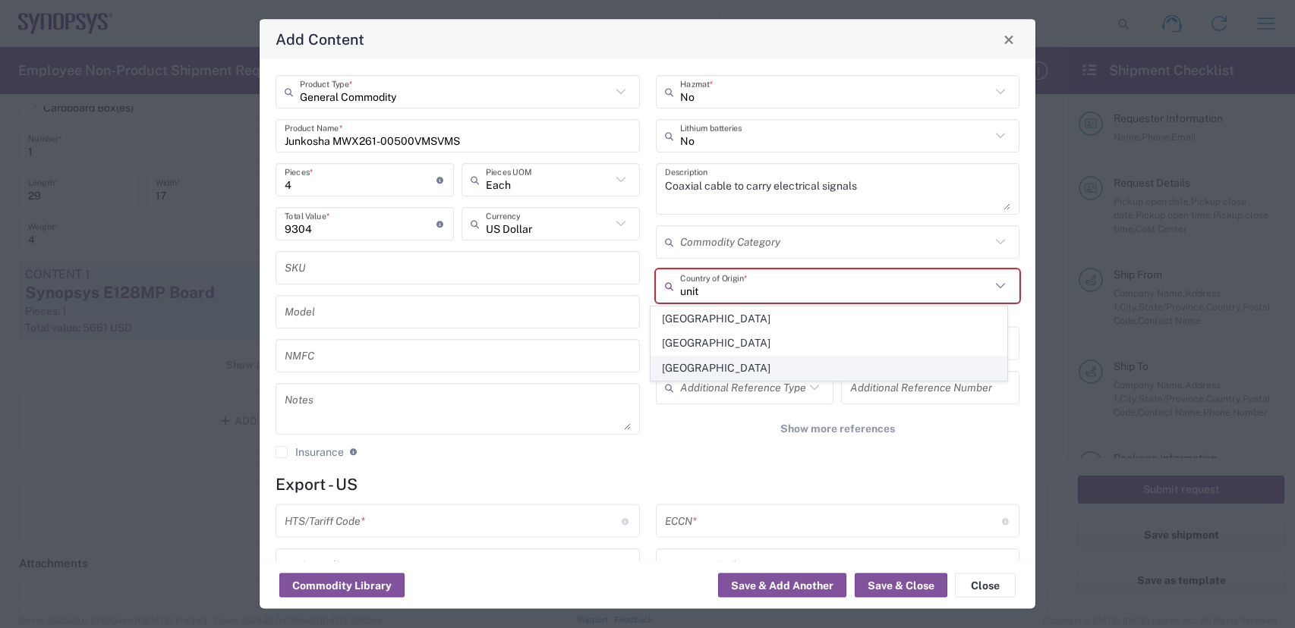
click at [715, 362] on span "United States" at bounding box center [828, 369] width 355 height 24
type input "United States"
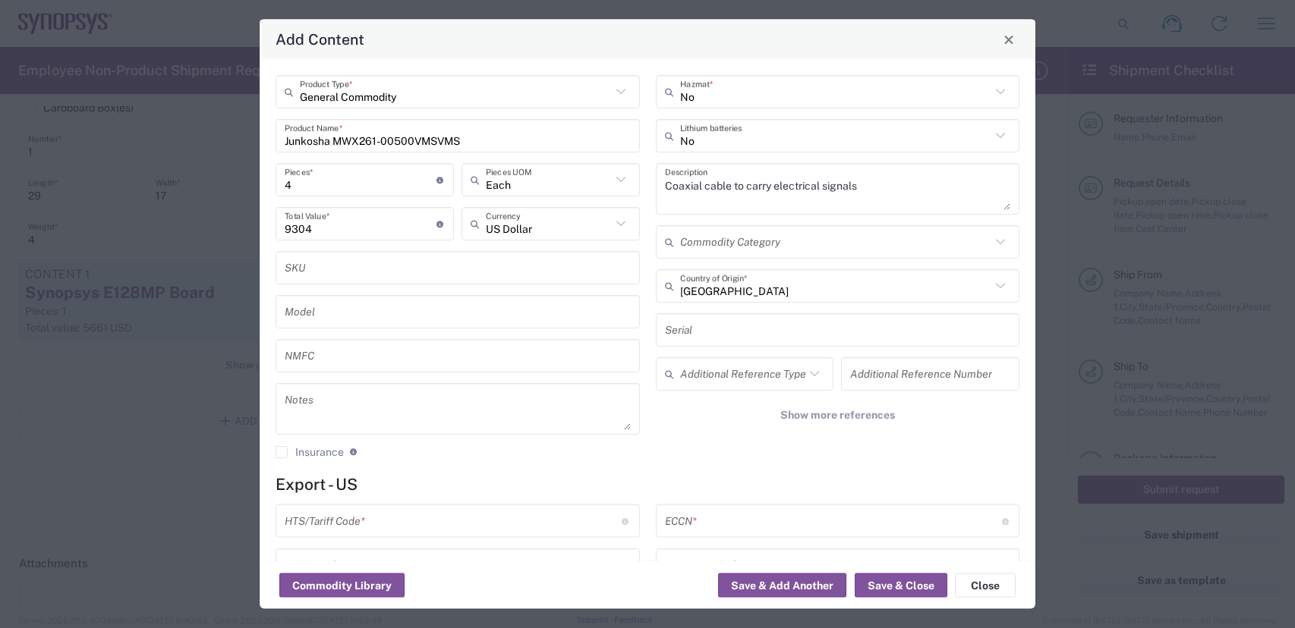
click at [376, 524] on input "text" at bounding box center [453, 521] width 337 height 27
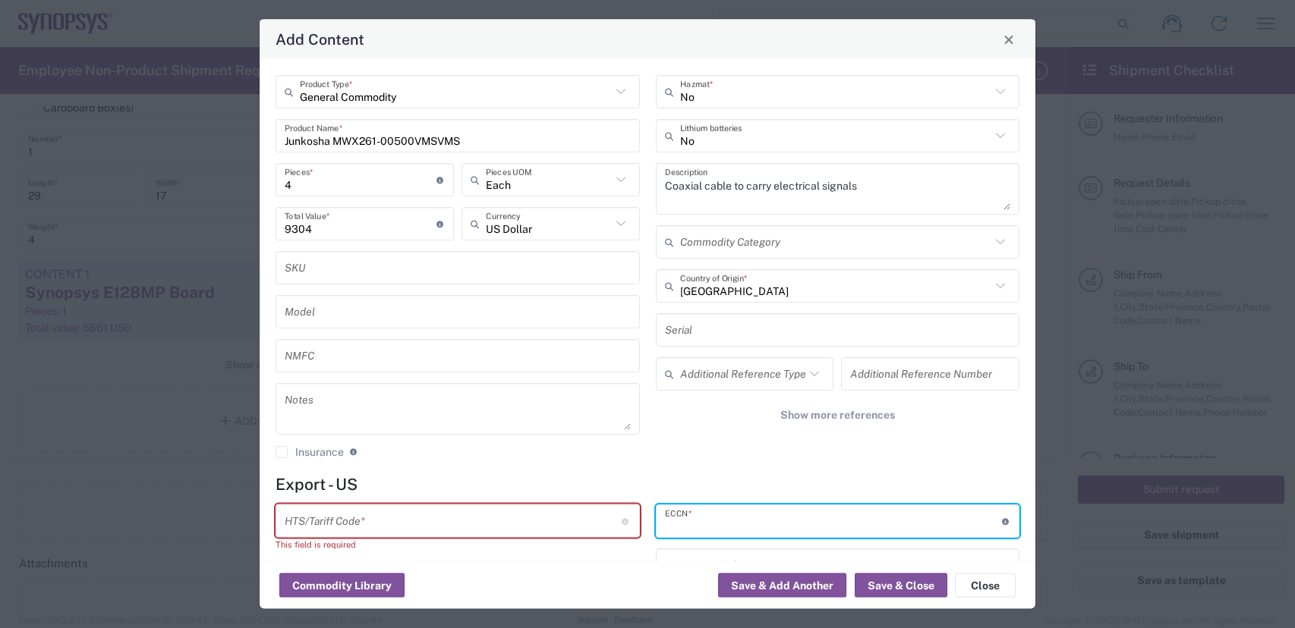
click at [741, 517] on input "text" at bounding box center [833, 521] width 337 height 27
type input "EAR99"
click at [389, 528] on input "text" at bounding box center [453, 521] width 337 height 27
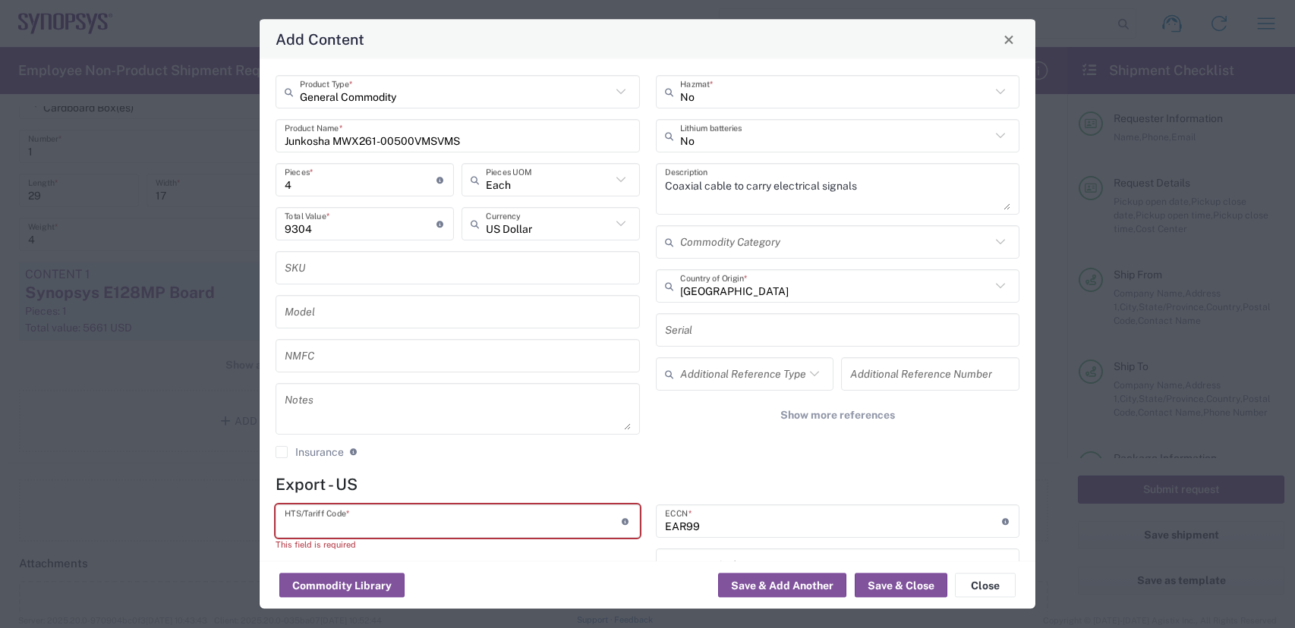
paste input "MWX261-00500VMSVMS/"
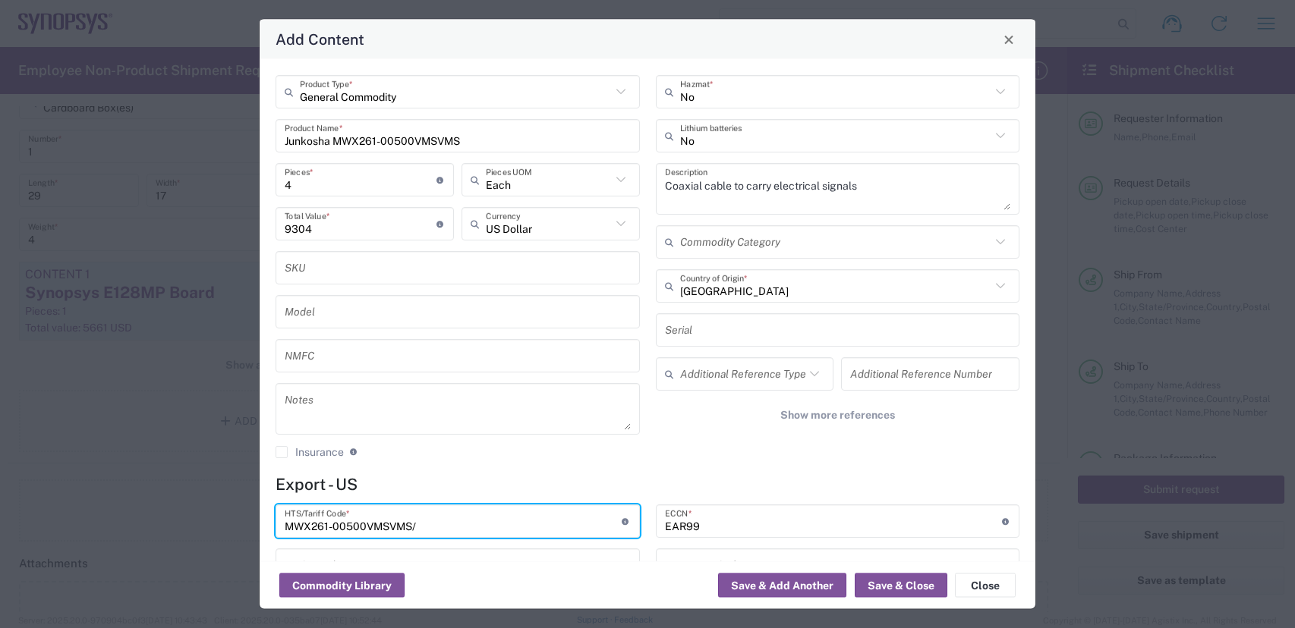
drag, startPoint x: 470, startPoint y: 524, endPoint x: 133, endPoint y: 534, distance: 337.1
click at [153, 542] on div "Add Content General Commodity Product Type * Junkosha MWX261-00500VMSVMS Produc…" at bounding box center [647, 314] width 1295 height 628
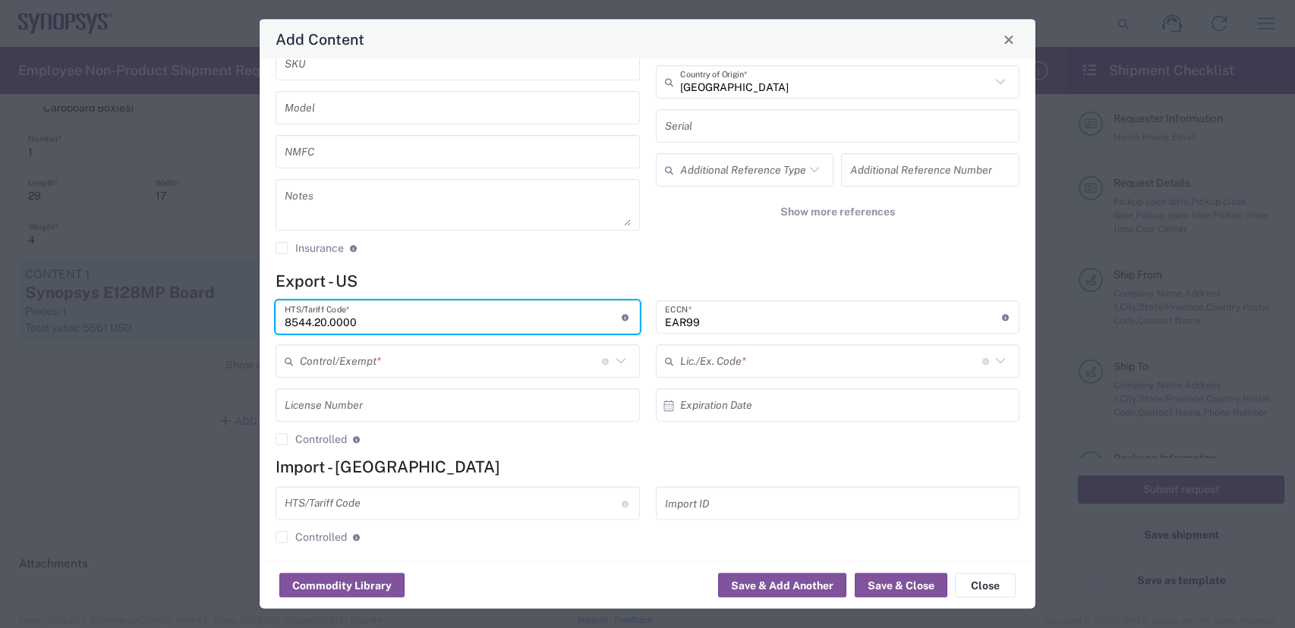
scroll to position [213, 0]
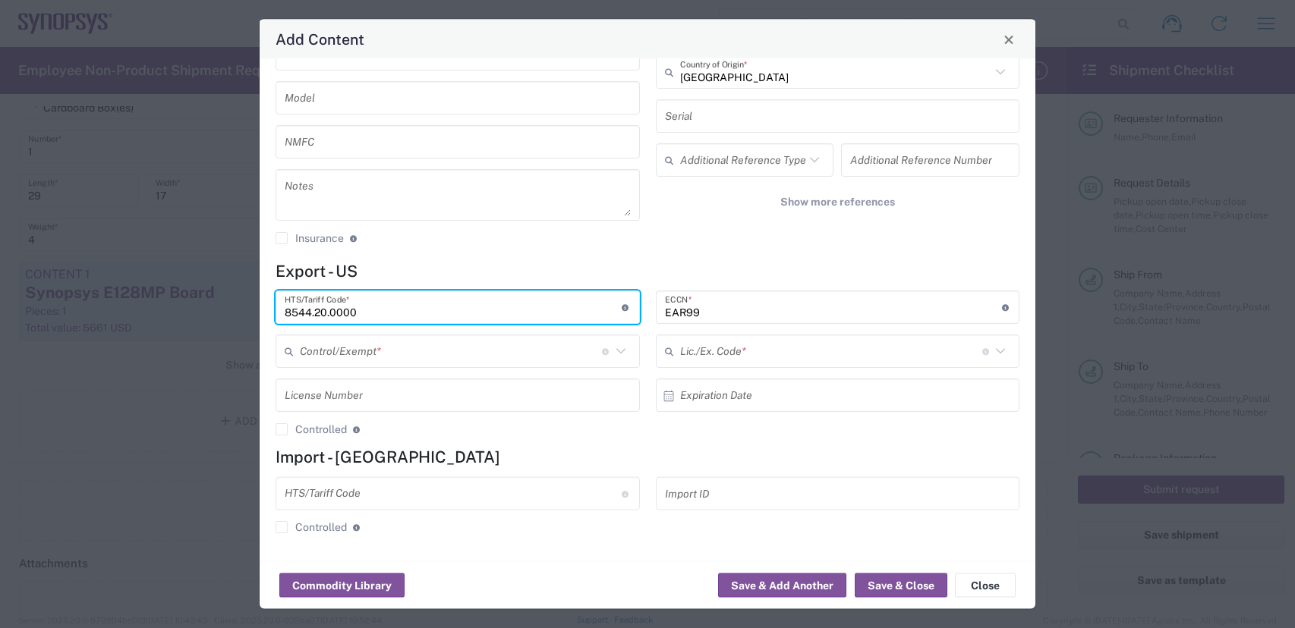
type input "8544.20.0000"
click at [389, 356] on input "text" at bounding box center [451, 351] width 302 height 27
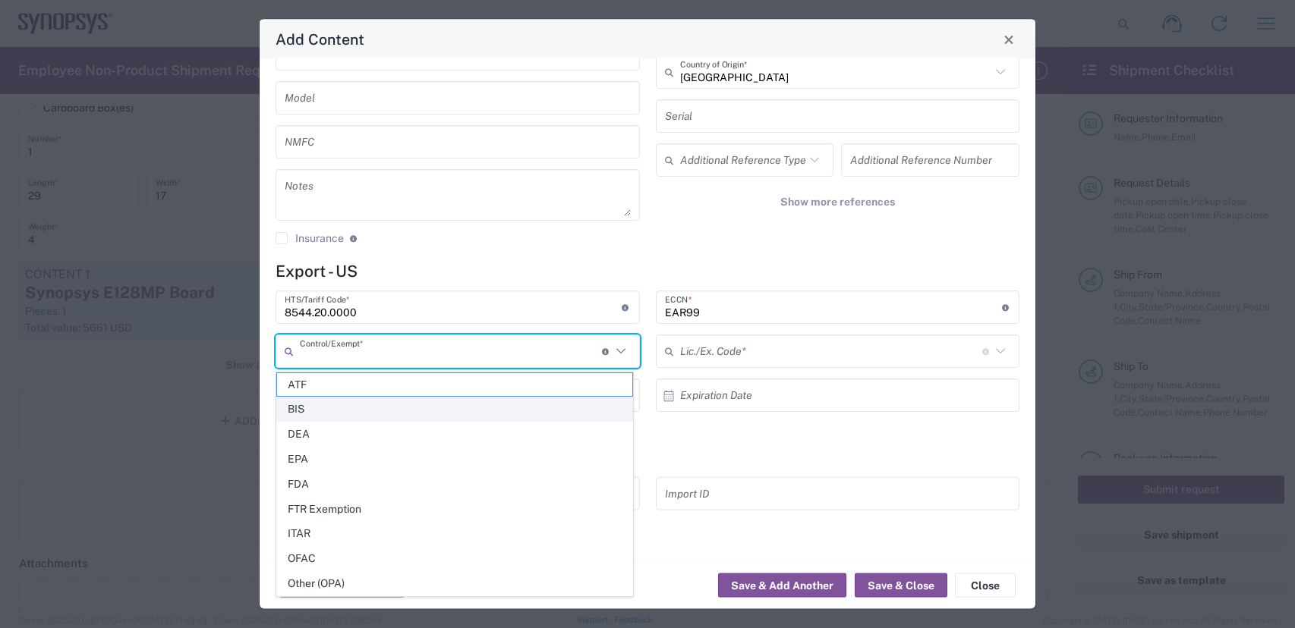
click at [323, 403] on span "BIS" at bounding box center [454, 410] width 355 height 24
type input "BIS"
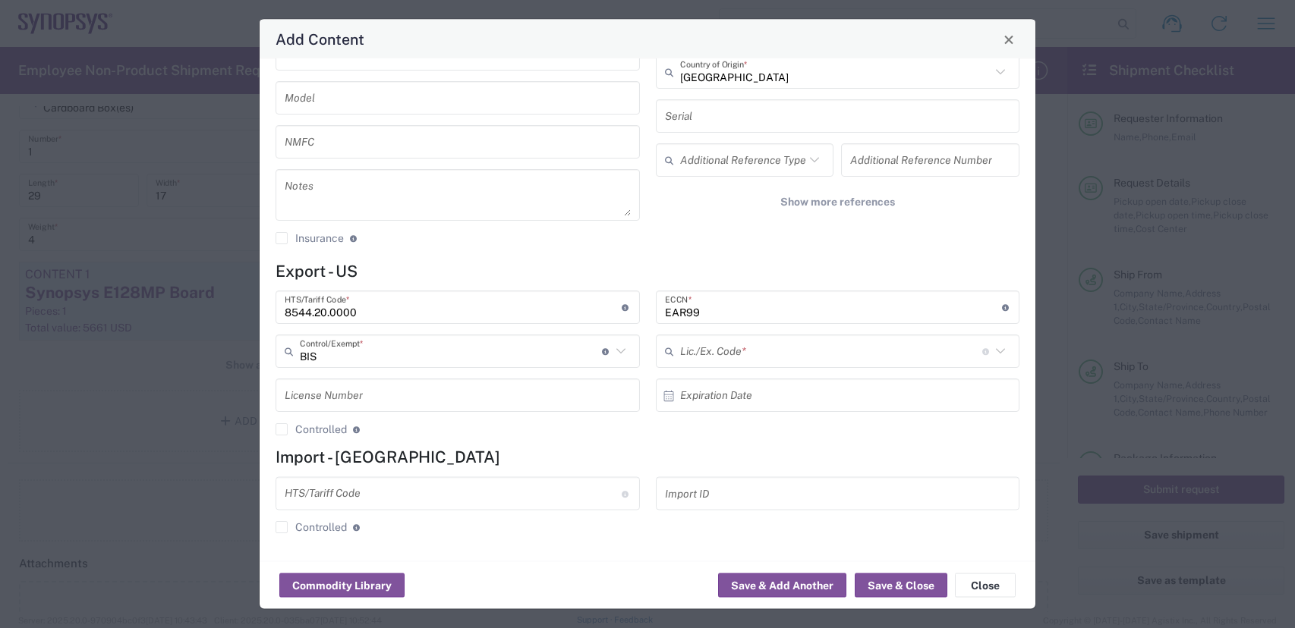
click at [682, 351] on input "text" at bounding box center [831, 351] width 302 height 27
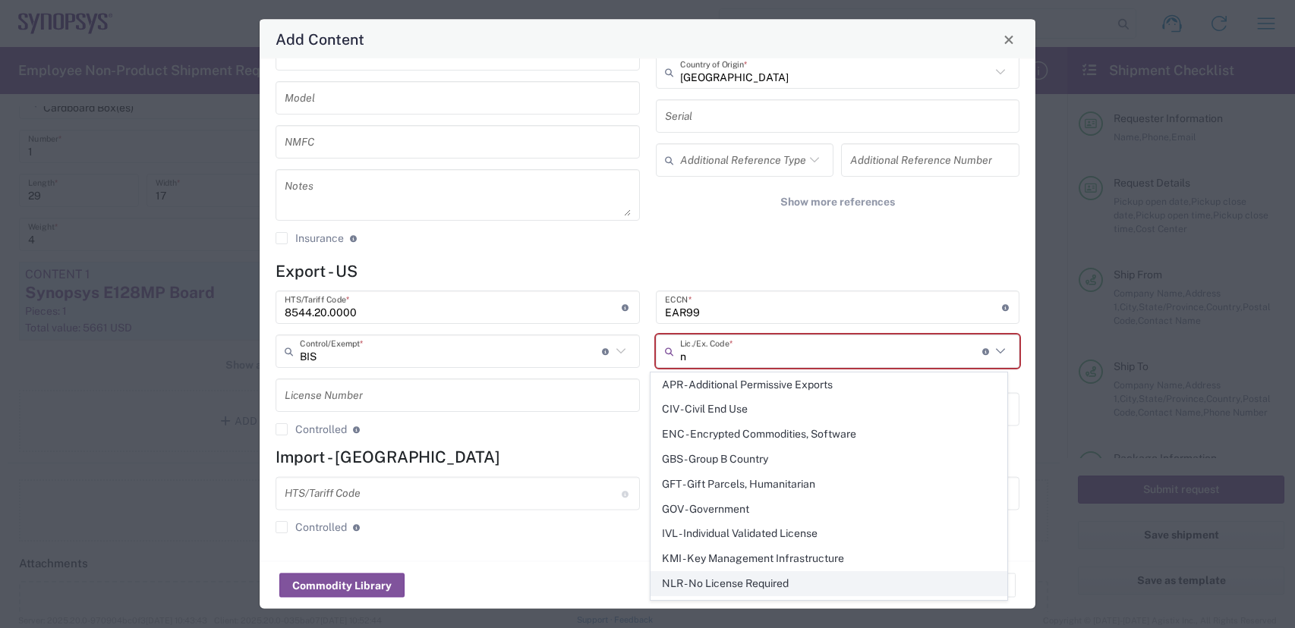
click at [730, 583] on span "NLR - No License Required" at bounding box center [828, 584] width 355 height 24
type input "NLR - No License Required"
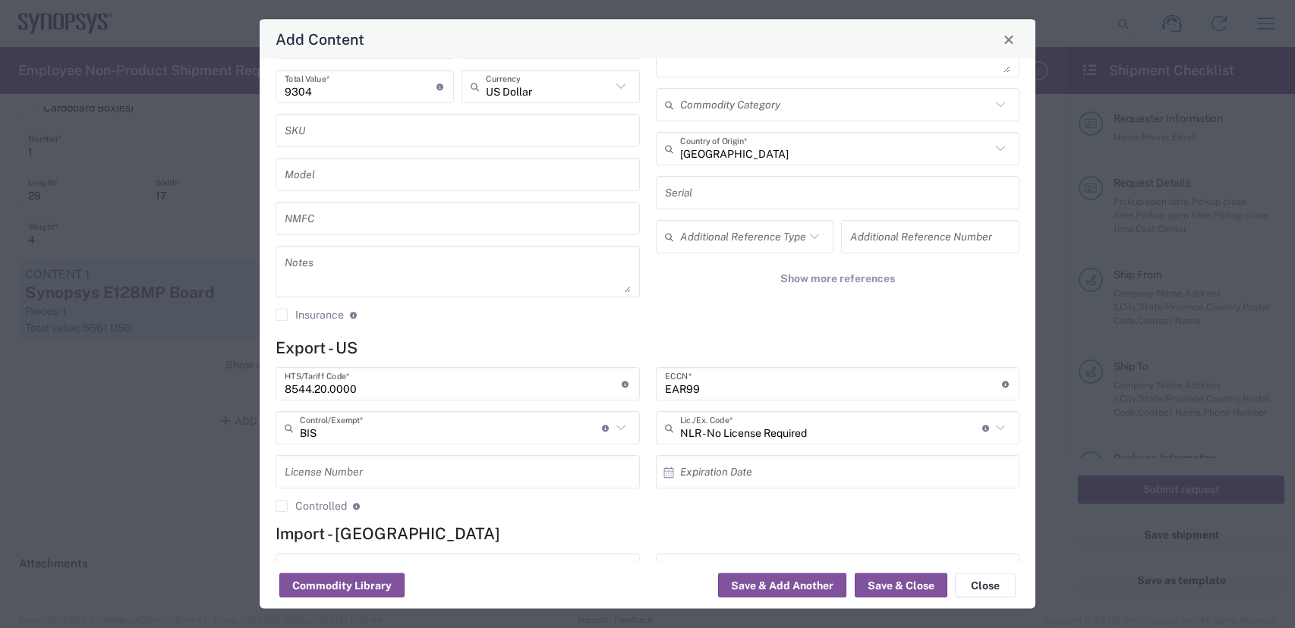
scroll to position [0, 0]
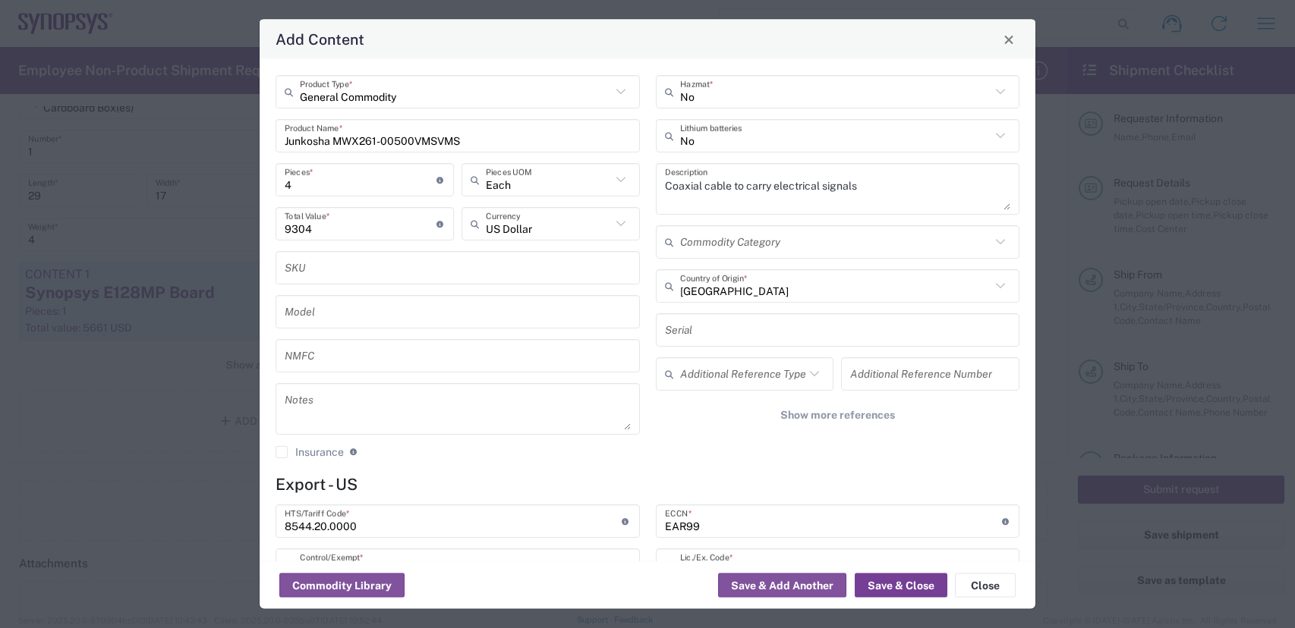
drag, startPoint x: 895, startPoint y: 590, endPoint x: 898, endPoint y: 572, distance: 18.5
click at [895, 588] on button "Save & Close" at bounding box center [900, 586] width 93 height 24
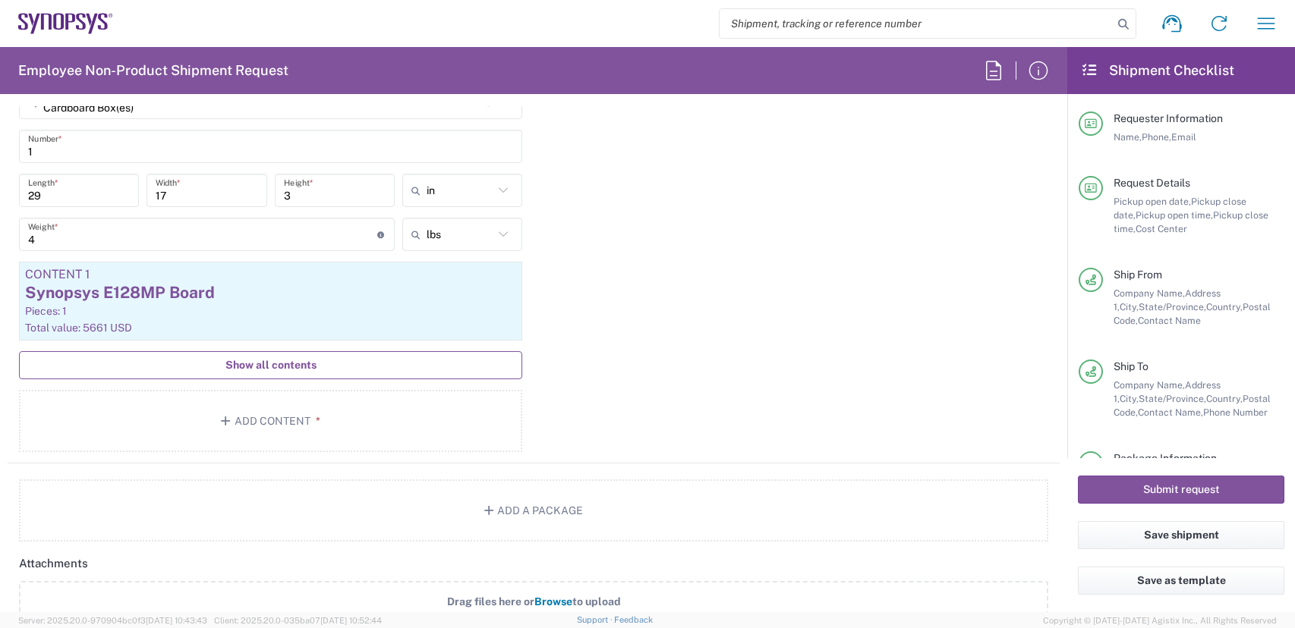
click at [297, 363] on span "Show all contents" at bounding box center [270, 365] width 91 height 14
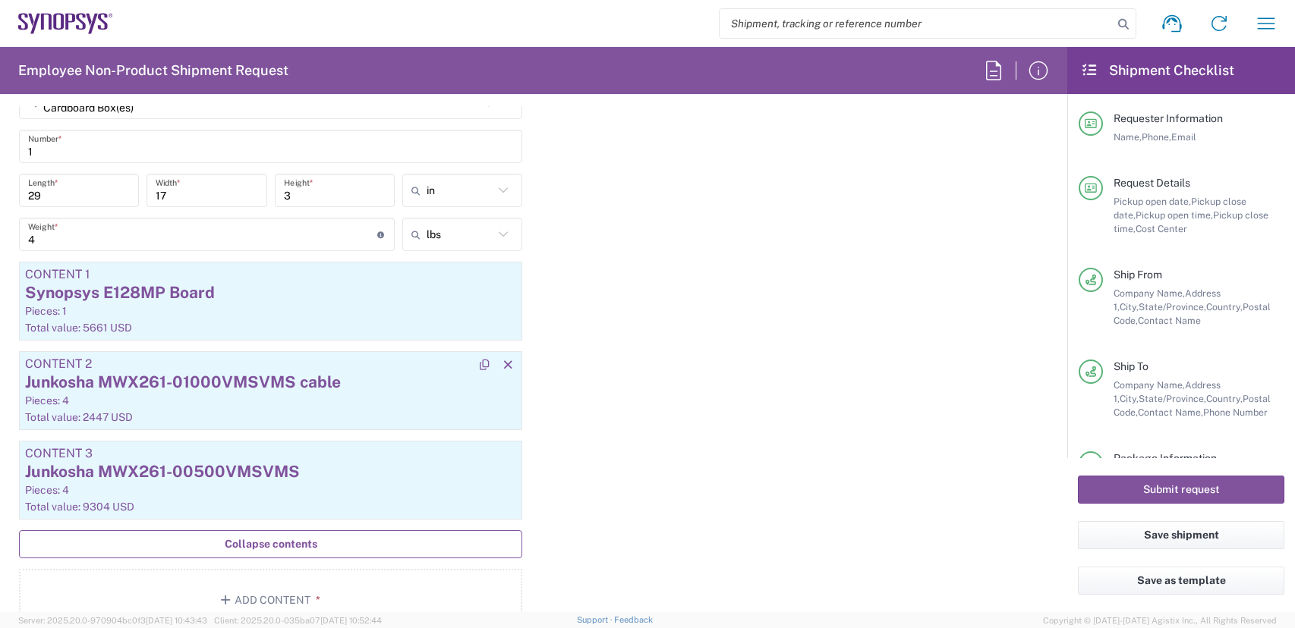
click at [235, 411] on div "Total value: 2447 USD" at bounding box center [270, 418] width 491 height 14
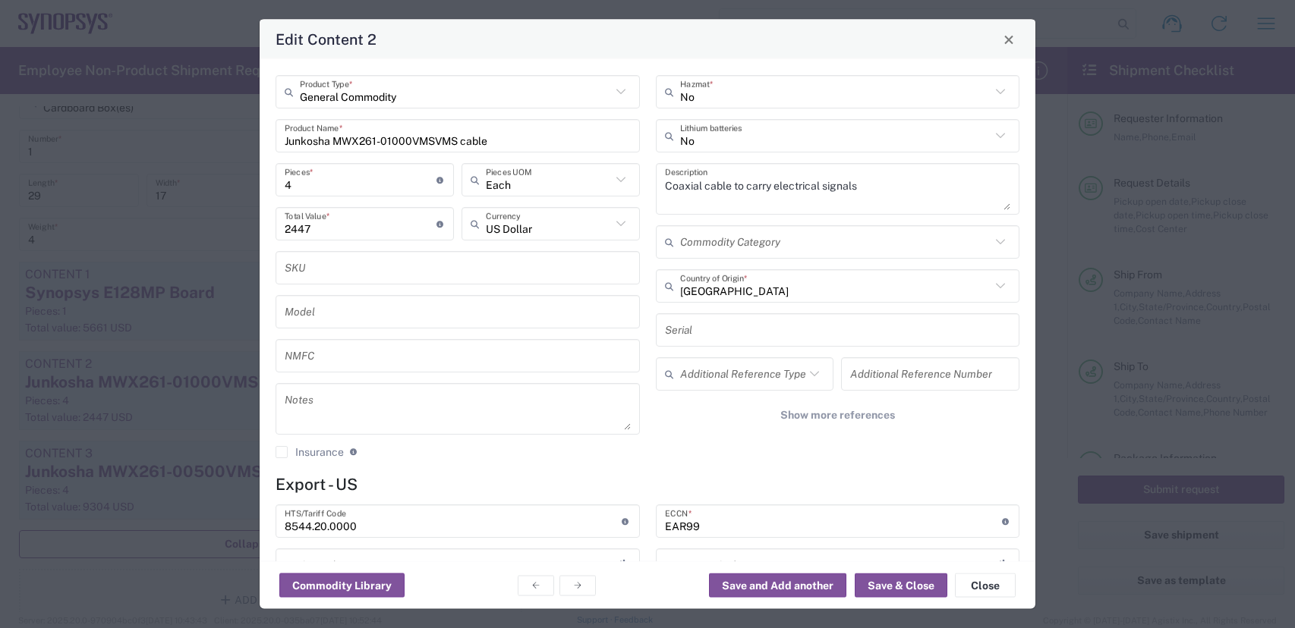
type input "BIS"
type input "NLR - No License Required"
drag, startPoint x: 292, startPoint y: 179, endPoint x: 242, endPoint y: 162, distance: 52.8
click at [283, 175] on div "4 Pieces * Number of pieces inside all the packages" at bounding box center [364, 179] width 178 height 33
type input "1"
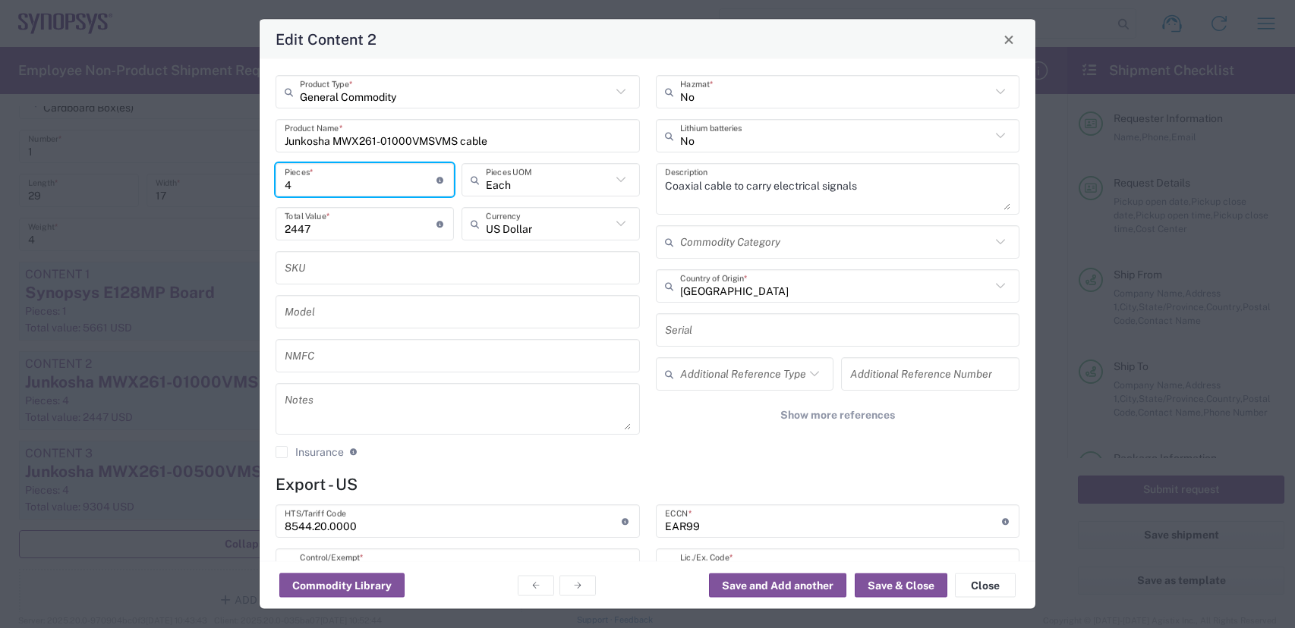
type input "611.75"
type input "1"
drag, startPoint x: 319, startPoint y: 227, endPoint x: 5, endPoint y: 165, distance: 320.9
click at [203, 199] on div "Edit Content 2 General Commodity Product Type * Junkosha MWX261-01000VMSVMS cab…" at bounding box center [647, 314] width 1295 height 628
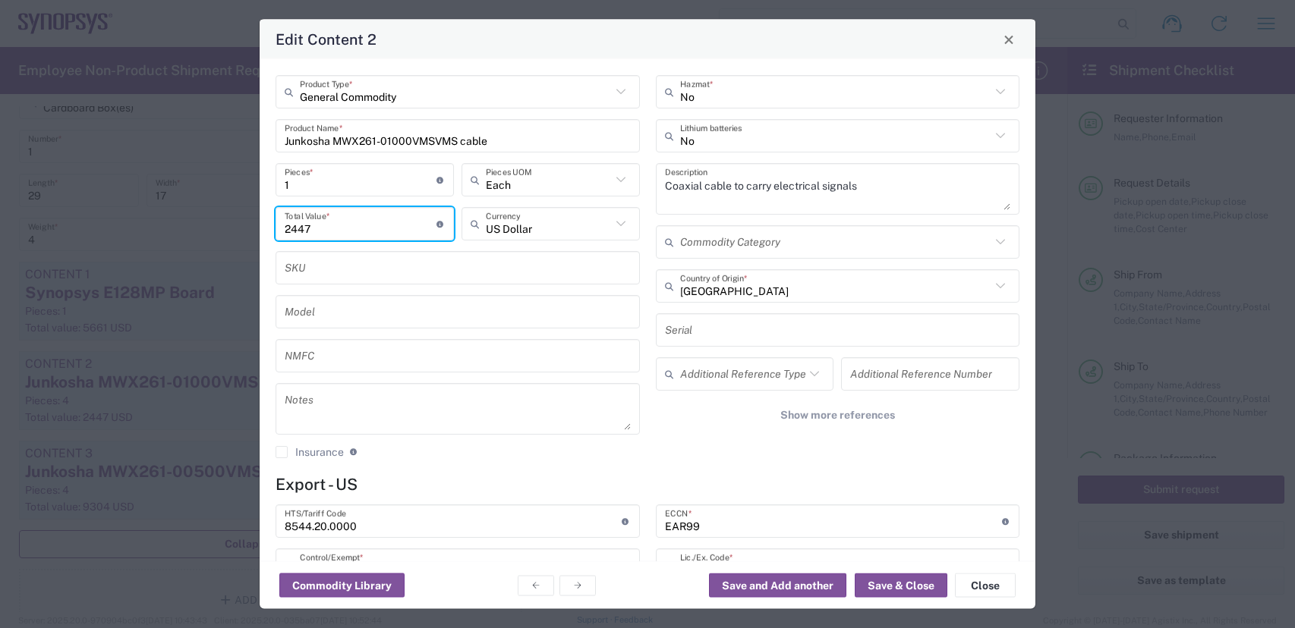
type input "2447"
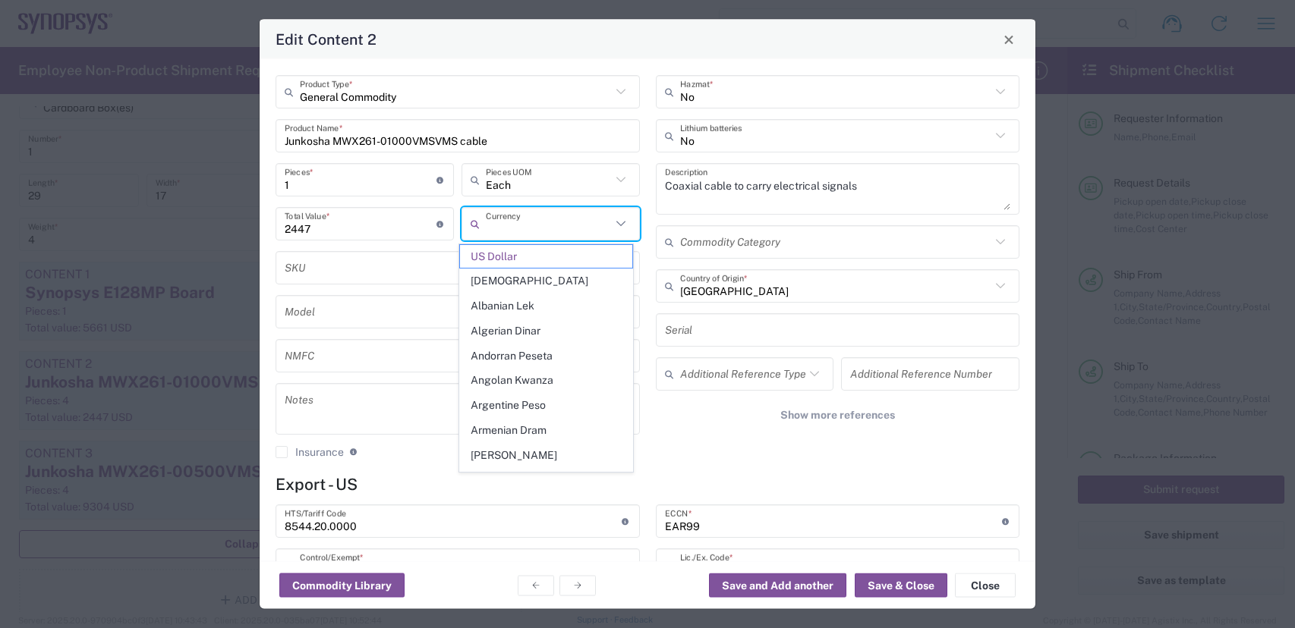
type input "US Dollar"
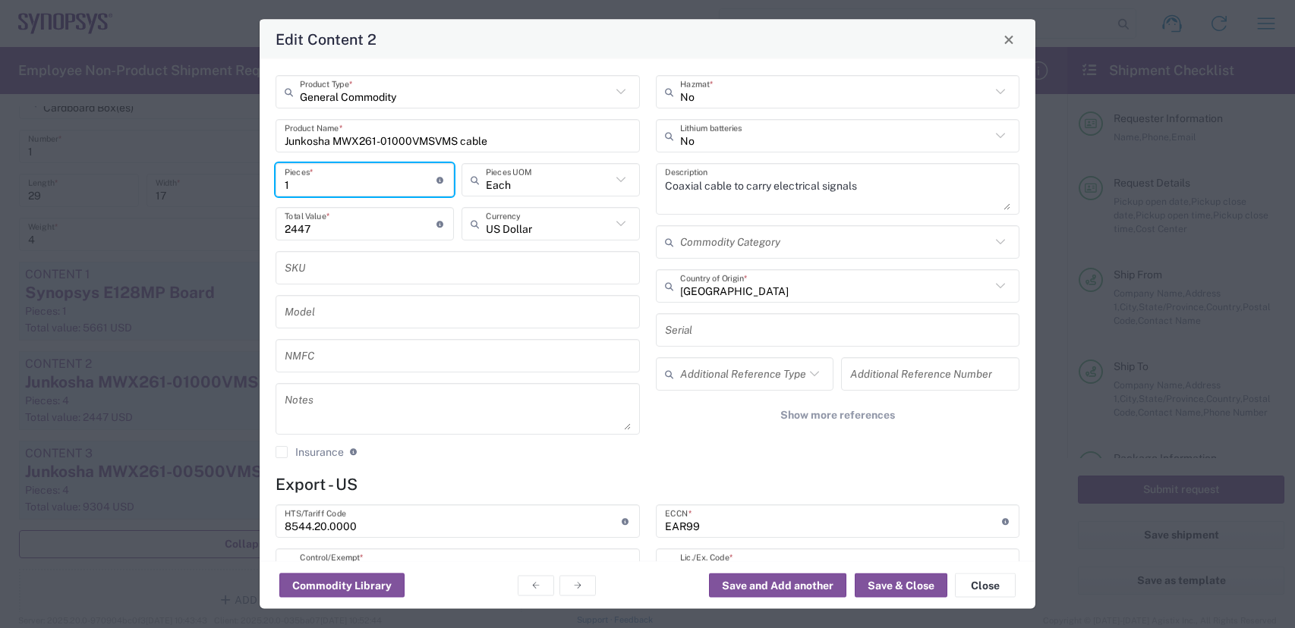
click at [319, 181] on input "1" at bounding box center [361, 179] width 152 height 27
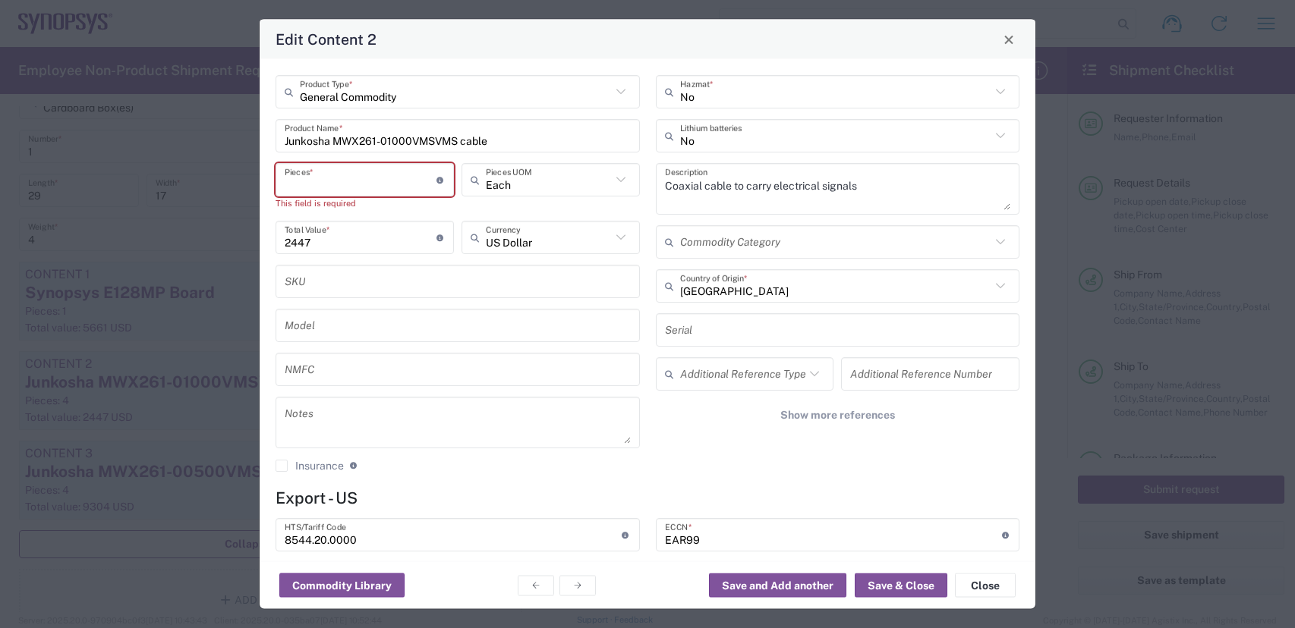
type input "4"
type input "9788"
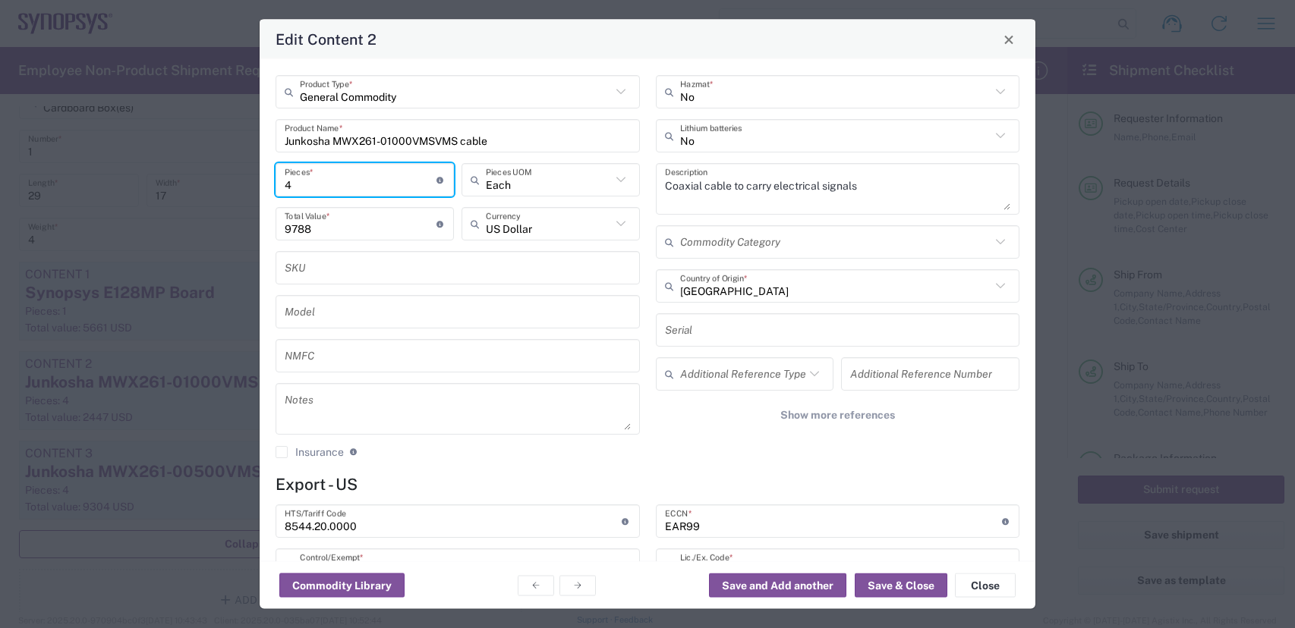
type input "4"
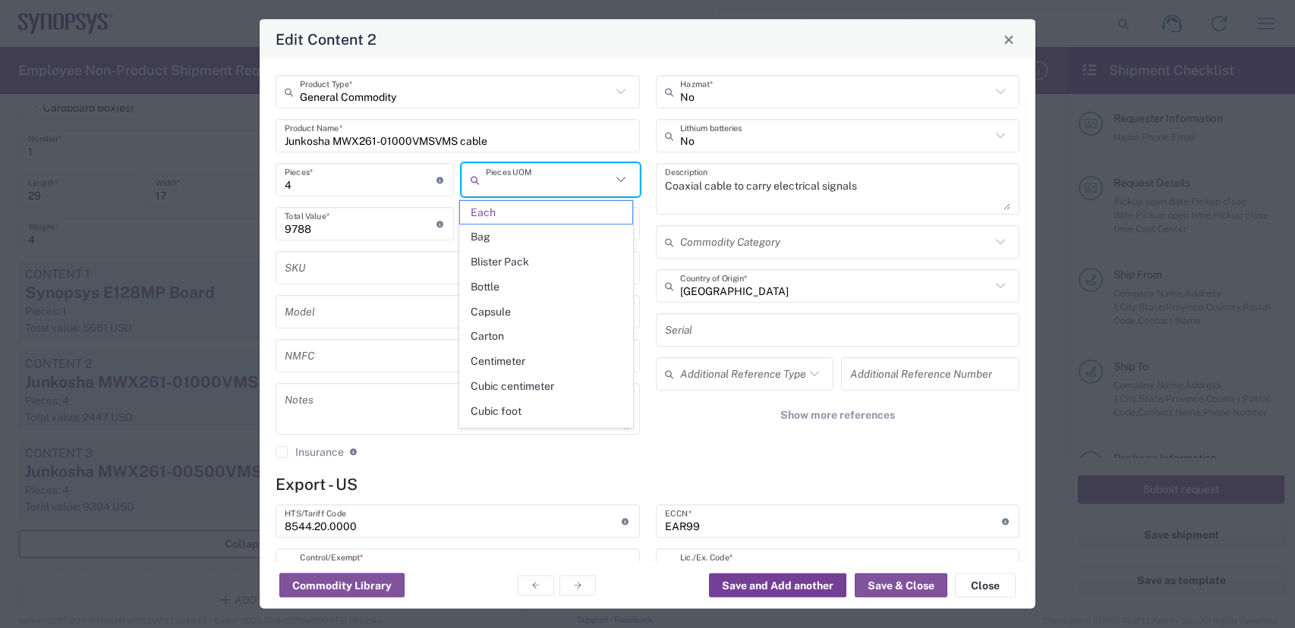
click at [761, 582] on button "Save and Add another" at bounding box center [777, 586] width 137 height 24
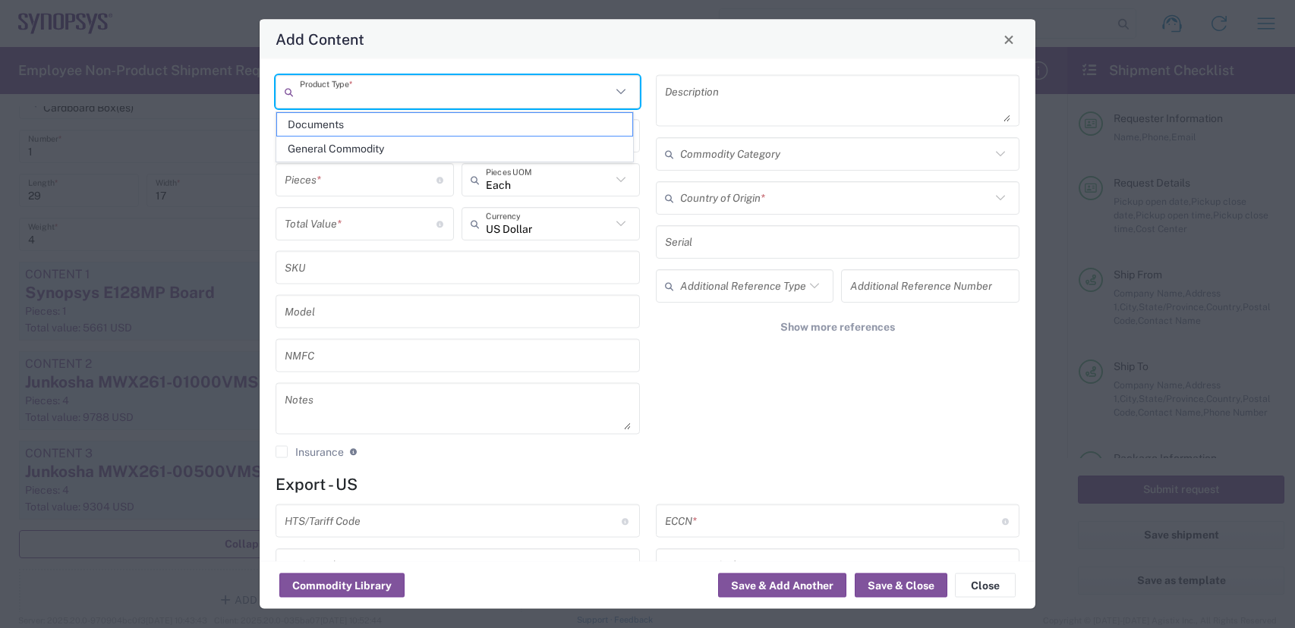
drag, startPoint x: 477, startPoint y: 97, endPoint x: 467, endPoint y: 96, distance: 9.2
click at [479, 99] on input "text" at bounding box center [455, 91] width 311 height 27
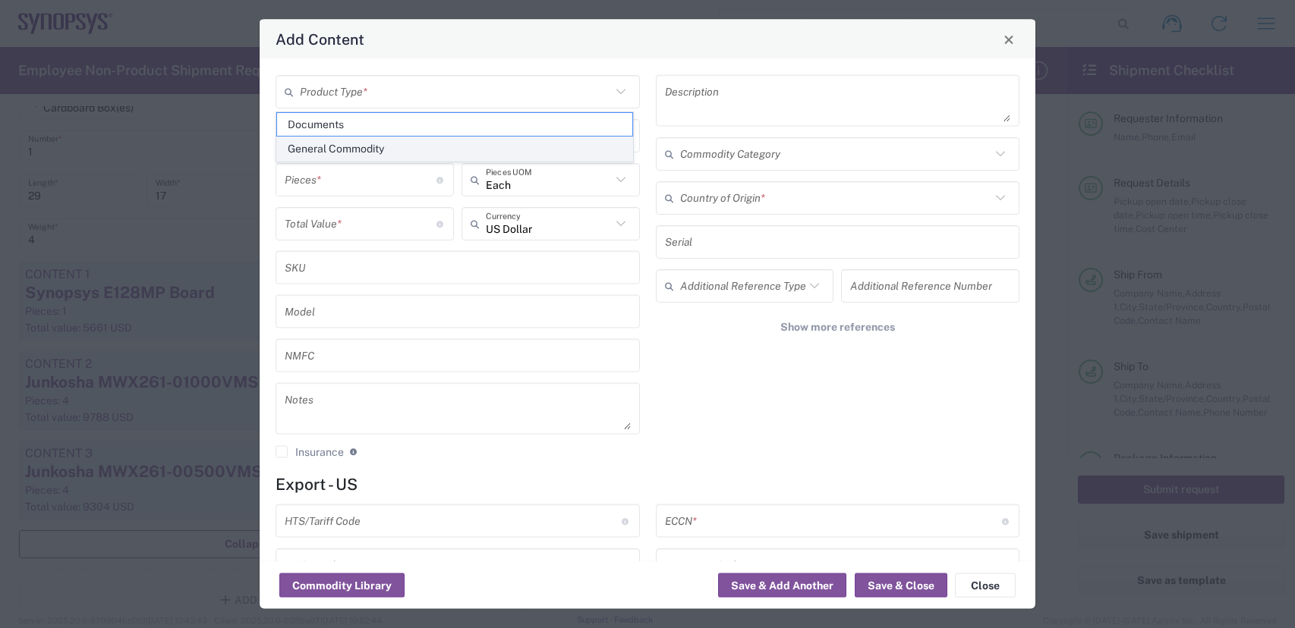
click at [395, 152] on span "General Commodity" at bounding box center [454, 149] width 355 height 24
type input "General Commodity"
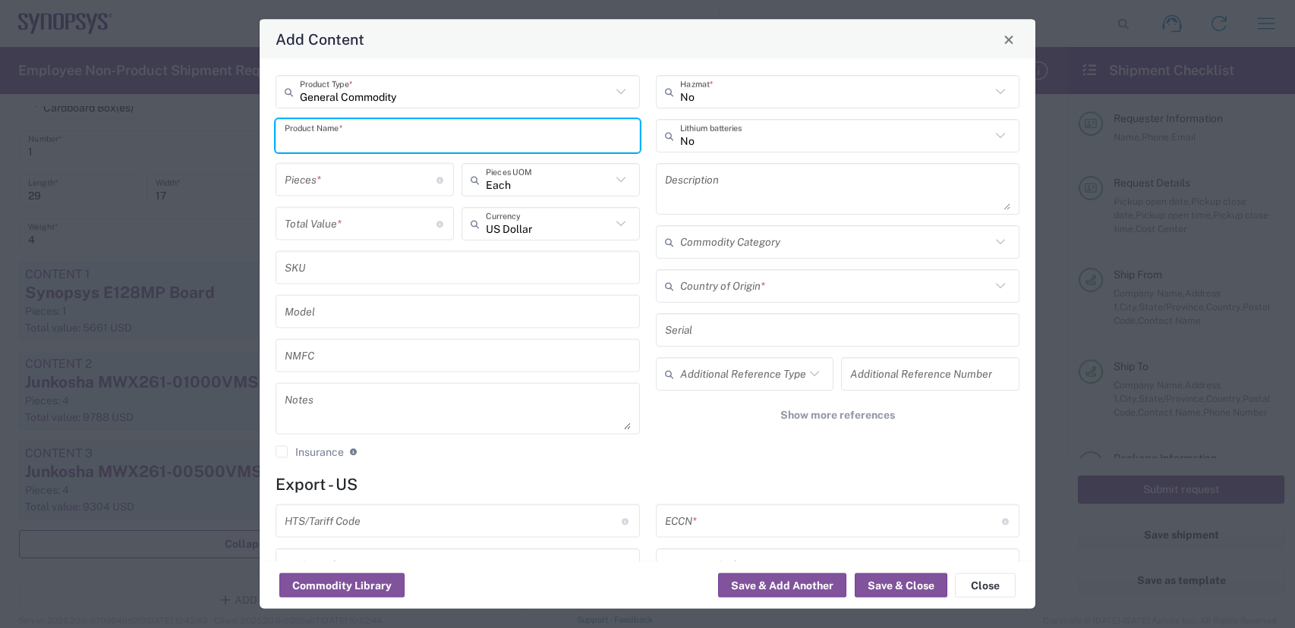
click at [397, 138] on input "text" at bounding box center [458, 135] width 346 height 27
type input "Datacable power harness"
click at [814, 286] on input "text" at bounding box center [835, 285] width 311 height 27
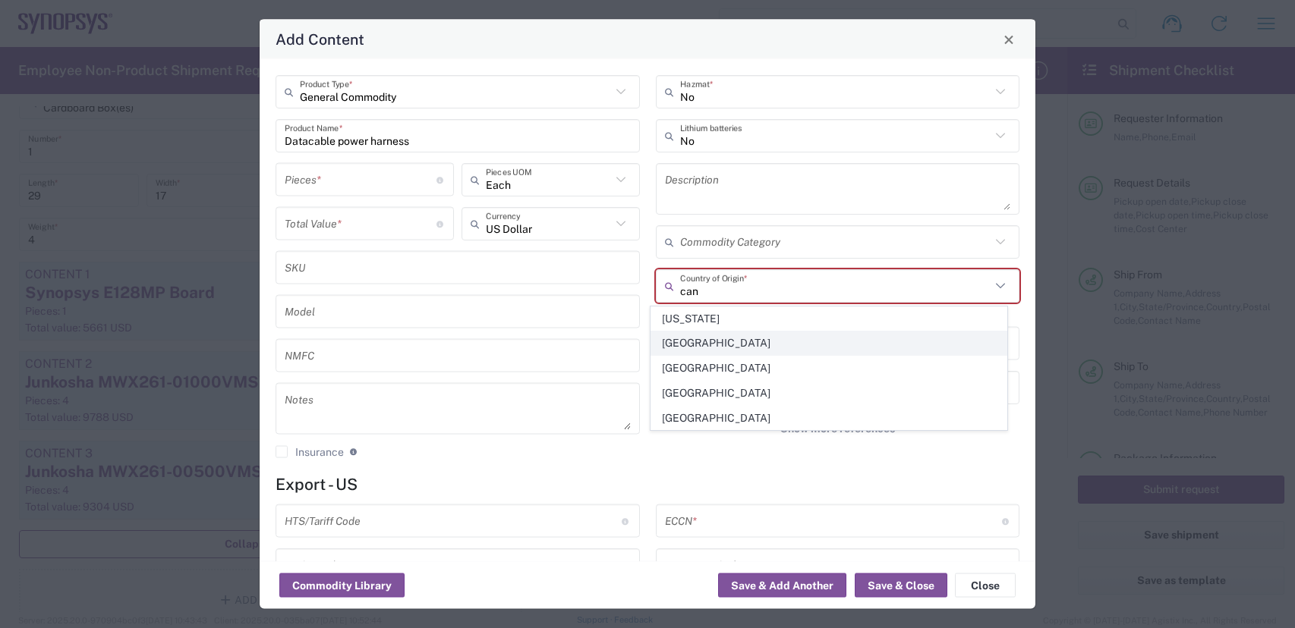
click at [710, 349] on span "Canada" at bounding box center [828, 344] width 355 height 24
type input "Canada"
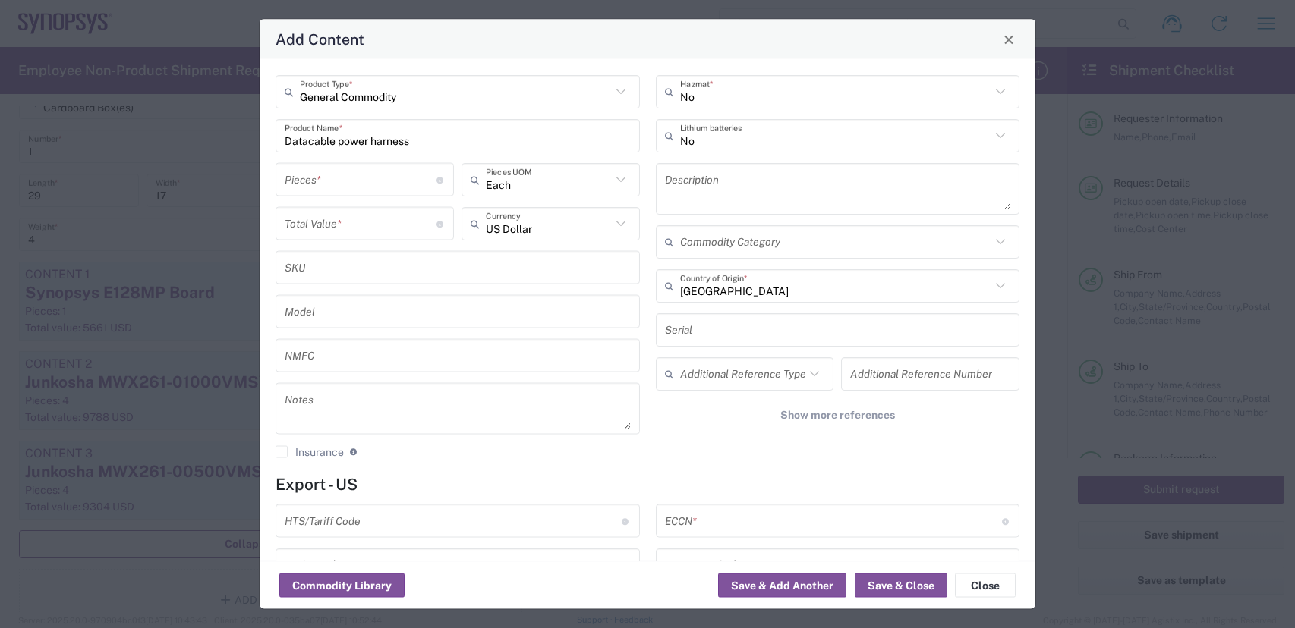
click at [827, 184] on textarea at bounding box center [838, 189] width 346 height 42
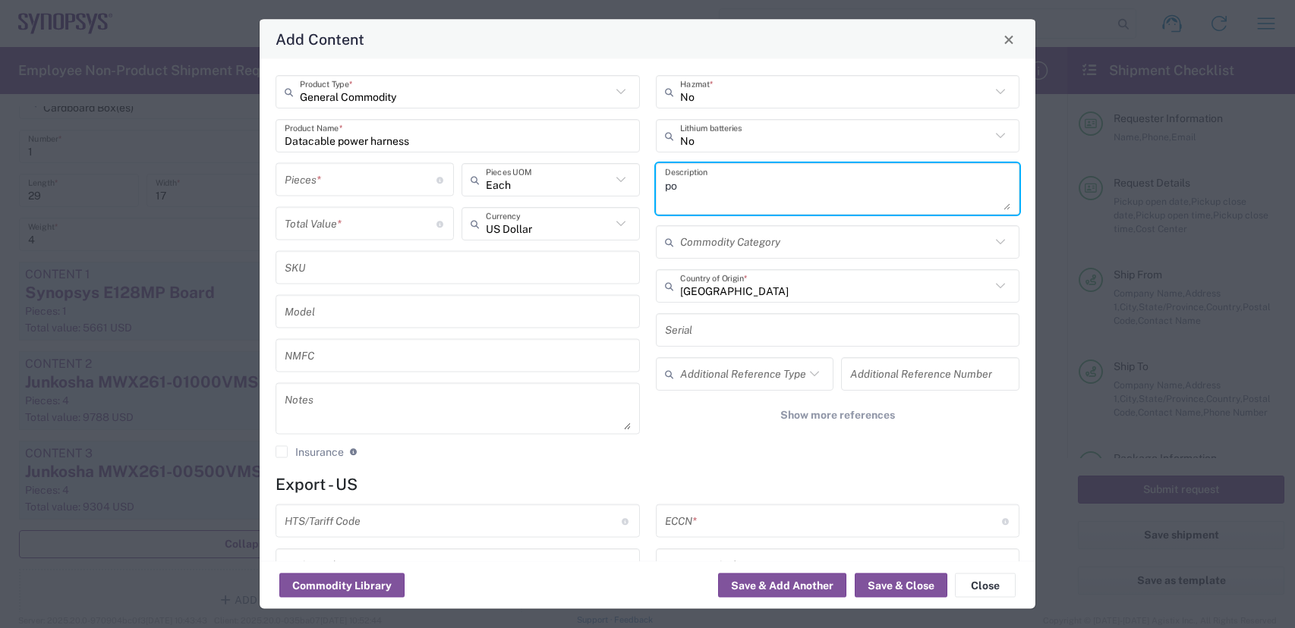
type textarea "p"
type textarea "P"
type textarea "Low voltage power harness"
click at [385, 176] on input "number" at bounding box center [361, 179] width 152 height 27
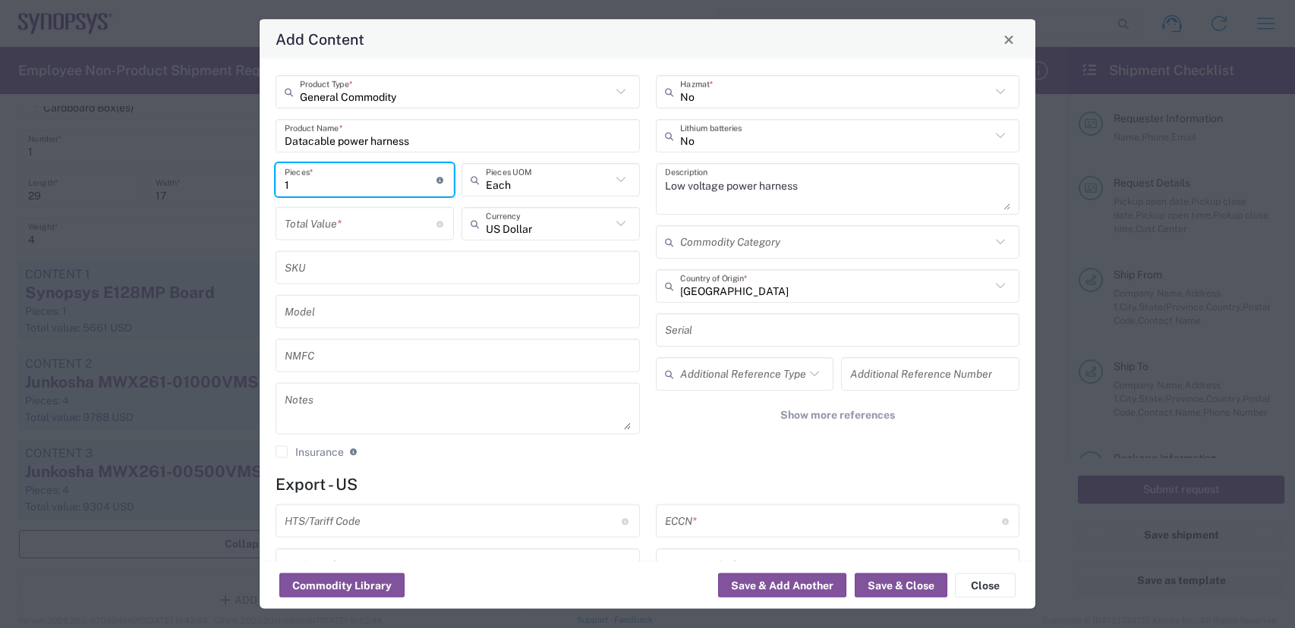
type input "1"
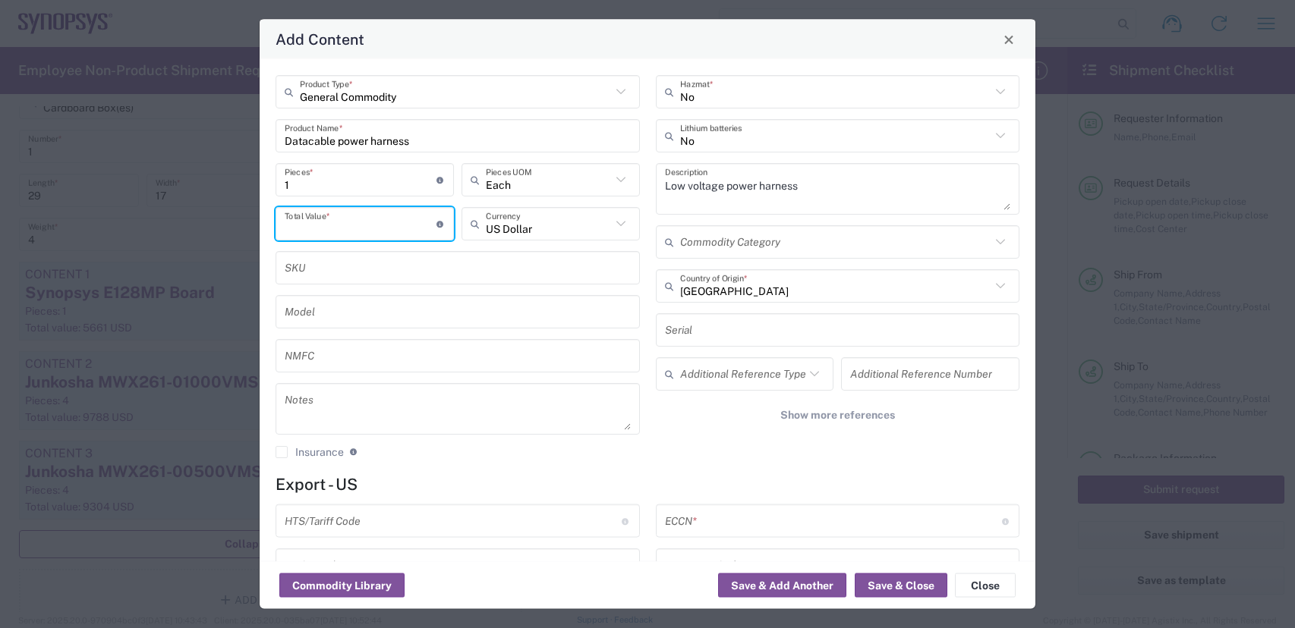
click at [399, 222] on input "number" at bounding box center [361, 223] width 152 height 27
type input "232"
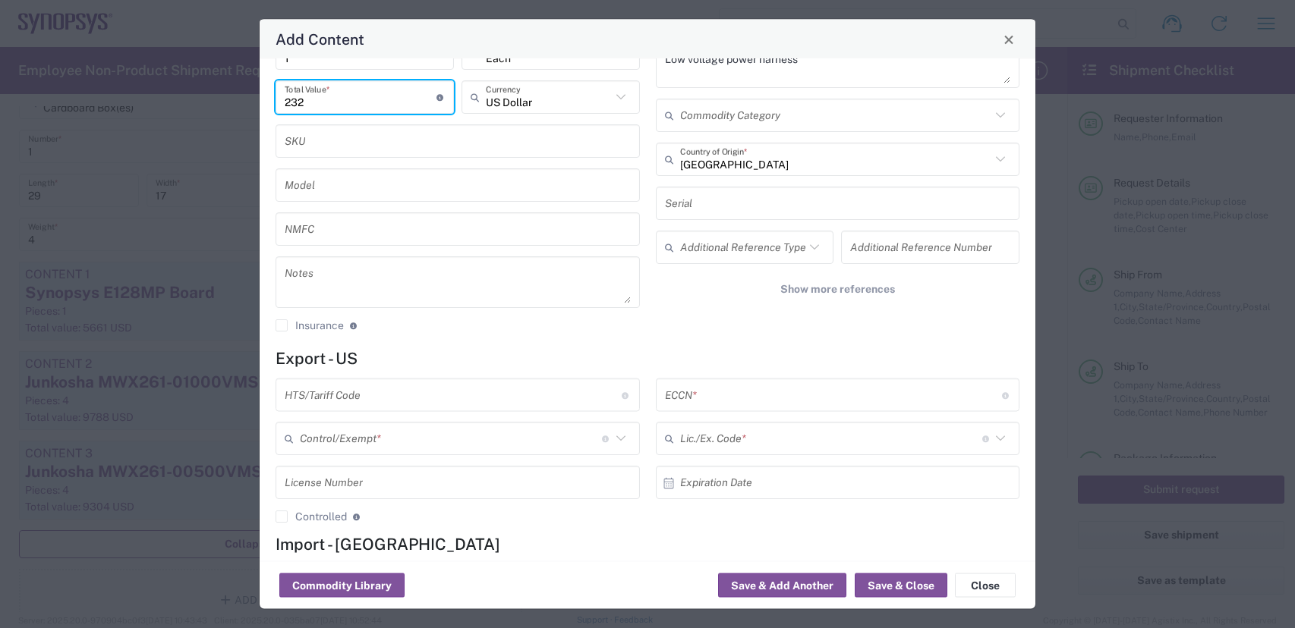
scroll to position [152, 0]
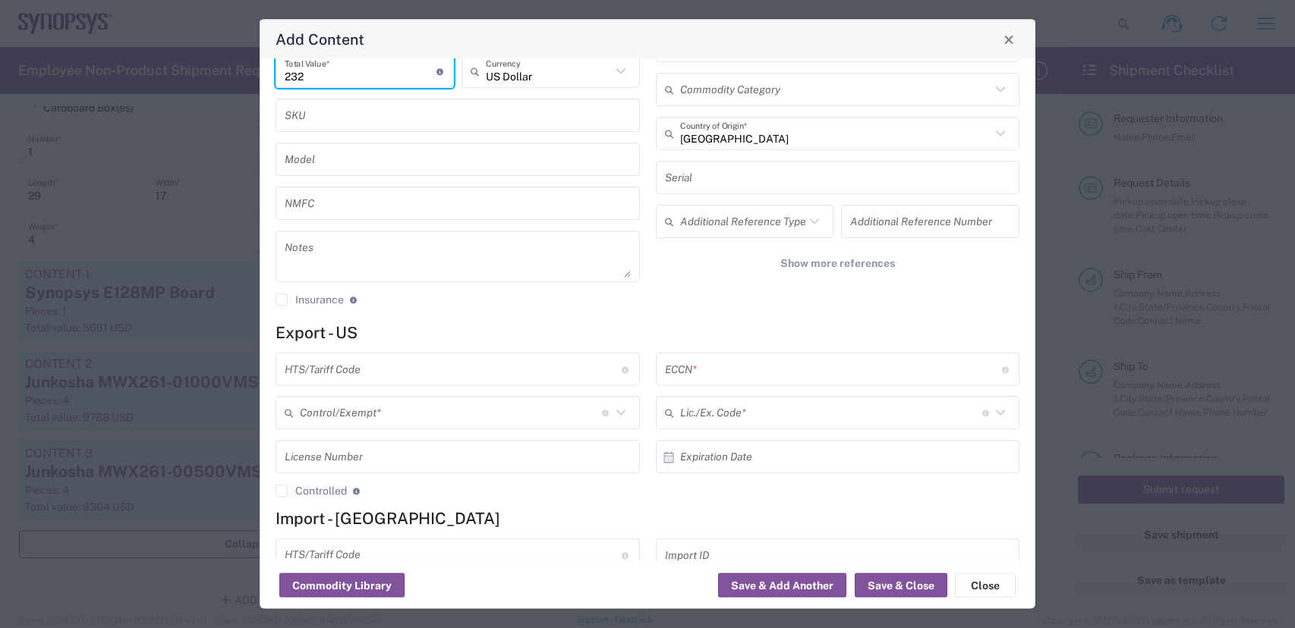
click at [341, 369] on input "text" at bounding box center [453, 369] width 337 height 27
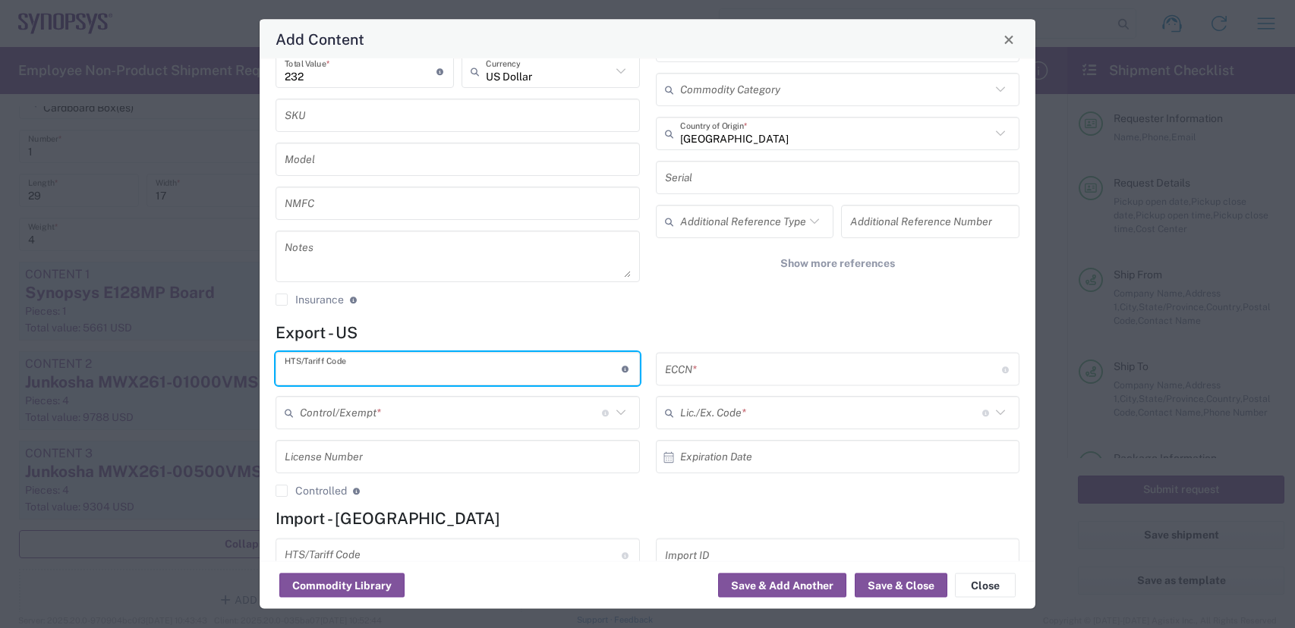
paste input "8544.20.0000"
type input "8544.20.0000"
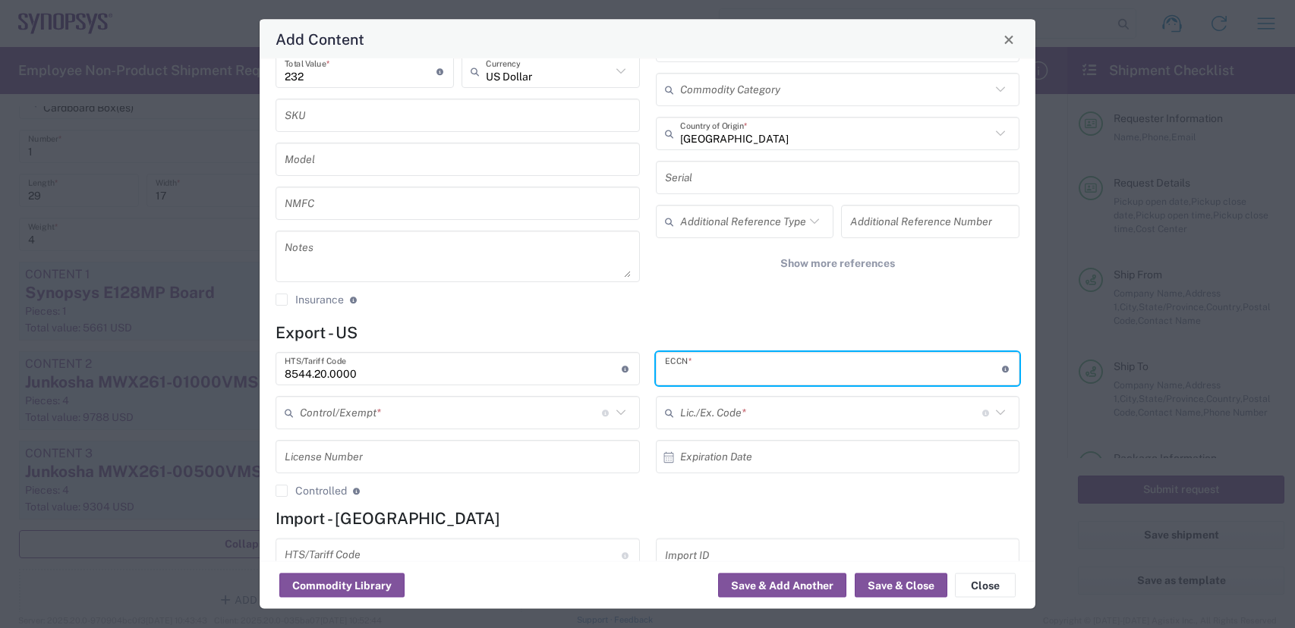
click at [727, 359] on input "text" at bounding box center [833, 369] width 337 height 27
type input "EAR99"
click at [542, 417] on input "text" at bounding box center [451, 413] width 302 height 27
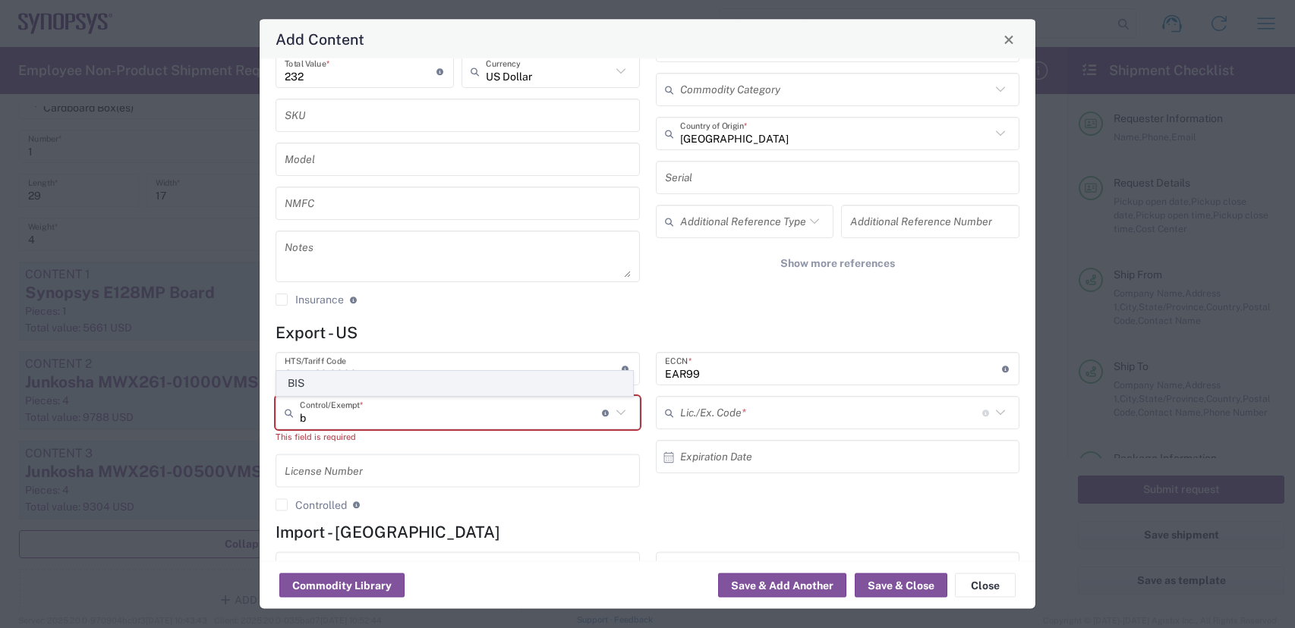
click at [317, 385] on span "BIS" at bounding box center [454, 384] width 355 height 24
type input "BIS"
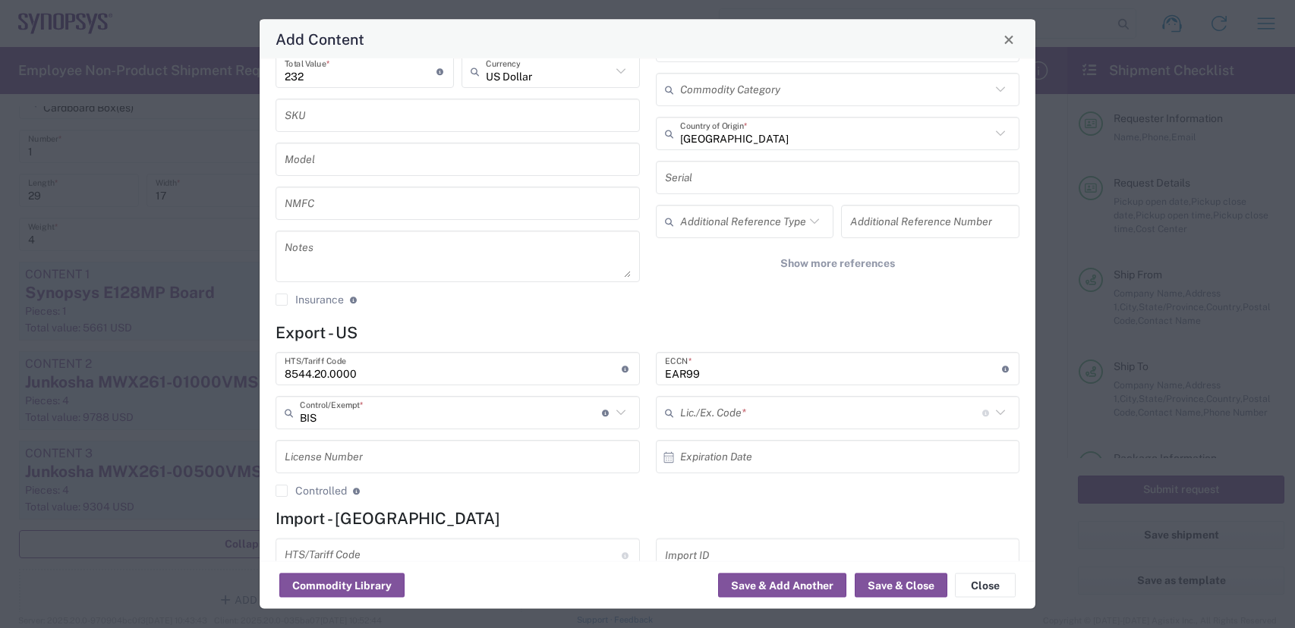
click at [696, 409] on input "text" at bounding box center [831, 413] width 302 height 27
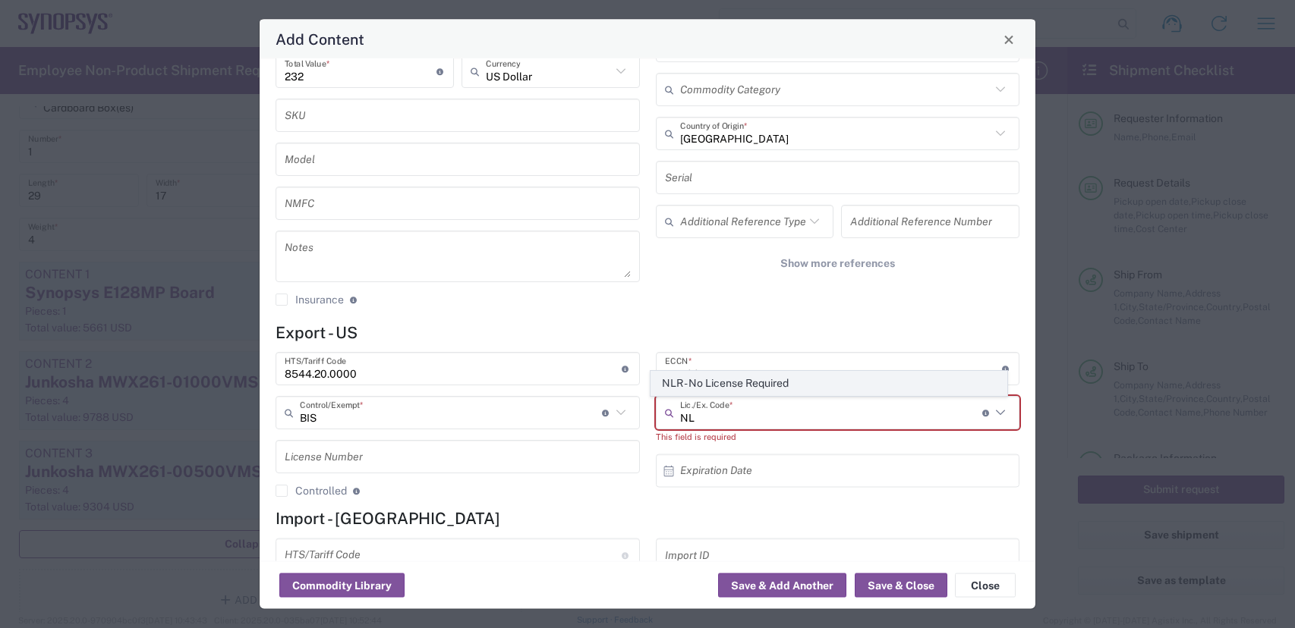
click at [765, 383] on span "NLR - No License Required" at bounding box center [828, 384] width 355 height 24
type input "NLR - No License Required"
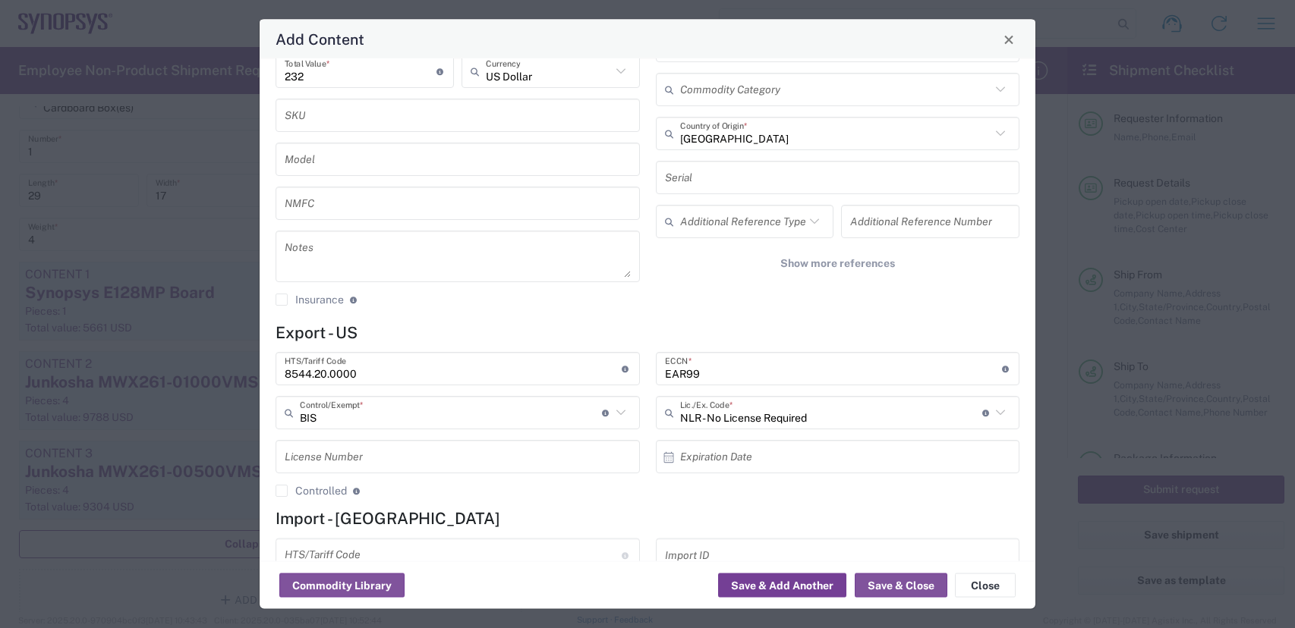
click at [812, 587] on button "Save & Add Another" at bounding box center [782, 586] width 128 height 24
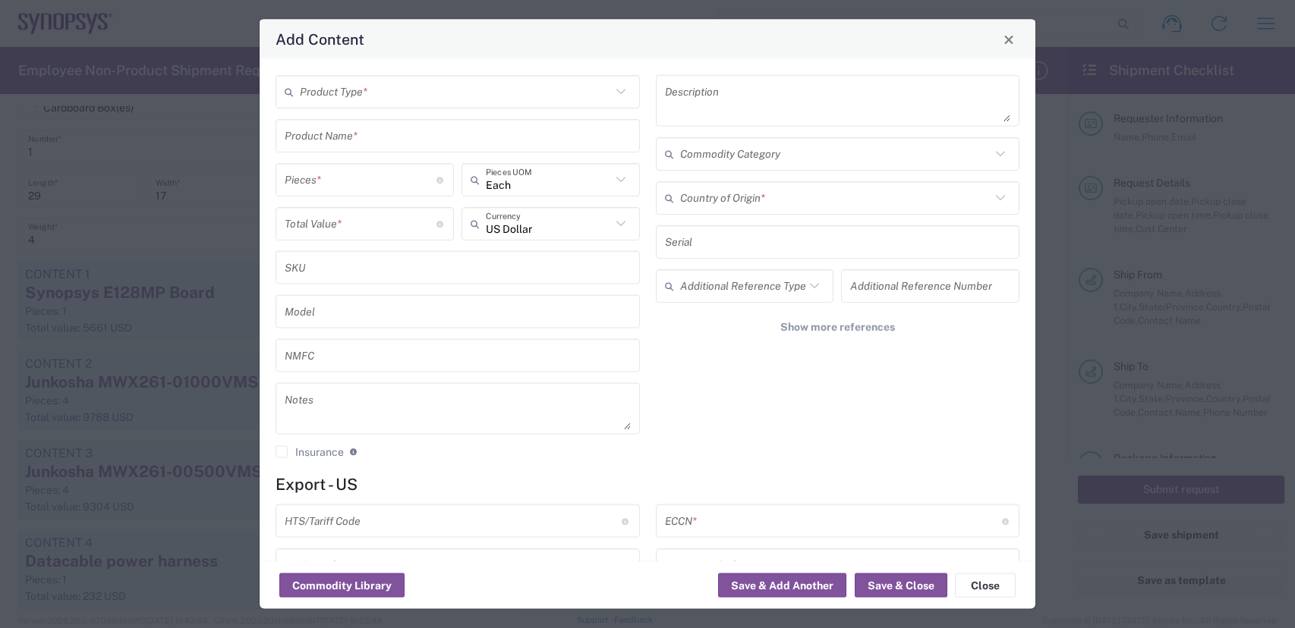
click at [348, 90] on input "text" at bounding box center [455, 91] width 311 height 27
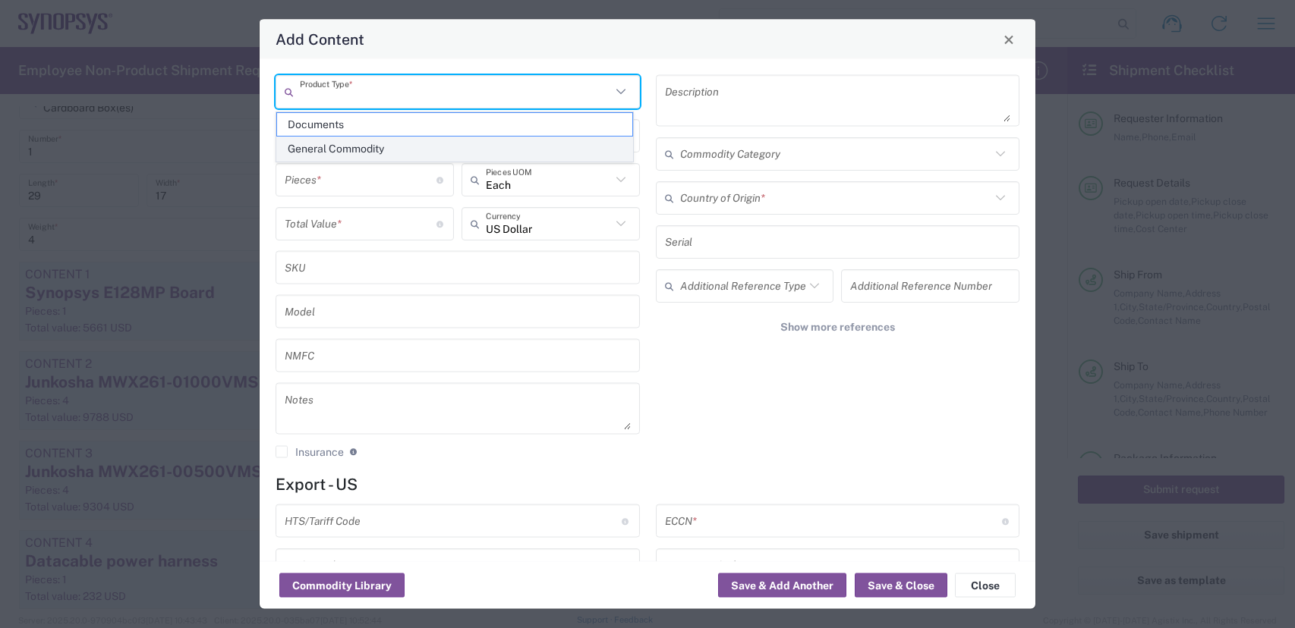
click at [331, 149] on span "General Commodity" at bounding box center [454, 149] width 355 height 24
type input "General Commodity"
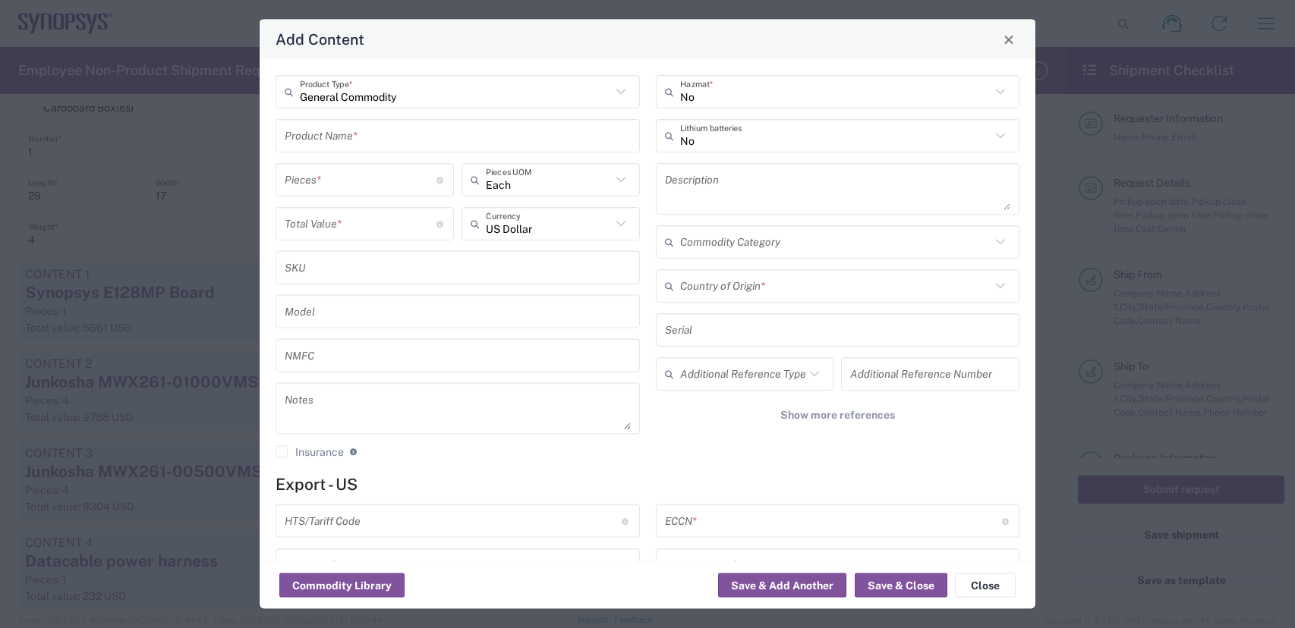
click at [338, 137] on input "text" at bounding box center [458, 135] width 346 height 27
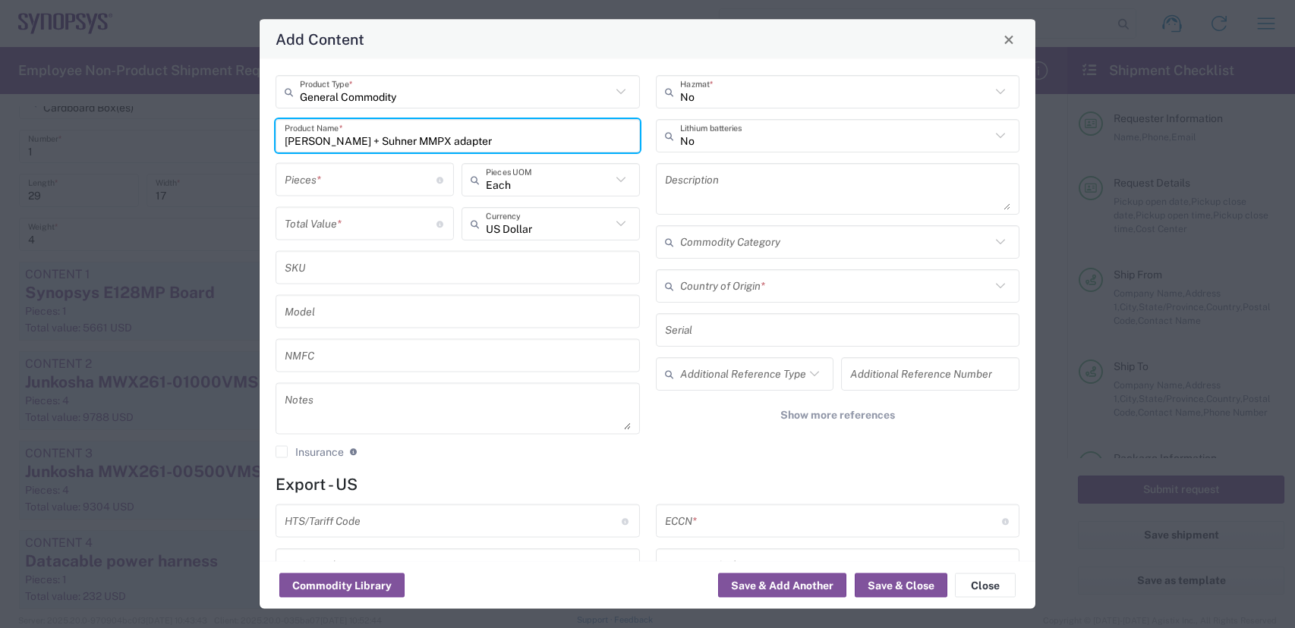
type input "Huber + Suhner MMPX adapter"
click at [351, 184] on input "number" at bounding box center [361, 179] width 152 height 27
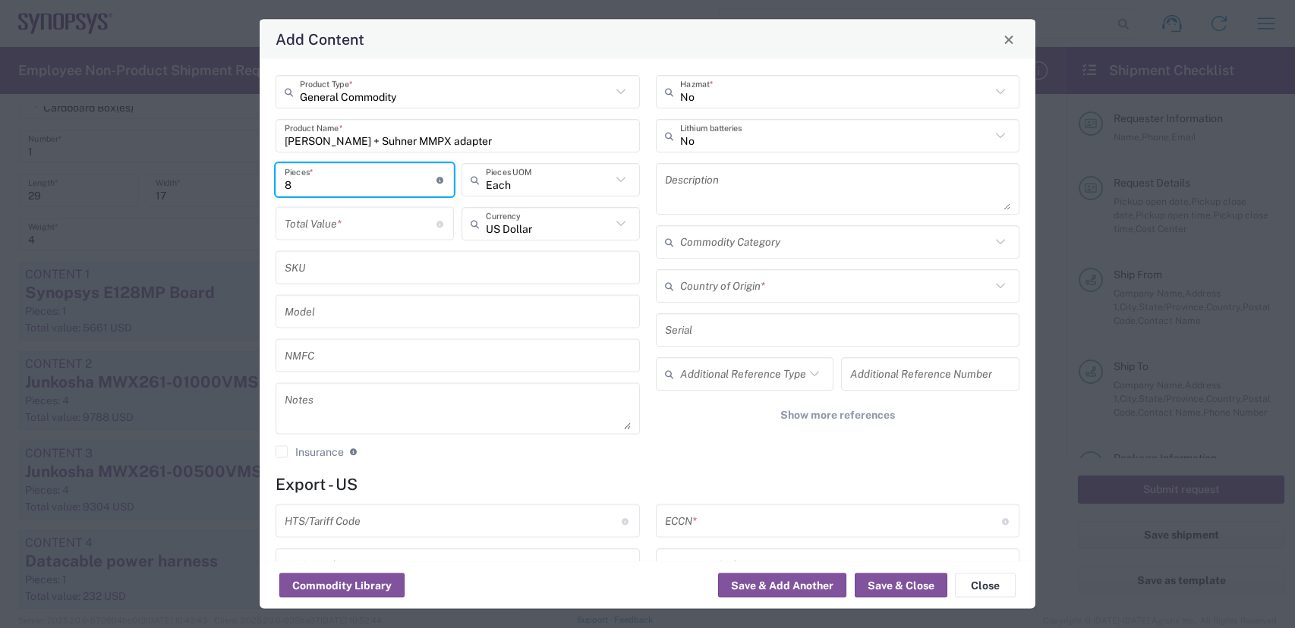
type input "8"
click at [334, 231] on input "number" at bounding box center [361, 223] width 152 height 27
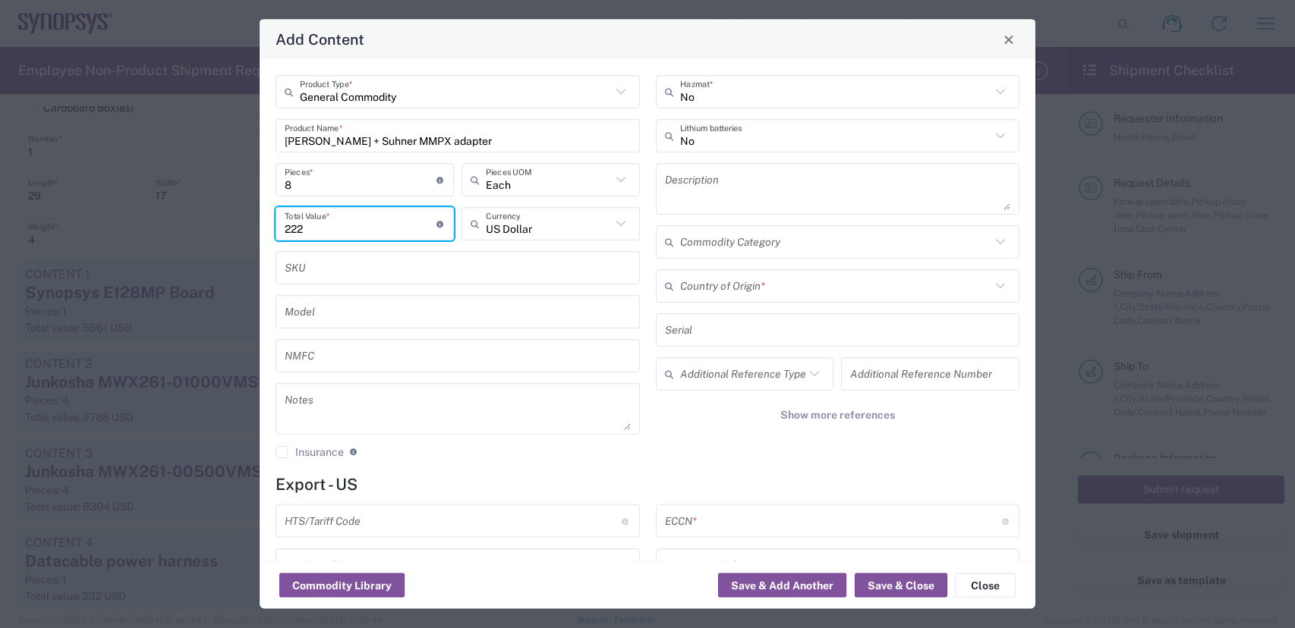
type input "222"
click at [724, 184] on textarea at bounding box center [838, 189] width 346 height 42
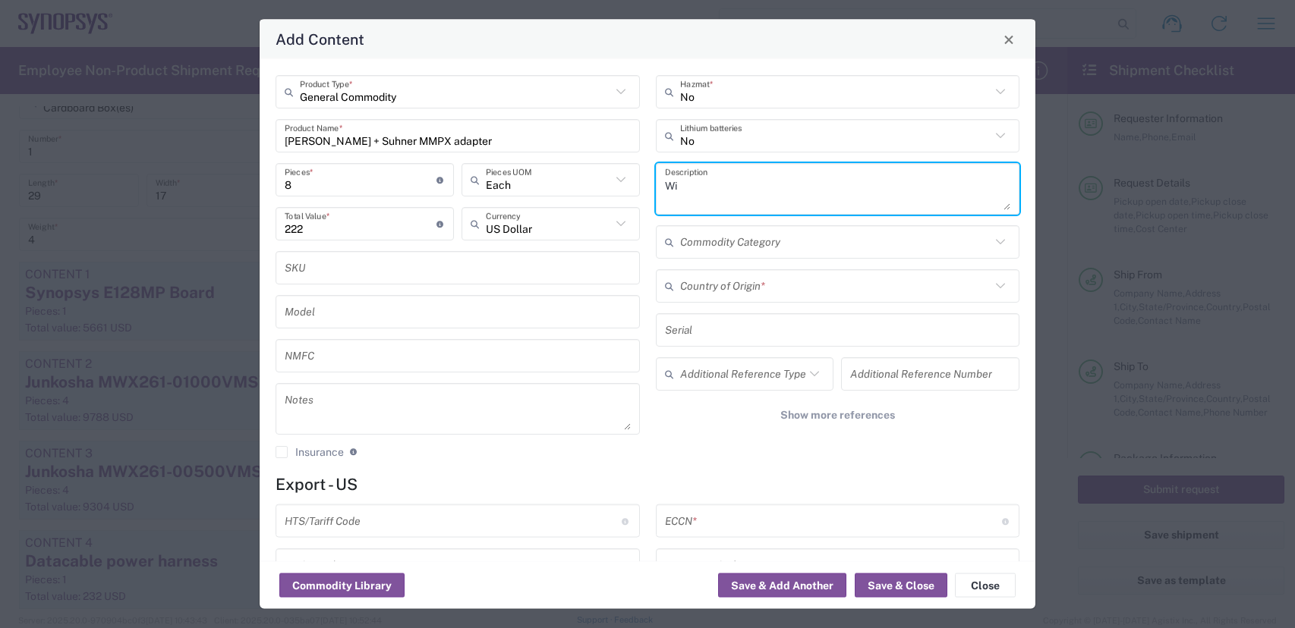
type textarea "W"
type textarea "Coaxial cable to carry electrical signals"
click at [811, 294] on input "text" at bounding box center [835, 285] width 311 height 27
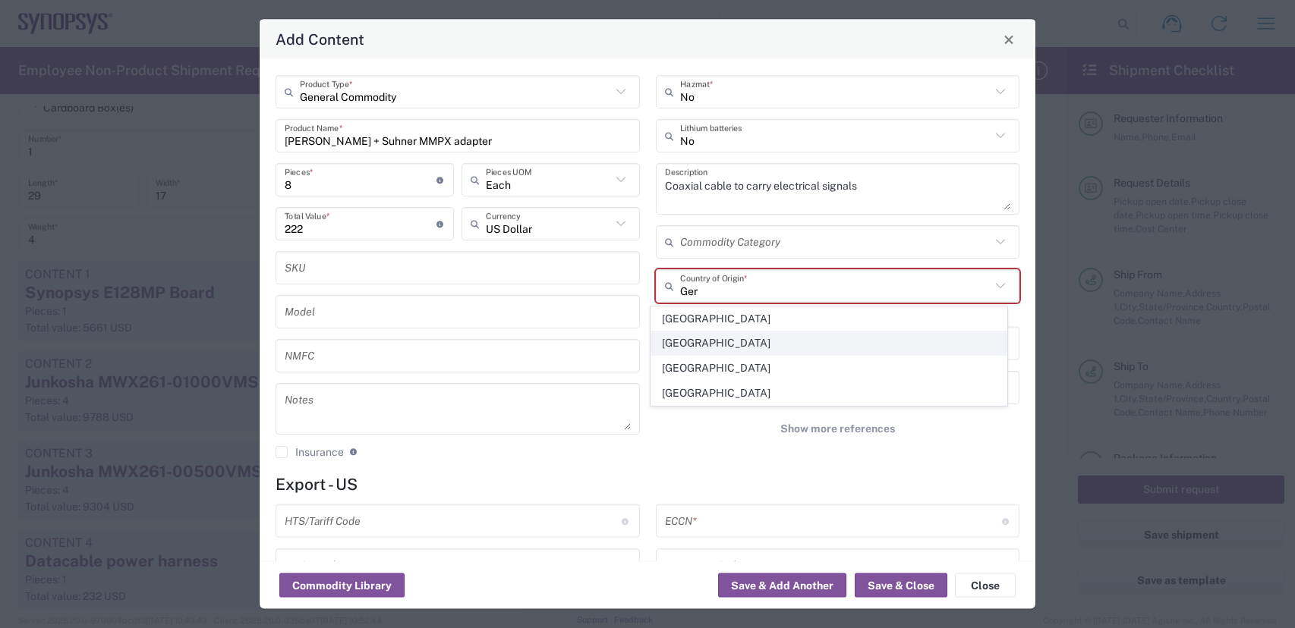
click at [744, 345] on span "Germany" at bounding box center [828, 344] width 355 height 24
type input "Germany"
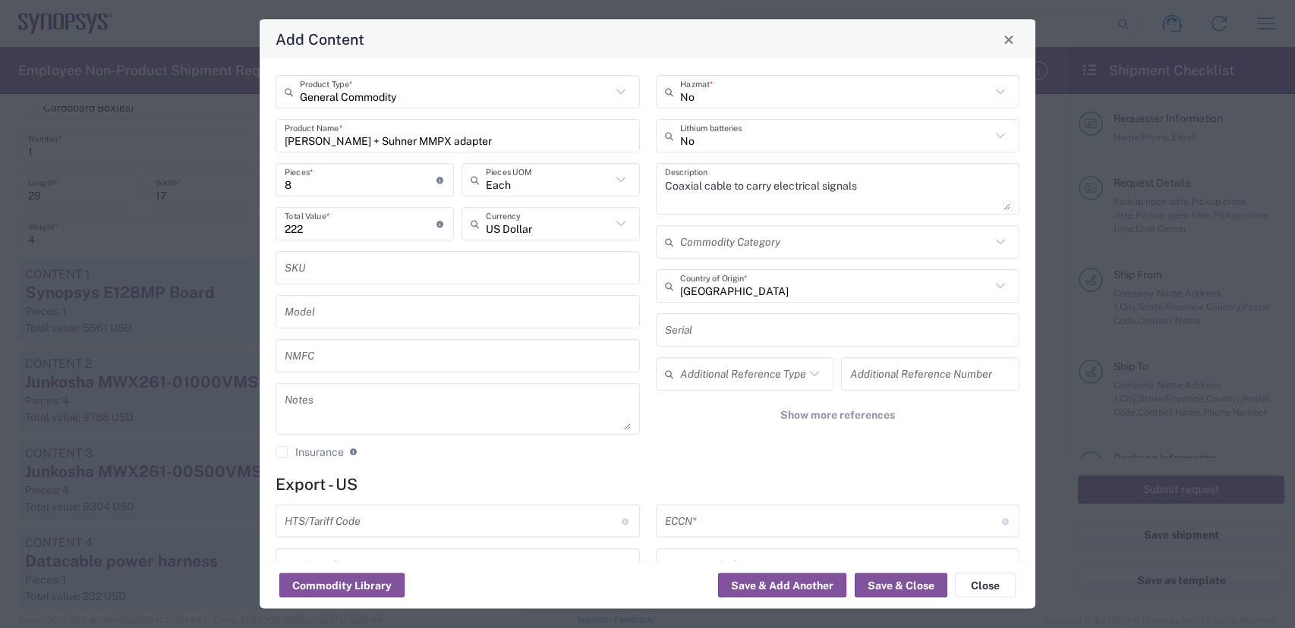
click at [442, 521] on input "text" at bounding box center [453, 521] width 337 height 27
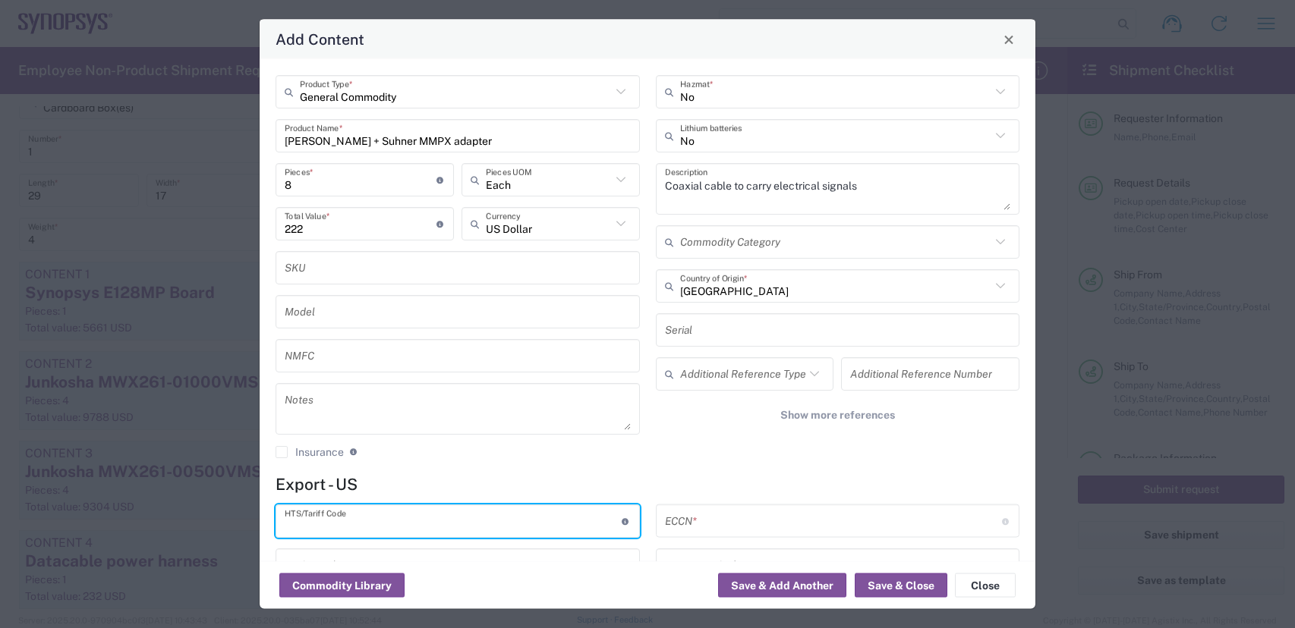
paste input "MF86"
click at [402, 536] on div "MF86 HTS/Tariff Code Obtain HTS from vendor if product is purchased. 10-digit U…" at bounding box center [457, 521] width 364 height 33
drag, startPoint x: 390, startPoint y: 524, endPoint x: 161, endPoint y: 495, distance: 231.0
click at [181, 481] on div "Add Content General Commodity Product Type * Huber + Suhner MMPX adapter Produc…" at bounding box center [647, 314] width 1295 height 628
type input "8544.20.0000"
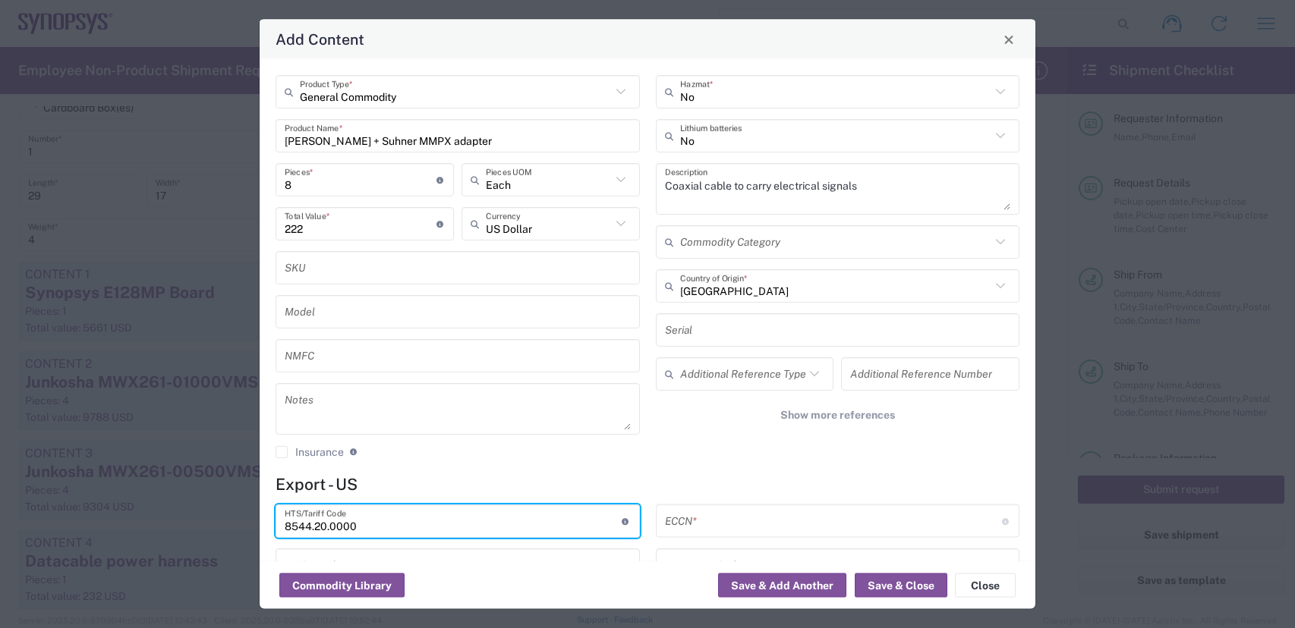
scroll to position [17, 0]
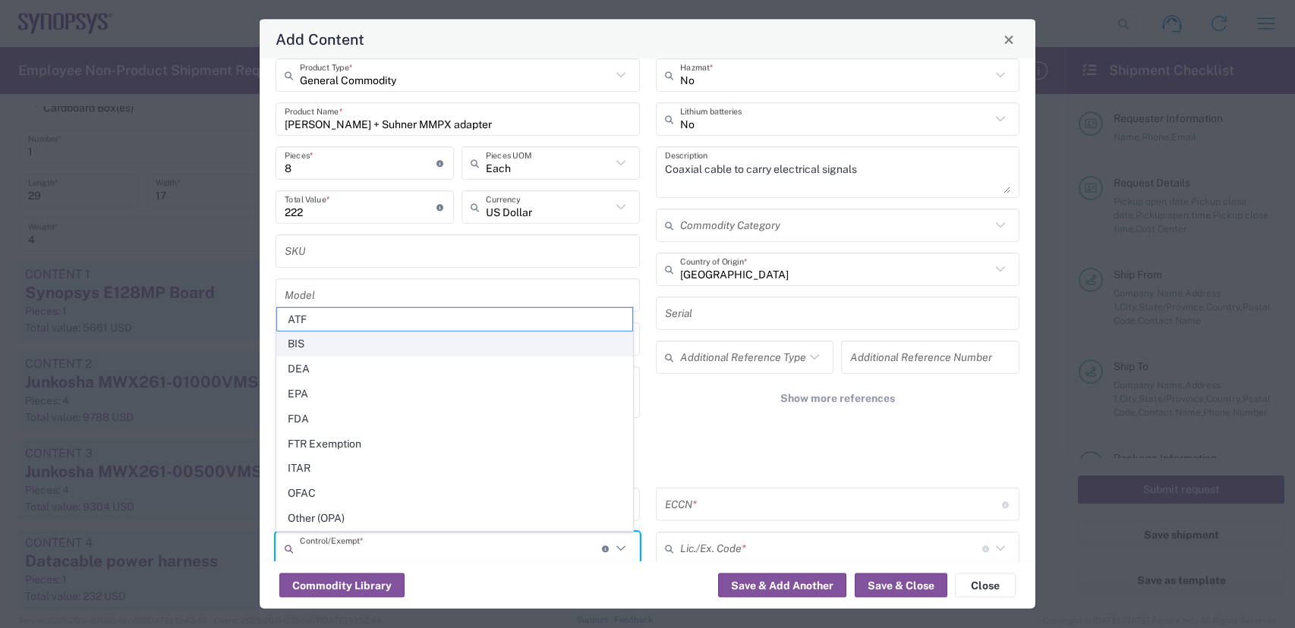
click at [322, 338] on span "BIS" at bounding box center [454, 344] width 355 height 24
type input "BIS"
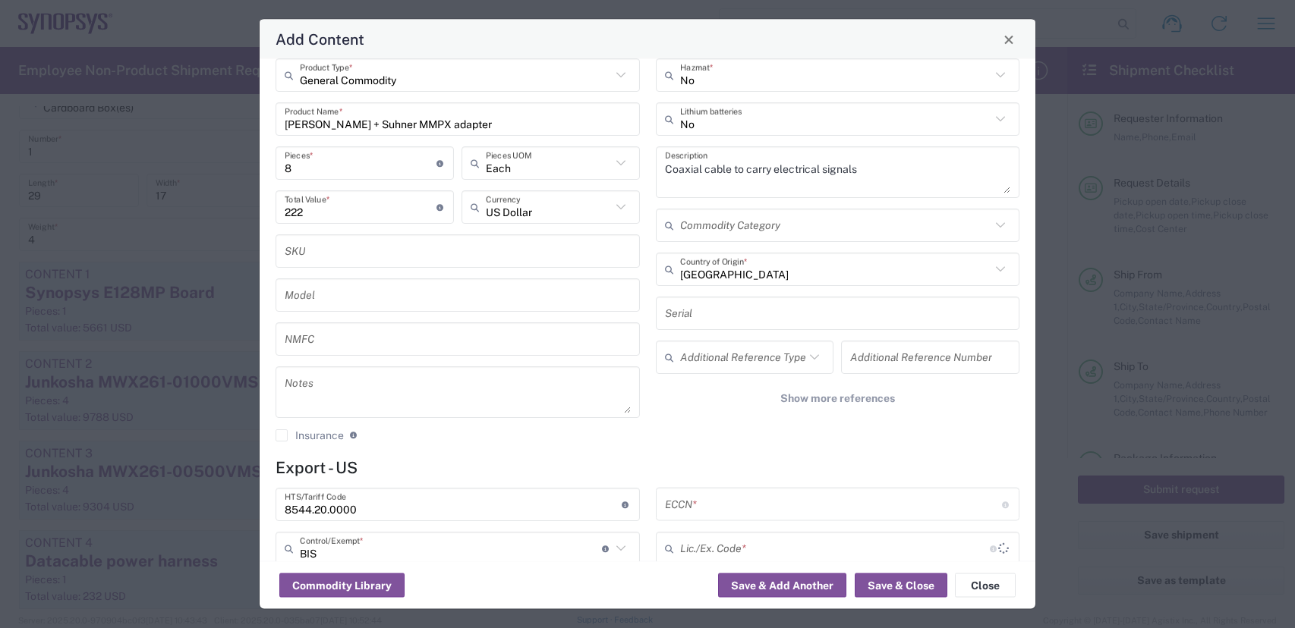
click at [782, 502] on input "text" at bounding box center [833, 504] width 337 height 27
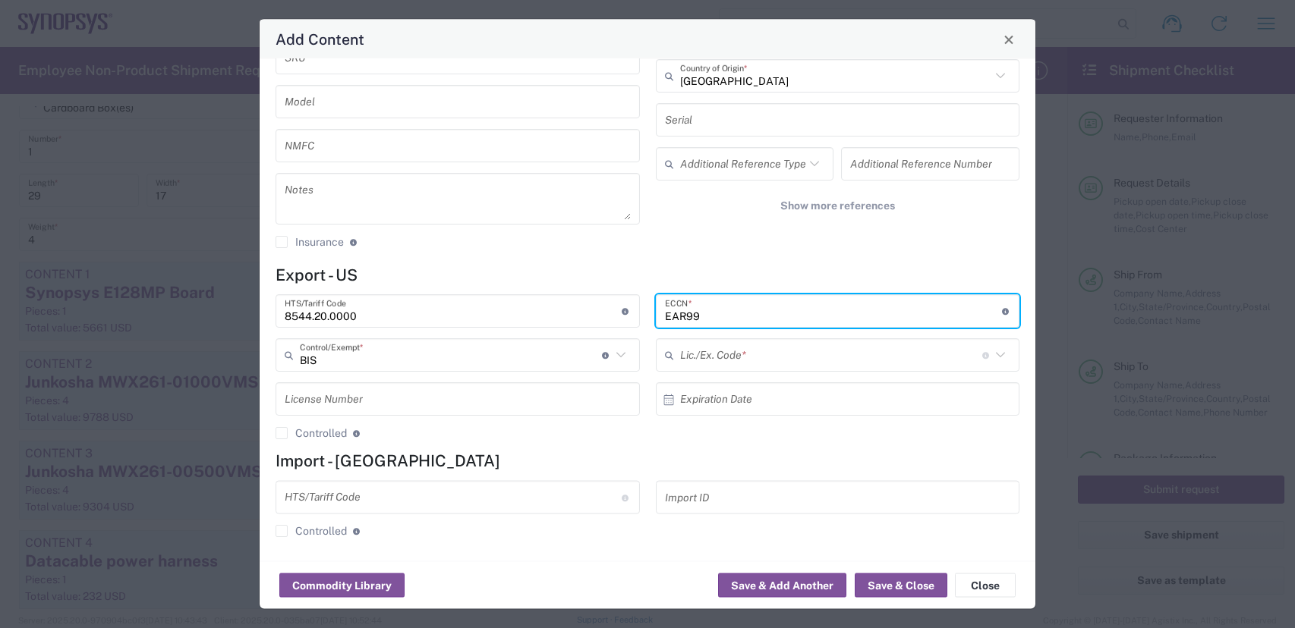
scroll to position [213, 0]
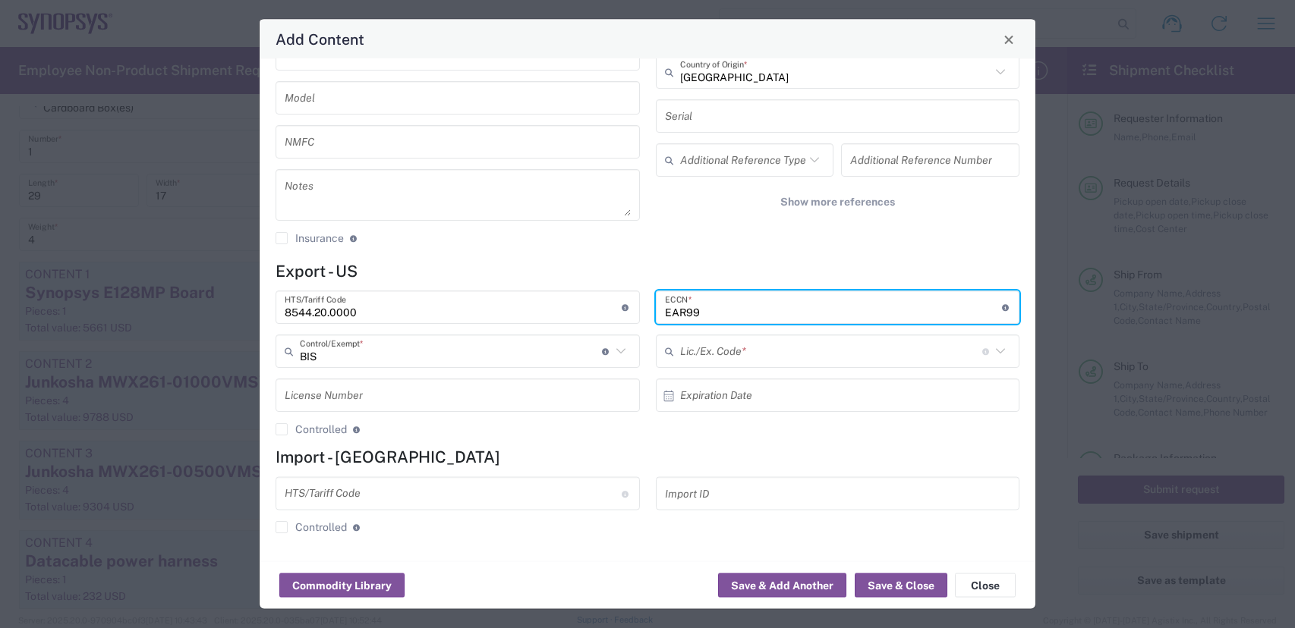
type input "EAR99"
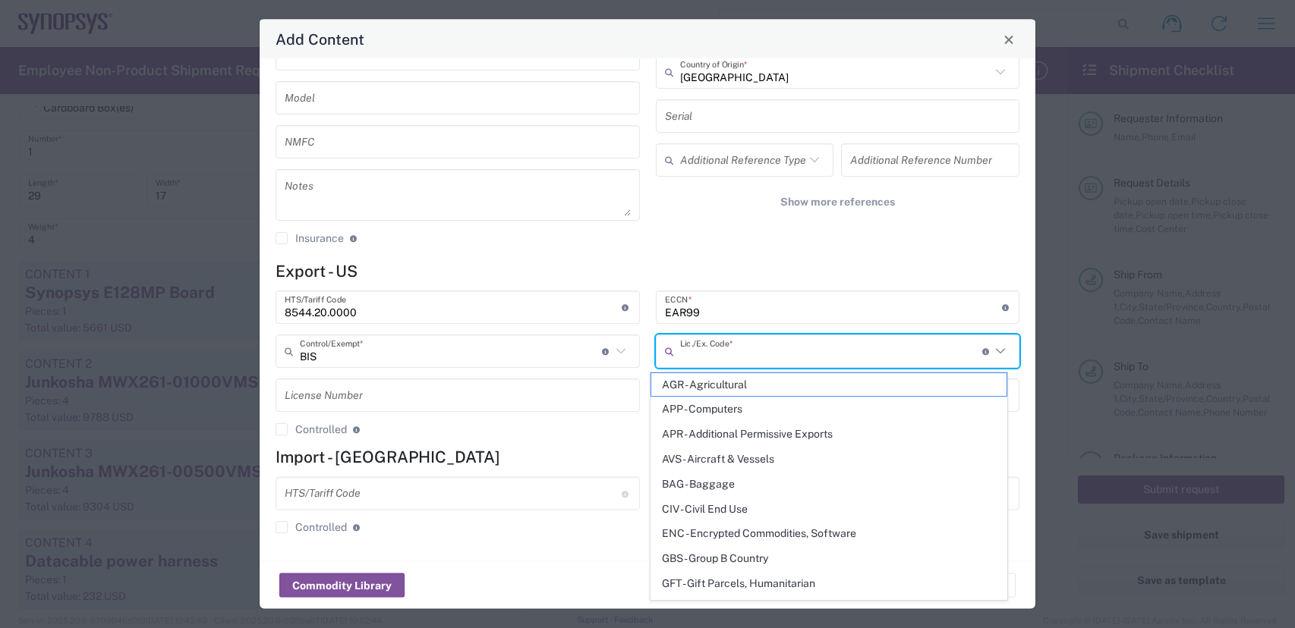
drag, startPoint x: 730, startPoint y: 349, endPoint x: 735, endPoint y: 338, distance: 12.6
click at [732, 347] on input "text" at bounding box center [831, 351] width 302 height 27
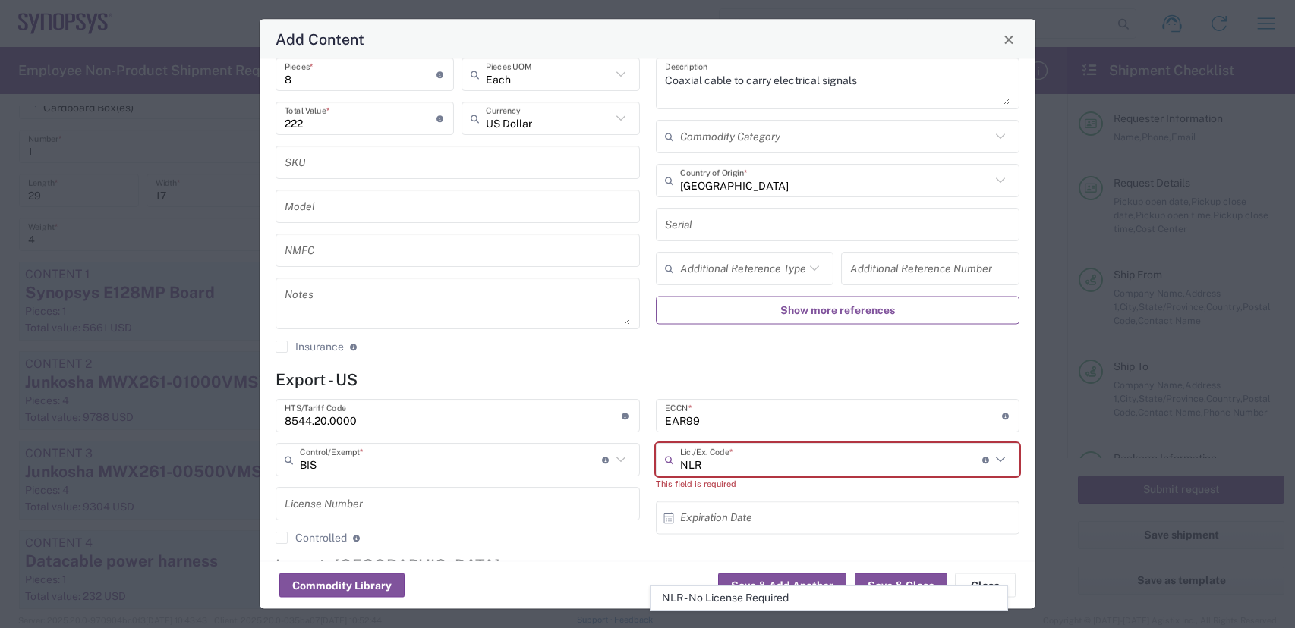
scroll to position [0, 0]
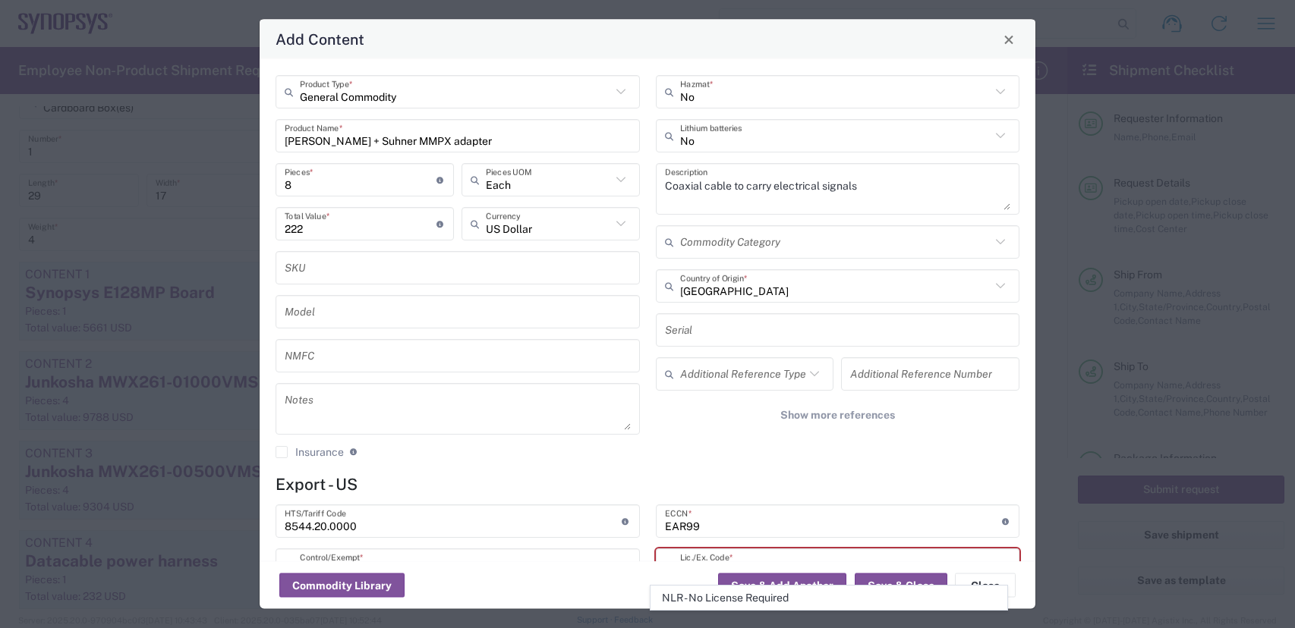
type input "NLR"
click at [688, 440] on div "No Hazmat * No Lithium batteries Coaxial cable to carry electrical signals Desc…" at bounding box center [837, 272] width 380 height 395
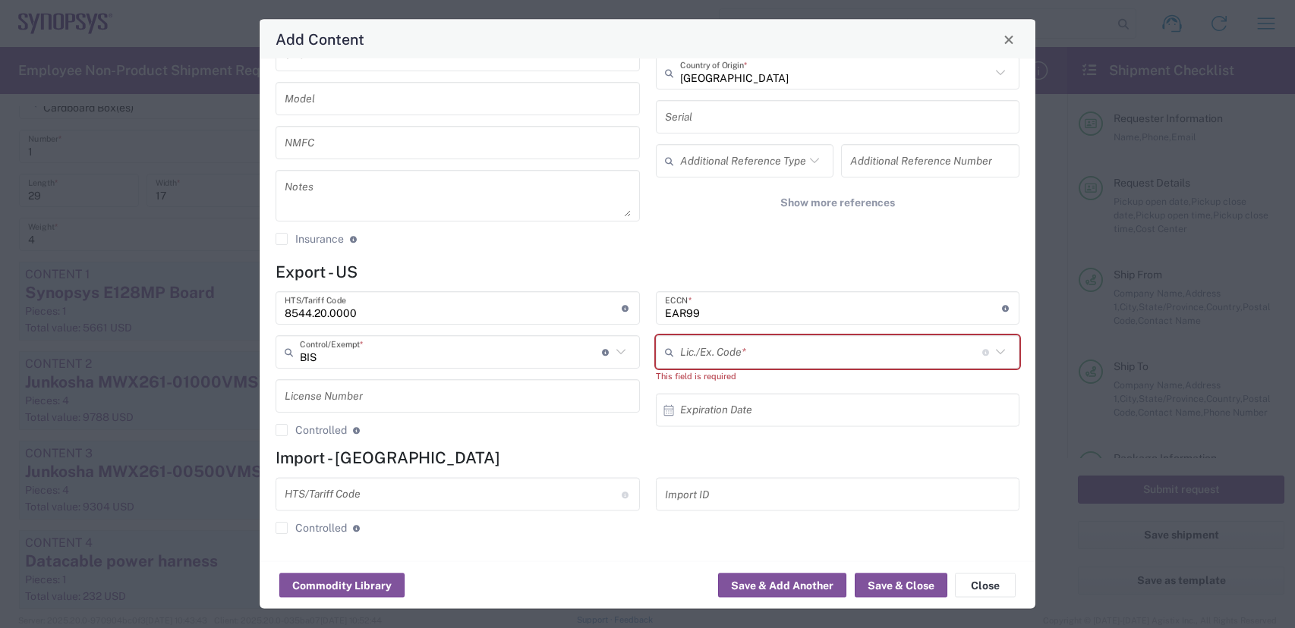
scroll to position [213, 0]
click at [796, 342] on input "text" at bounding box center [831, 351] width 302 height 27
click at [716, 380] on span "NLR - No License Required" at bounding box center [828, 385] width 355 height 24
type input "NLR - No License Required"
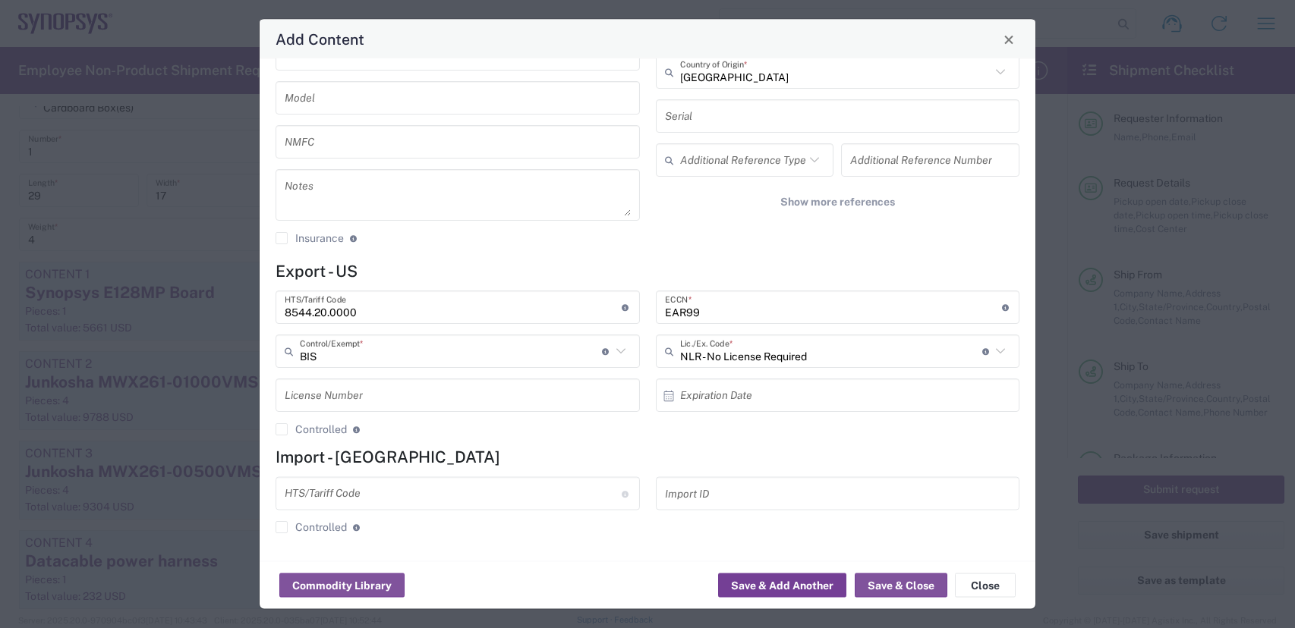
click at [802, 587] on button "Save & Add Another" at bounding box center [782, 586] width 128 height 24
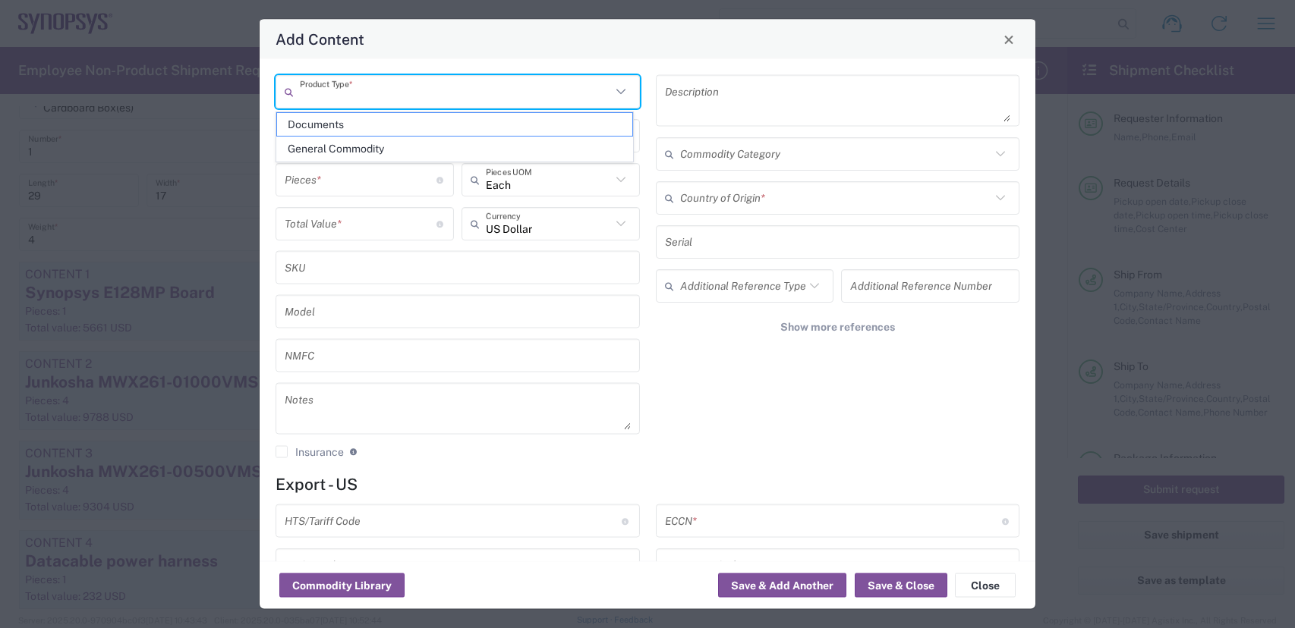
click at [465, 93] on input "text" at bounding box center [455, 91] width 311 height 27
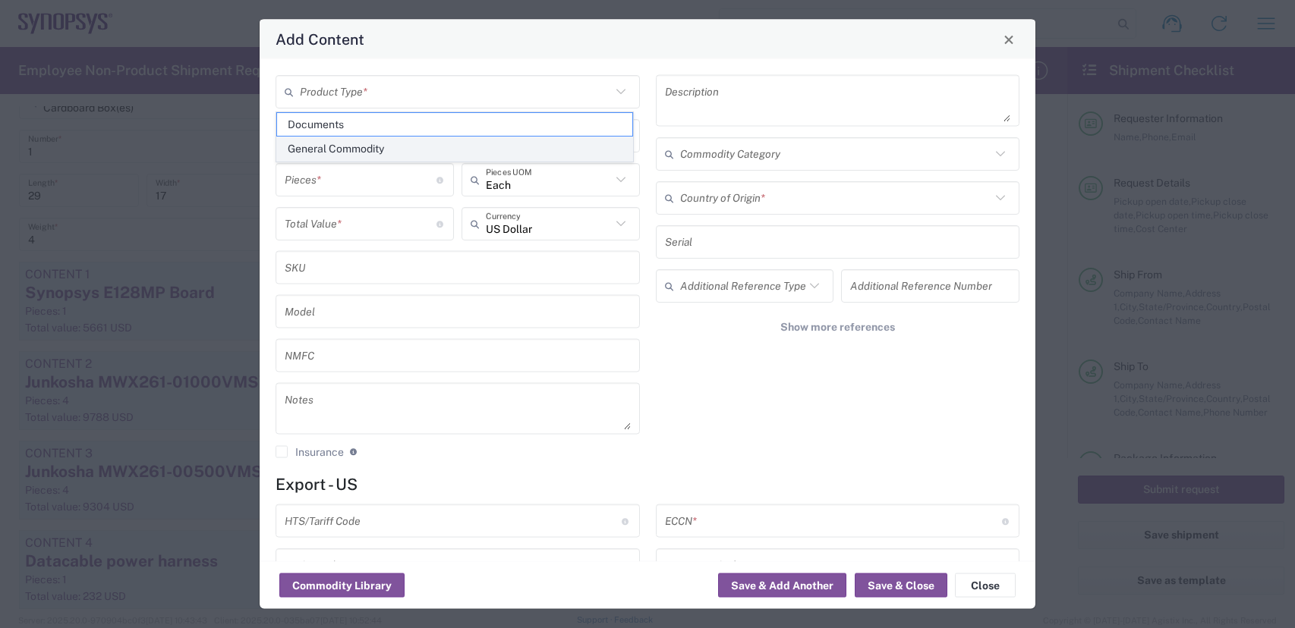
click at [392, 150] on span "General Commodity" at bounding box center [454, 149] width 355 height 24
type input "General Commodity"
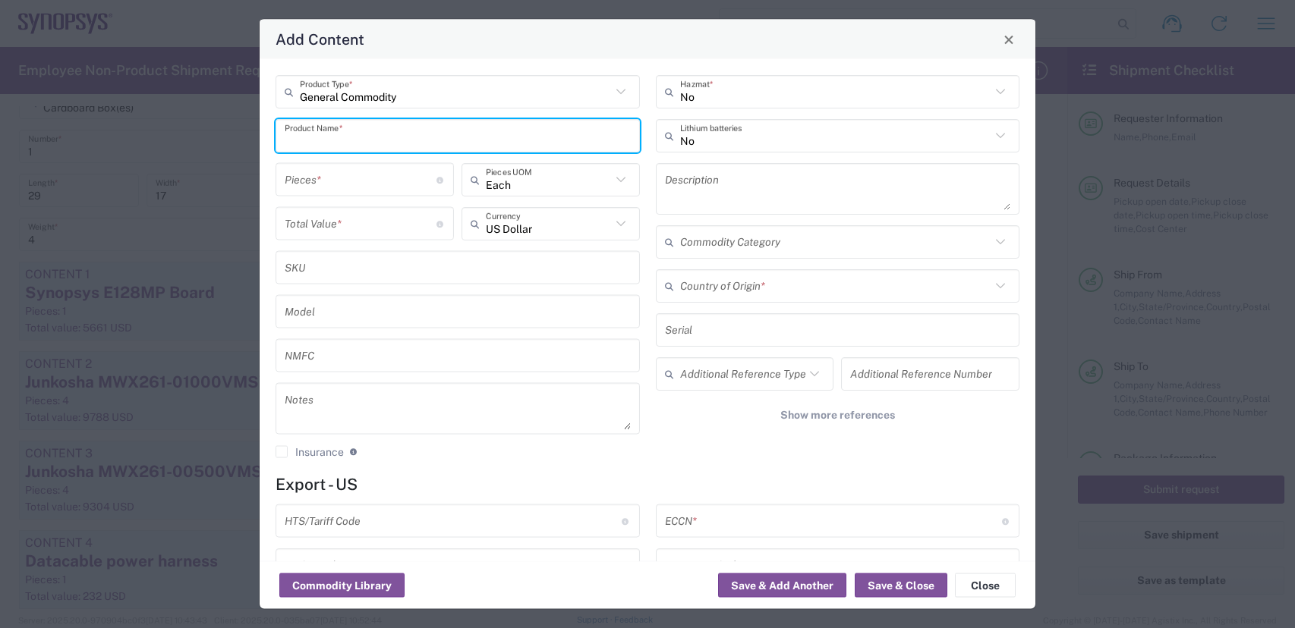
click at [399, 127] on input "text" at bounding box center [458, 135] width 346 height 27
type input "Synopsys Gen7 ISI board"
click at [784, 183] on textarea at bounding box center [838, 189] width 346 height 42
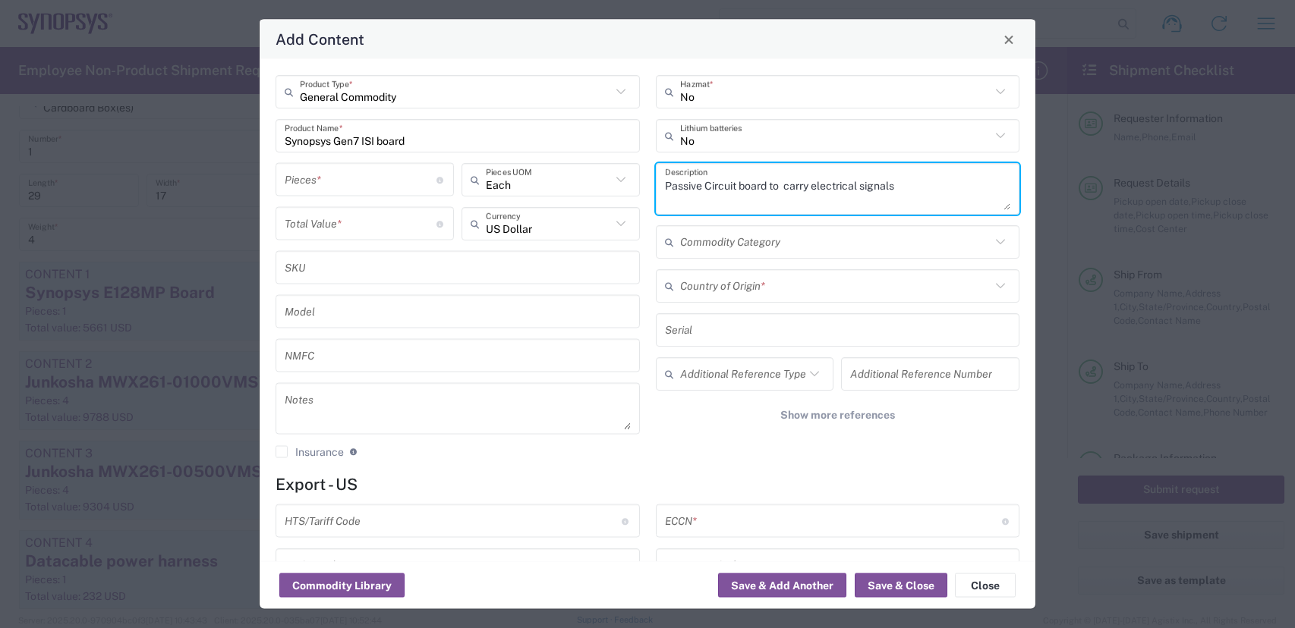
click at [698, 184] on textarea "Passive Circuit board to carry electrical signals" at bounding box center [838, 189] width 346 height 42
type textarea "Passive circuit board to carry electrical signals"
click at [342, 179] on input "number" at bounding box center [361, 179] width 152 height 27
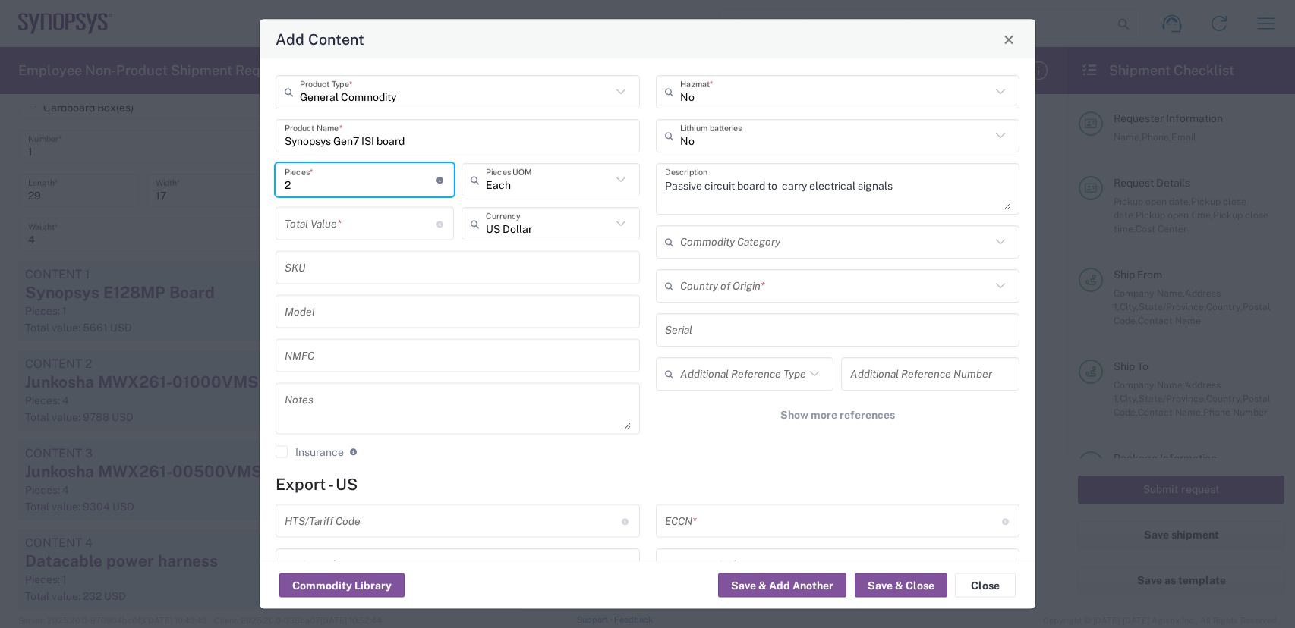
drag, startPoint x: 332, startPoint y: 179, endPoint x: 122, endPoint y: 160, distance: 211.1
click at [166, 165] on div "Add Content General Commodity Product Type * Synopsys Gen7 ISI board Product Na…" at bounding box center [647, 314] width 1295 height 628
type input "1"
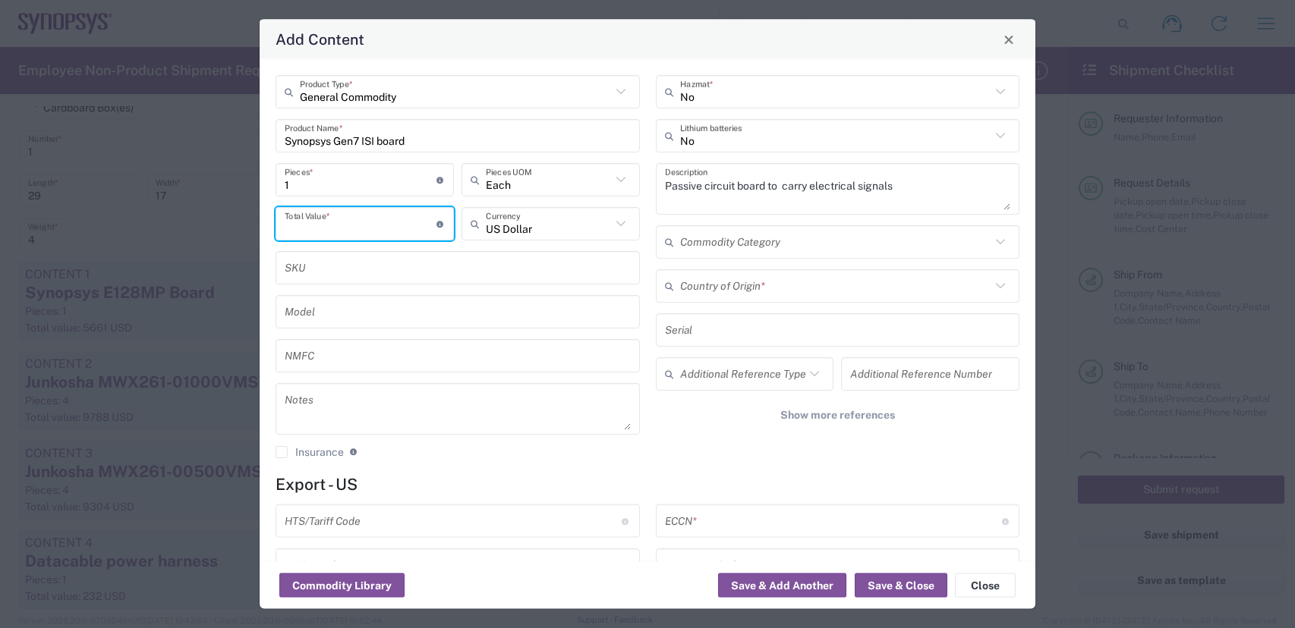
click at [296, 219] on input "number" at bounding box center [361, 223] width 152 height 27
type input "5341"
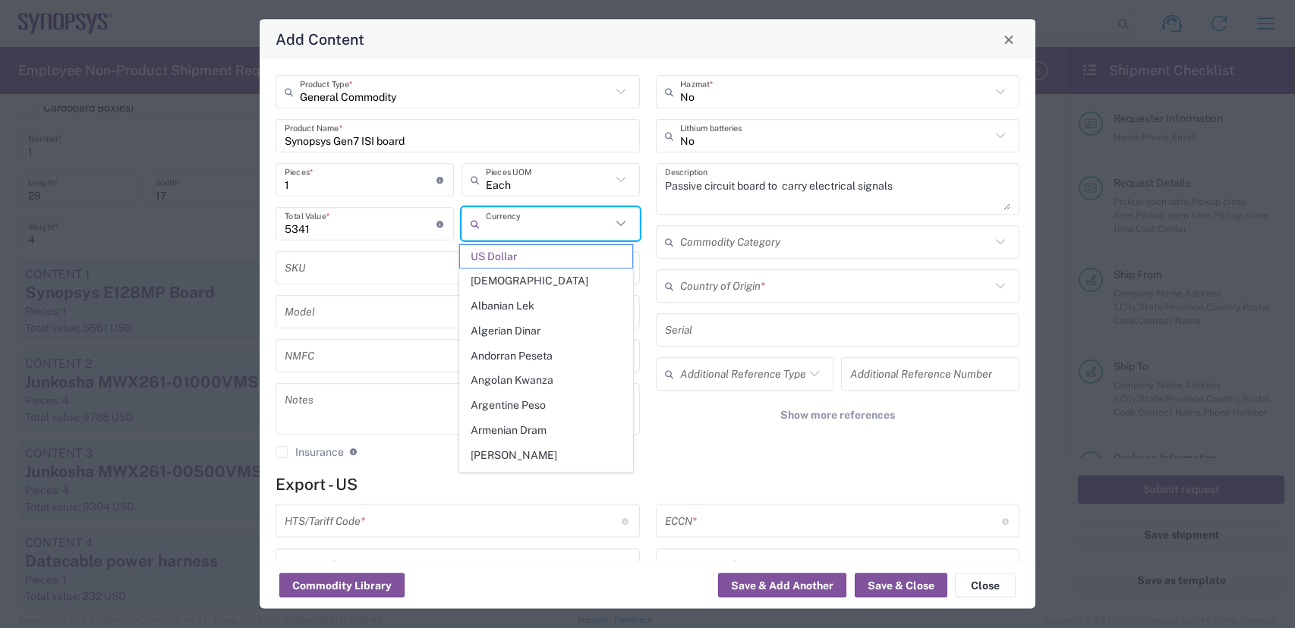
type input "US Dollar"
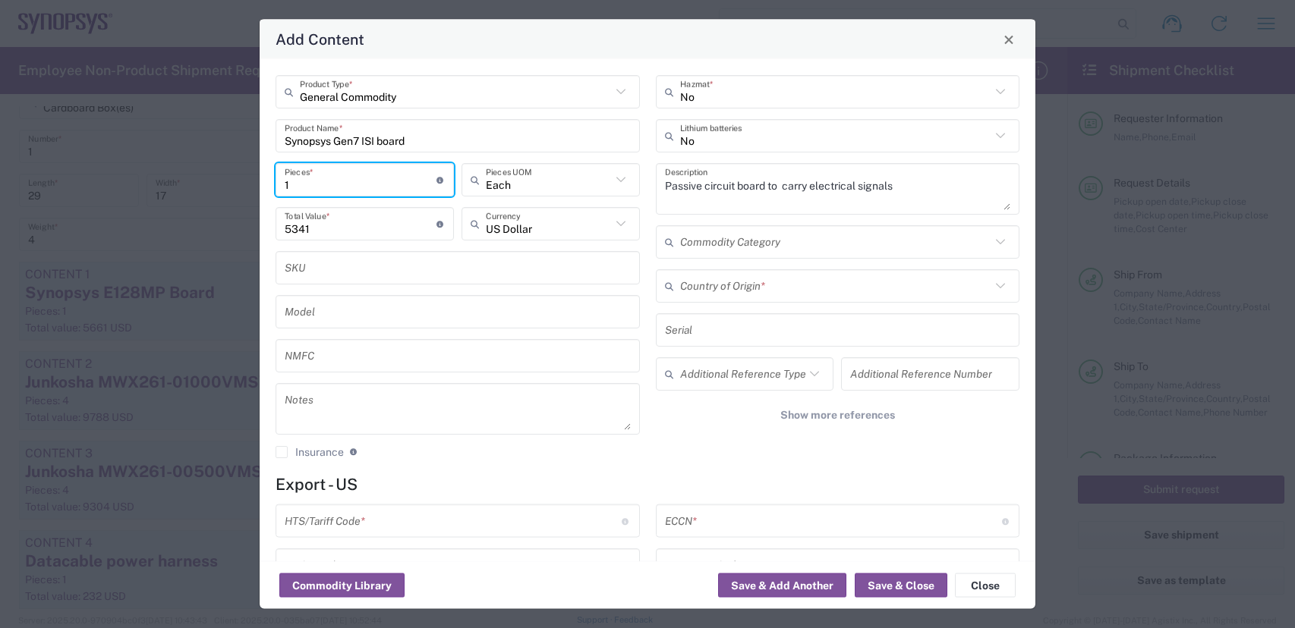
drag, startPoint x: 314, startPoint y: 178, endPoint x: 244, endPoint y: 178, distance: 70.6
click at [244, 178] on div "Add Content General Commodity Product Type * Synopsys Gen7 ISI board Product Na…" at bounding box center [647, 314] width 1295 height 628
type input "2"
type input "10682"
type input "2"
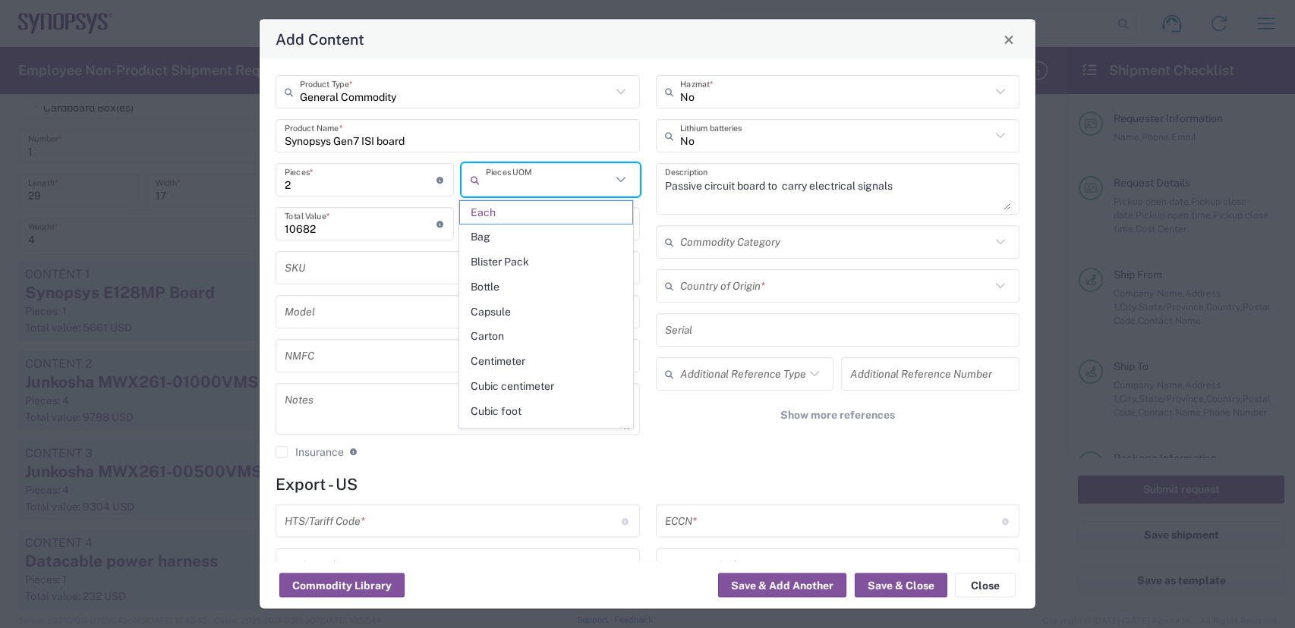
click at [824, 287] on input "text" at bounding box center [835, 285] width 311 height 27
type input "Each"
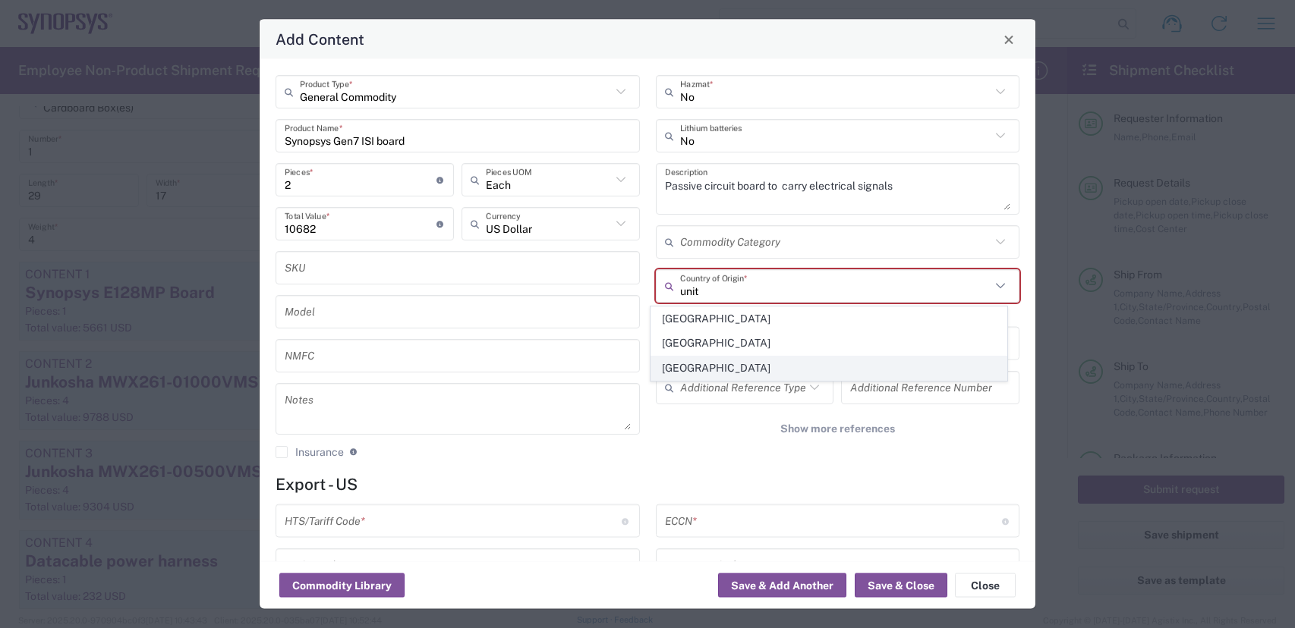
click at [741, 362] on span "United States" at bounding box center [828, 369] width 355 height 24
type input "United States"
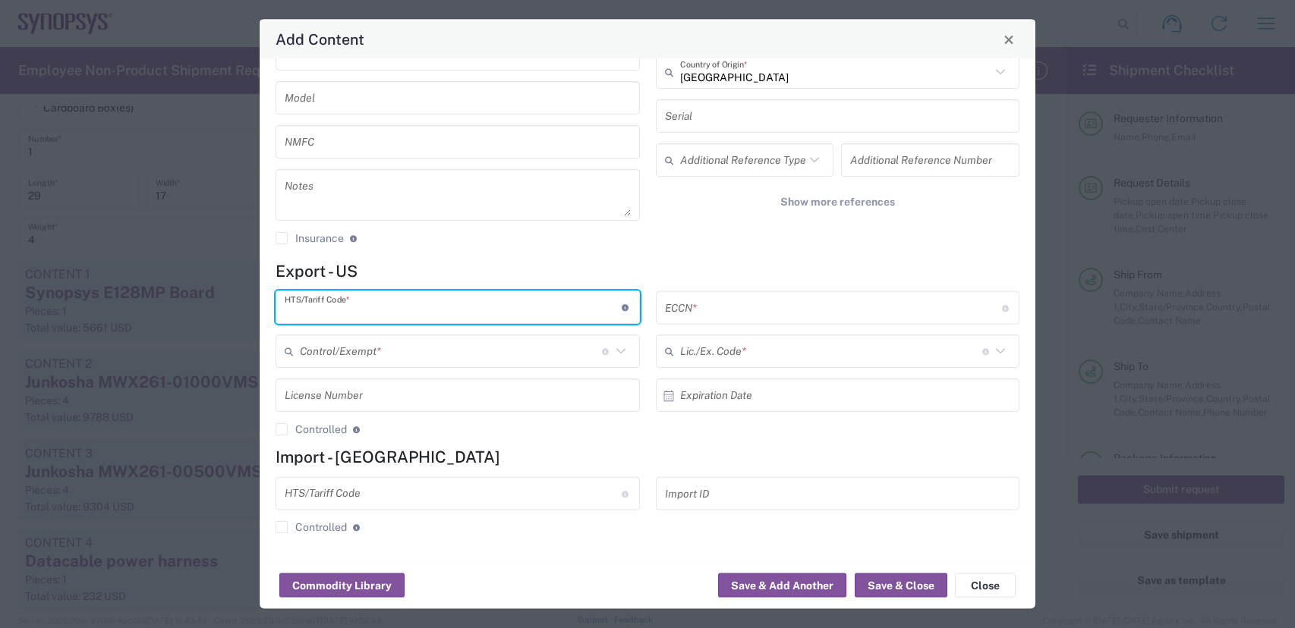
click at [468, 304] on input "text" at bounding box center [453, 307] width 337 height 27
paste input "8534.00.0020"
type input "8534.00.0020"
click at [726, 307] on input "text" at bounding box center [833, 307] width 337 height 27
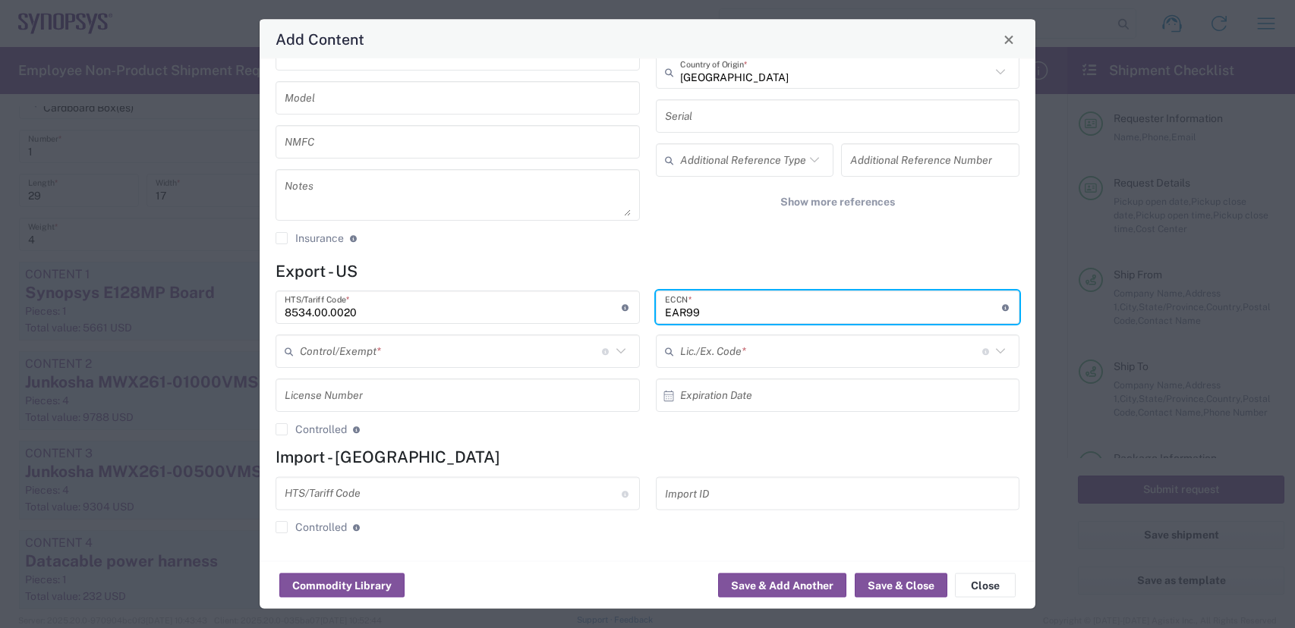
type input "EAR99"
click at [486, 351] on input "text" at bounding box center [451, 351] width 302 height 27
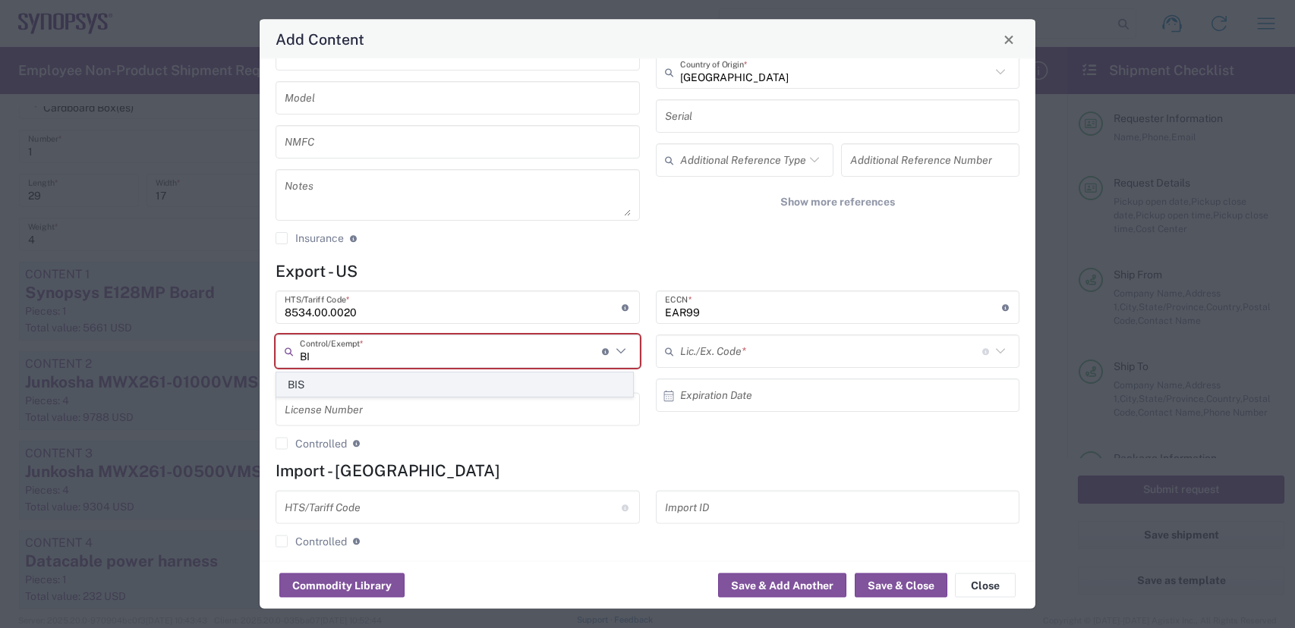
click at [379, 381] on span "BIS" at bounding box center [454, 385] width 355 height 24
type input "BIS"
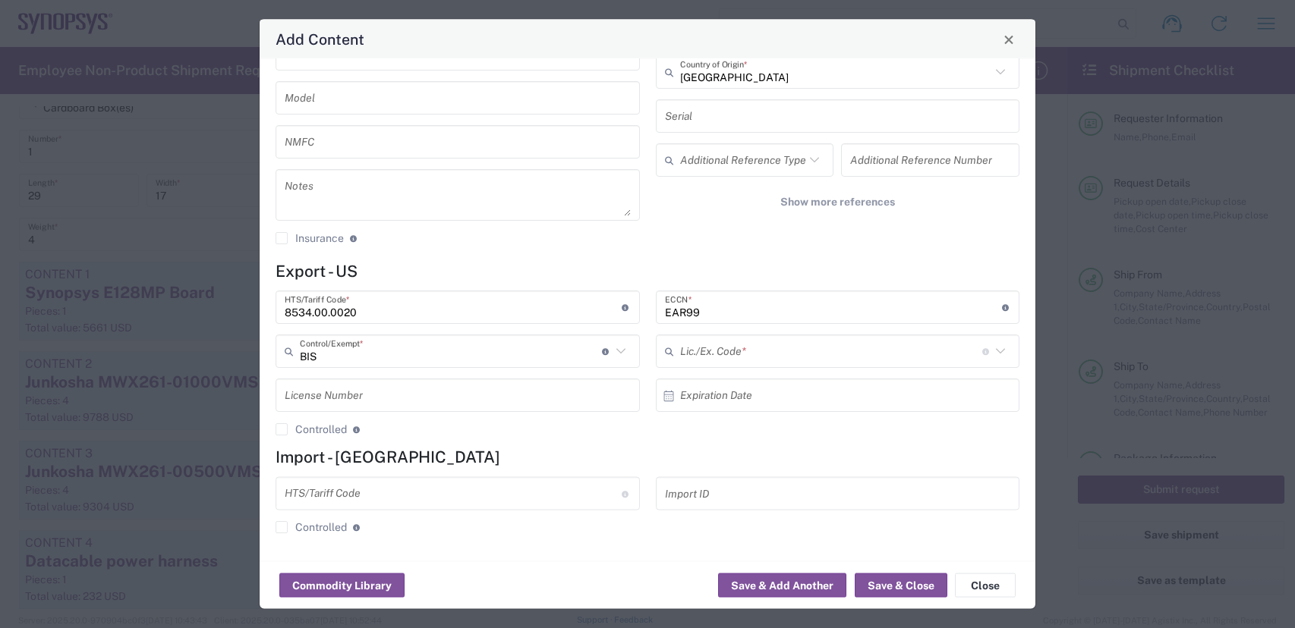
click at [789, 356] on input "text" at bounding box center [831, 351] width 302 height 27
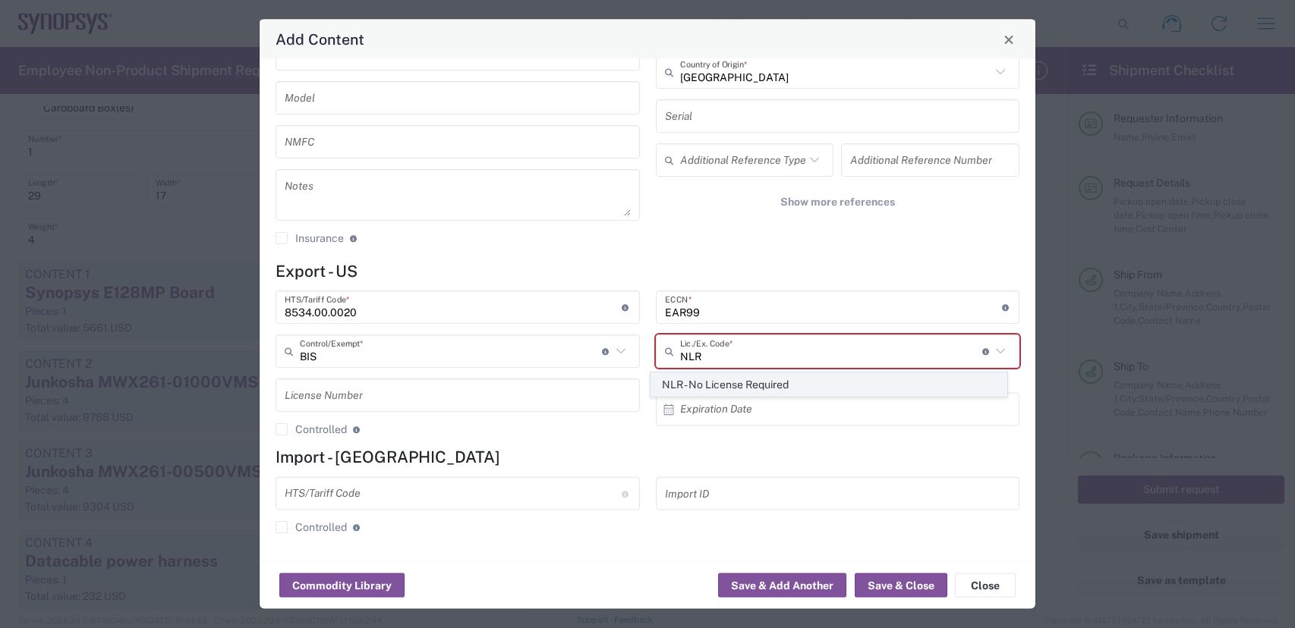
click at [791, 382] on span "NLR - No License Required" at bounding box center [828, 385] width 355 height 24
type input "NLR - No License Required"
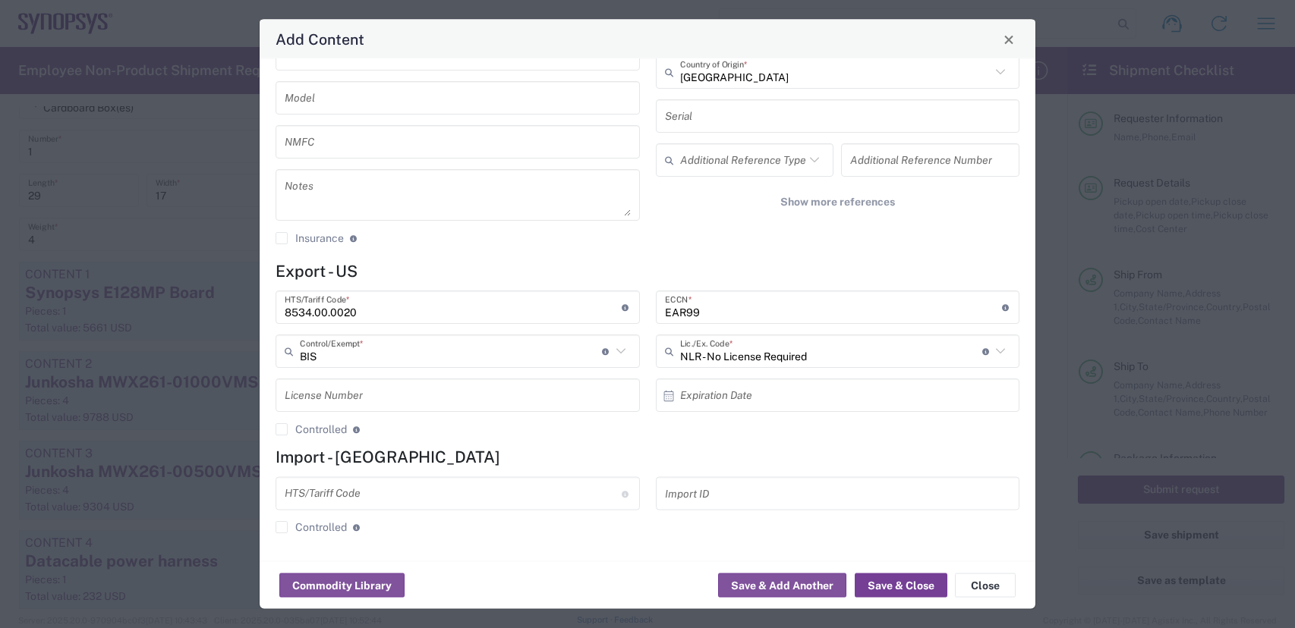
drag, startPoint x: 905, startPoint y: 591, endPoint x: 897, endPoint y: 587, distance: 8.8
click at [902, 591] on button "Save & Close" at bounding box center [900, 586] width 93 height 24
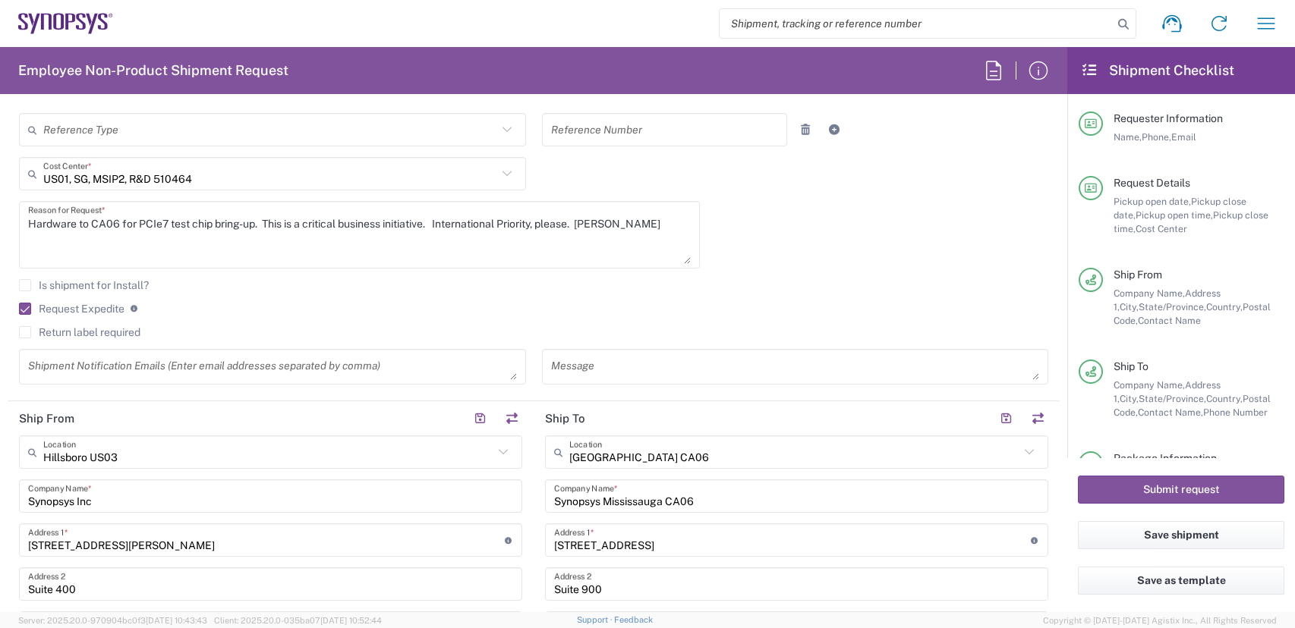
scroll to position [379, 0]
click at [1216, 483] on button "Submit request" at bounding box center [1181, 490] width 206 height 28
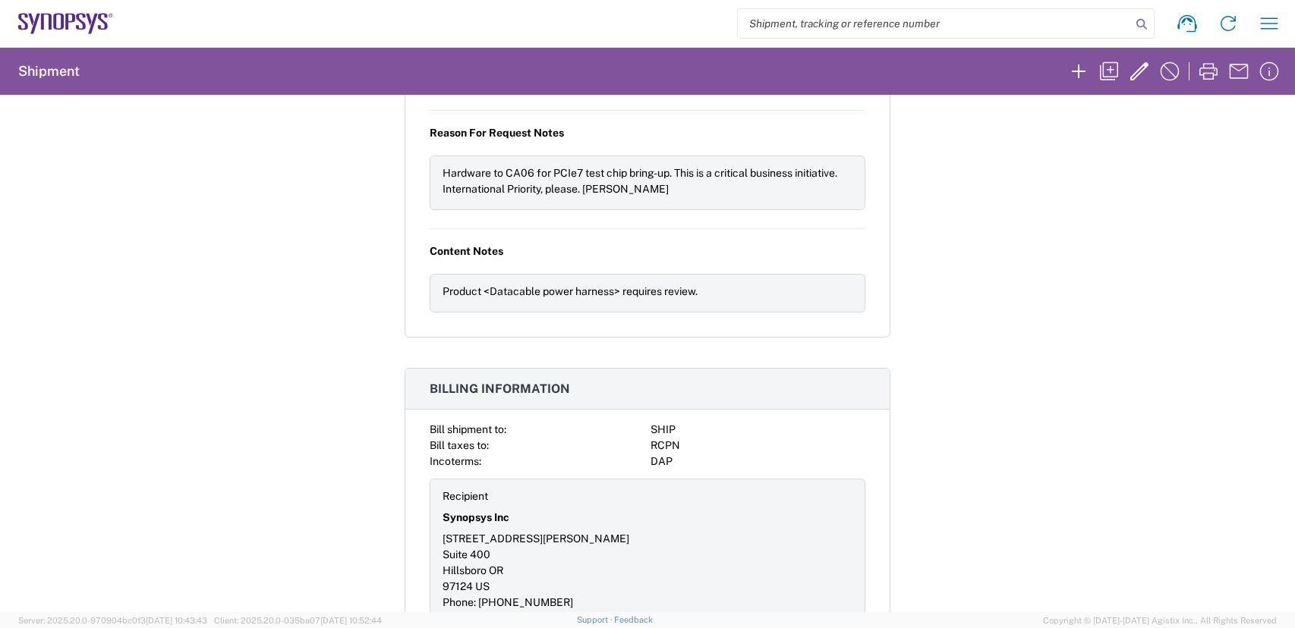
scroll to position [2465, 0]
